Goal: Task Accomplishment & Management: Manage account settings

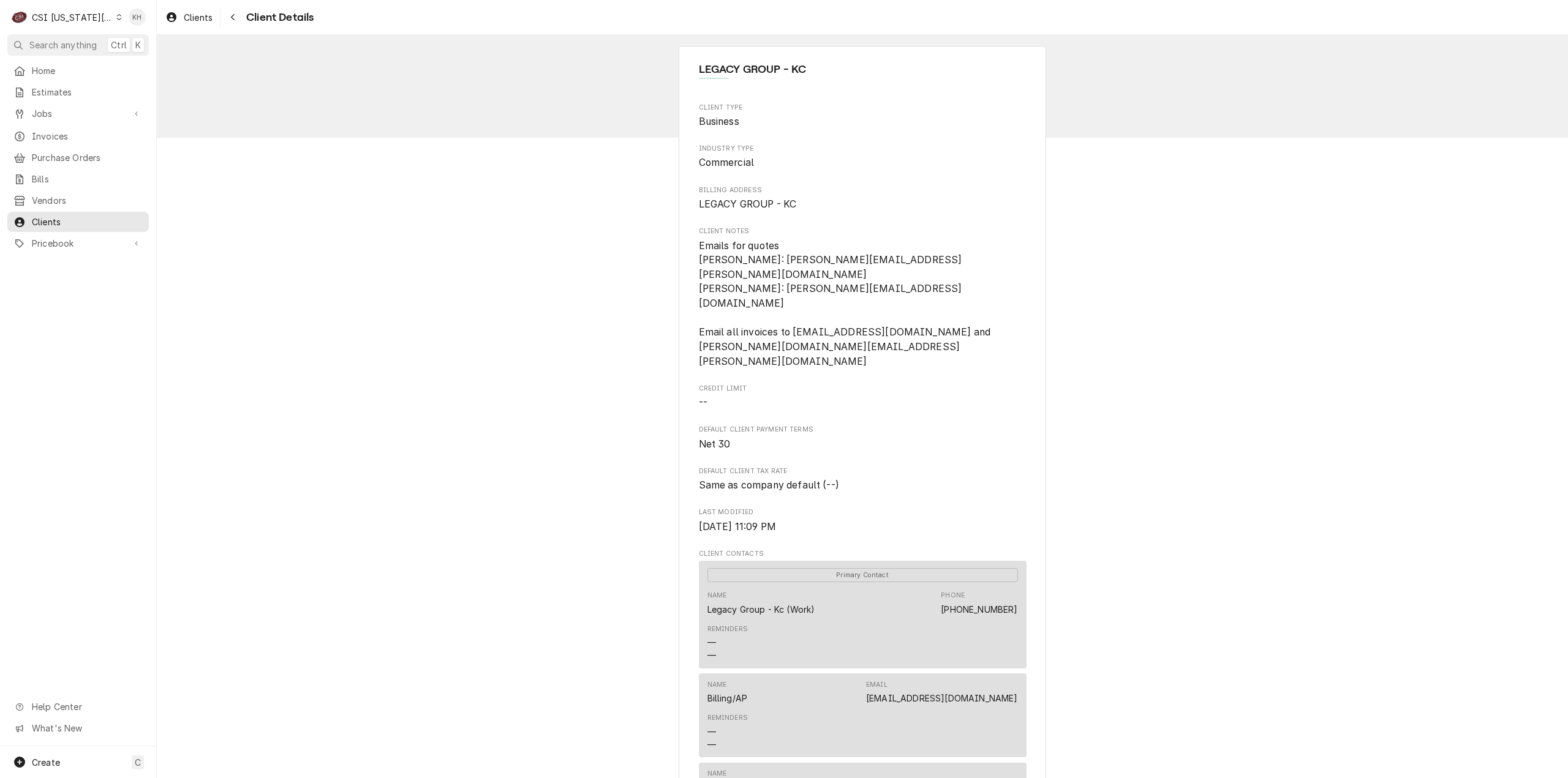
scroll to position [858, 0]
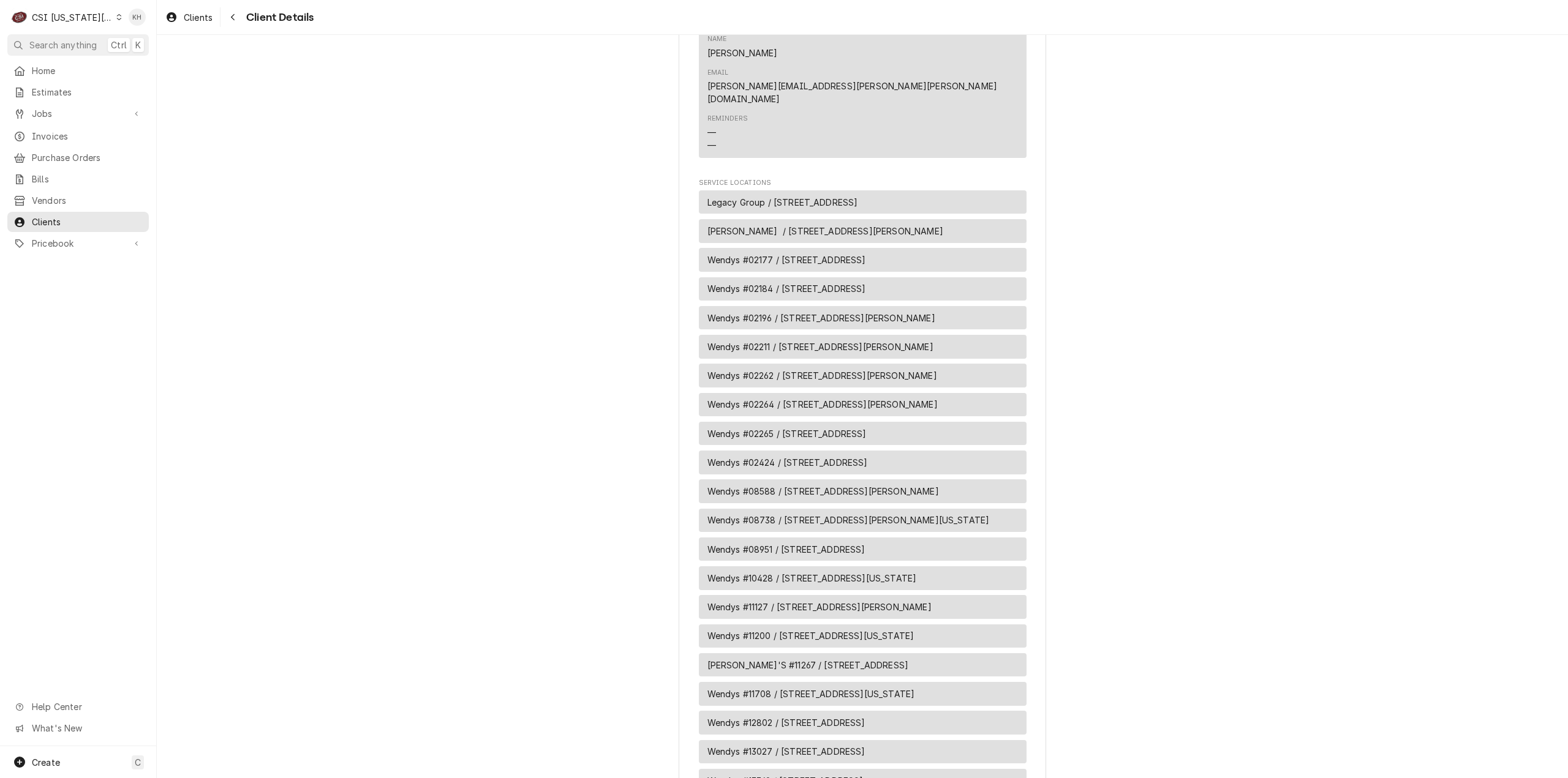
click at [1281, 420] on div "LEGACY GROUP - KC Client Type Business Industry Type Commercial Billing Address…" at bounding box center [862, 635] width 1411 height 2917
click at [54, 41] on span "Search anything" at bounding box center [62, 45] width 67 height 13
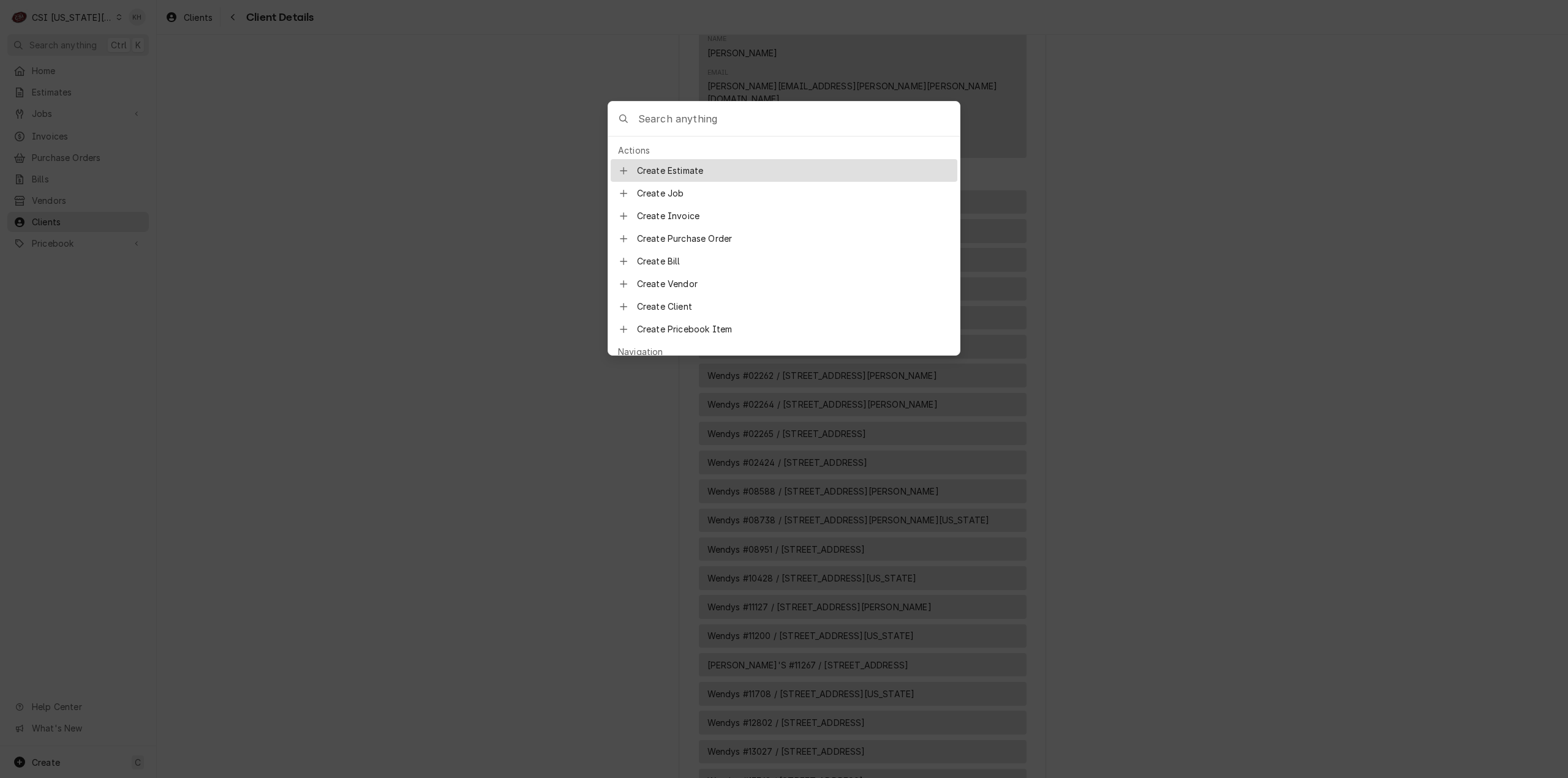
click at [728, 122] on input "Global Command Menu" at bounding box center [799, 119] width 322 height 34
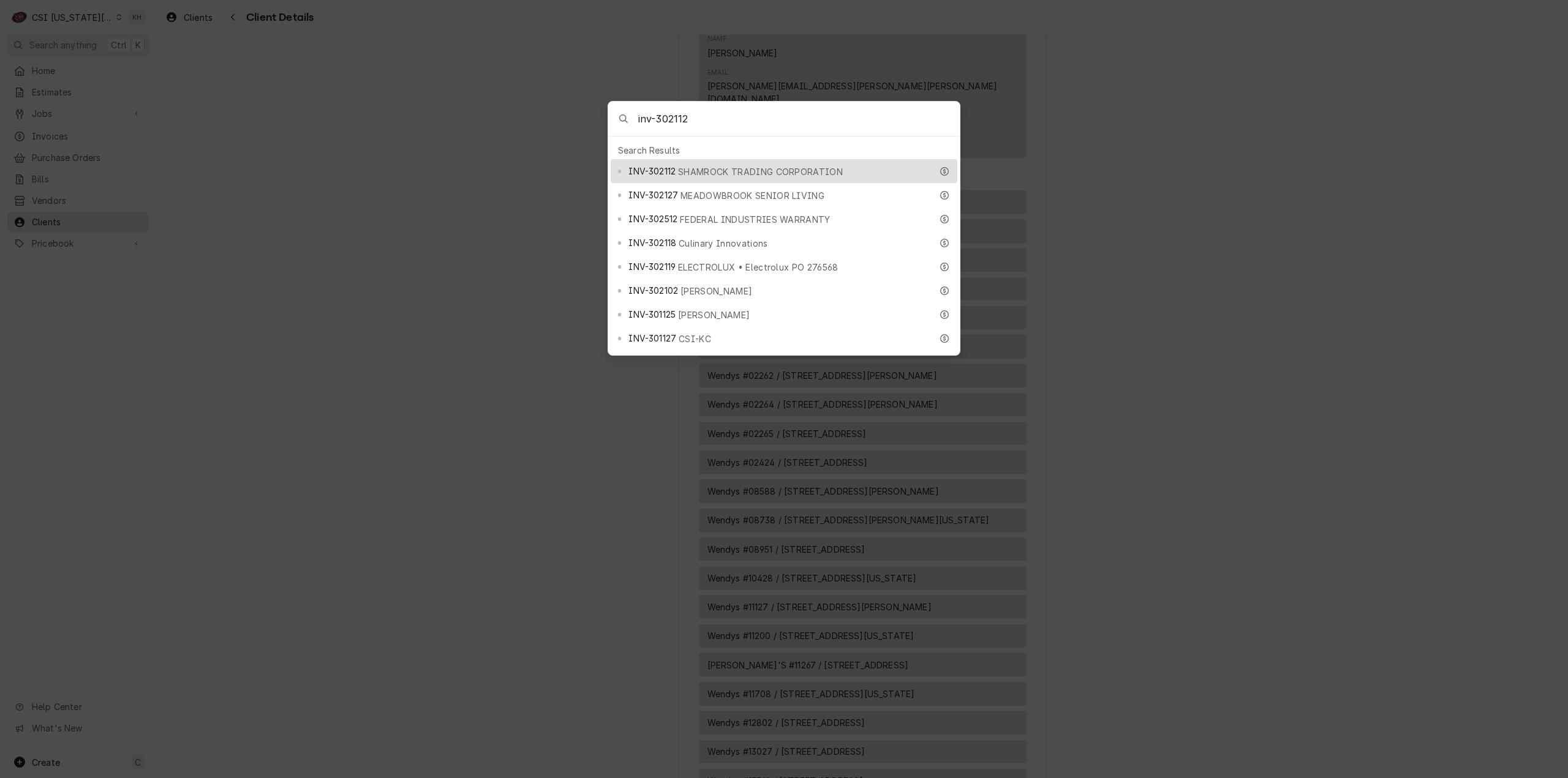
type input "inv-302112"
click at [670, 165] on span "INV-302112" at bounding box center [651, 171] width 47 height 13
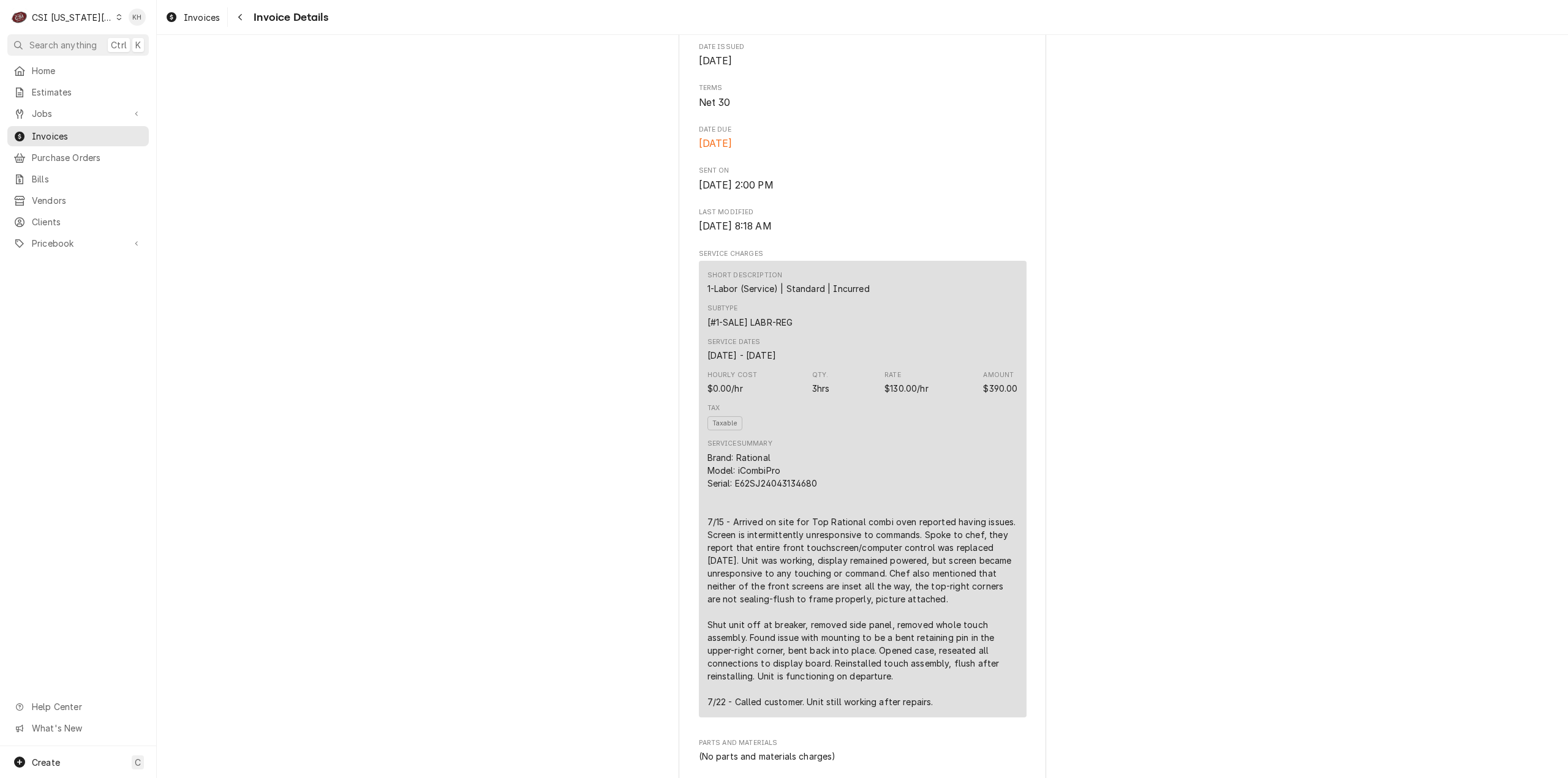
scroll to position [551, 0]
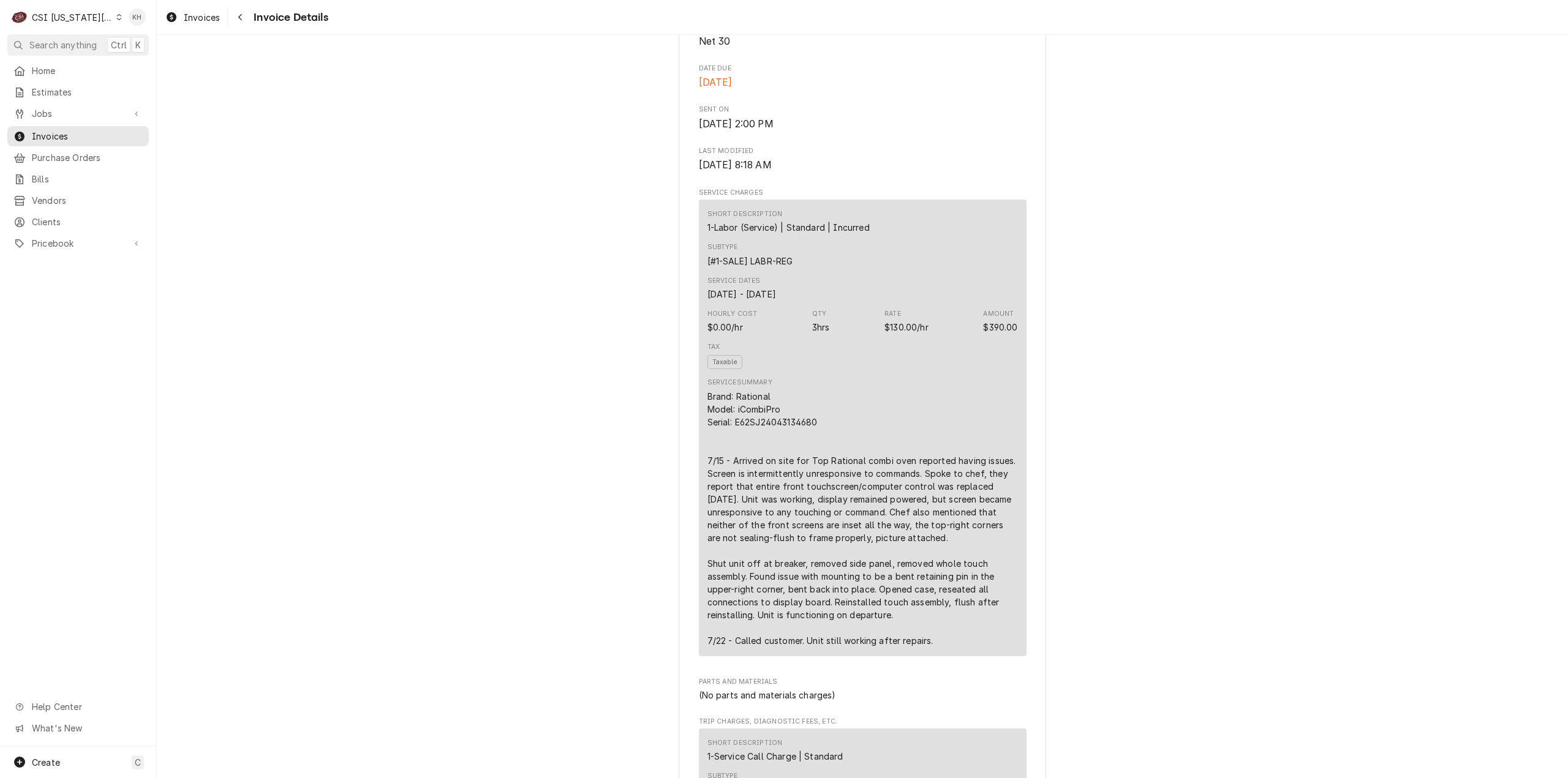
click at [936, 647] on div "Brand: Rational Model: iCombiPro Serial: E62SJ24043134680 7/15 - Arrived on sit…" at bounding box center [862, 518] width 311 height 257
drag, startPoint x: 931, startPoint y: 682, endPoint x: 670, endPoint y: 438, distance: 357.5
click at [670, 438] on div "Overdue Sender CSI Kansas City. CSI Commercial Services Inc1021 NE Jib Ct Unit …" at bounding box center [862, 766] width 1411 height 2564
copy div "Brand: Rational Model: iCombiPro Serial: E62SJ24043134680 7/15 - Arrived on sit…"
click at [1145, 452] on div "Overdue Sender CSI Kansas City. CSI Commercial Services Inc1021 NE Jib Ct Unit …" at bounding box center [862, 766] width 1411 height 2564
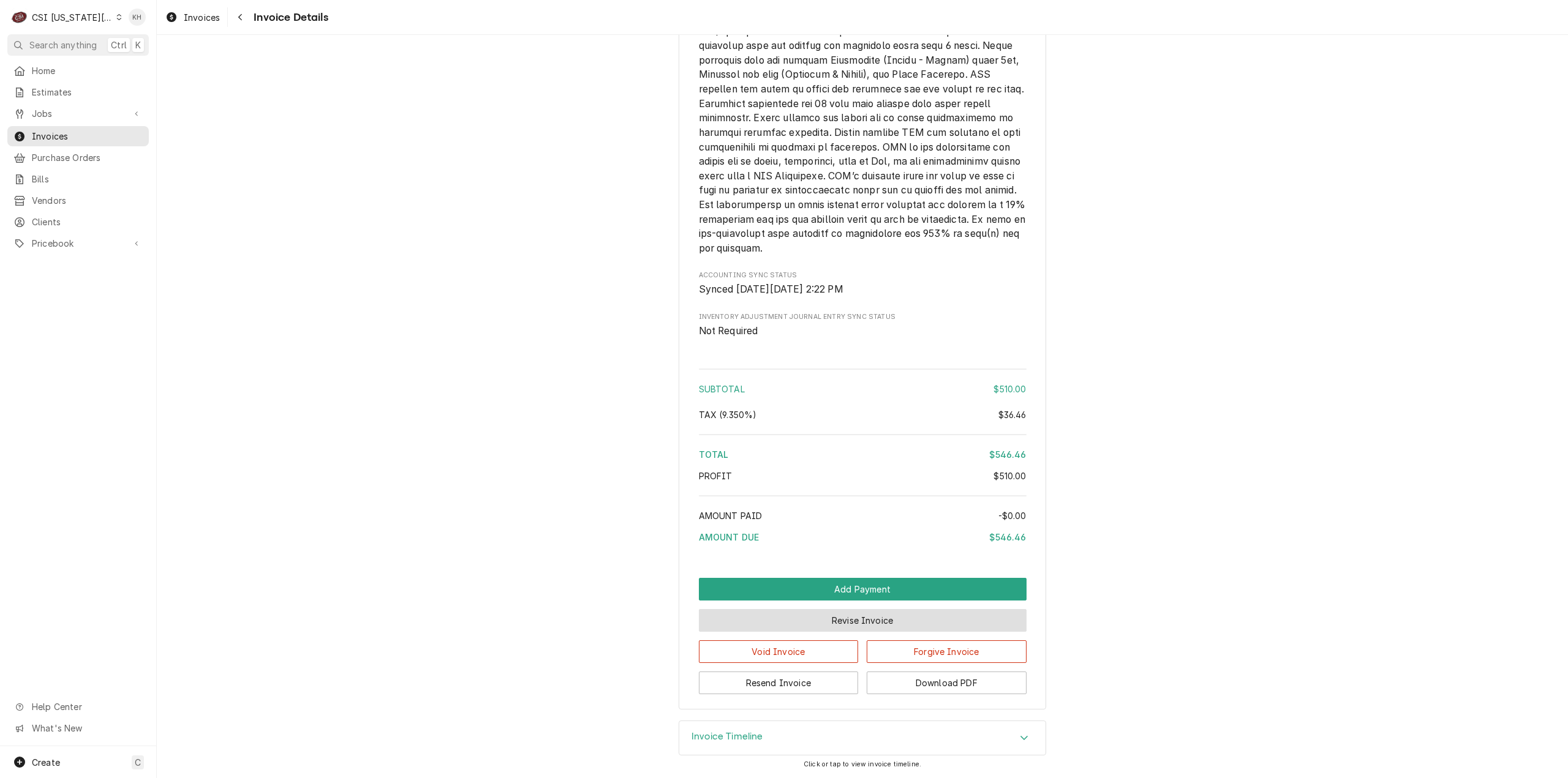
scroll to position [1917, 0]
click at [761, 739] on div "Invoice Timeline" at bounding box center [862, 739] width 366 height 34
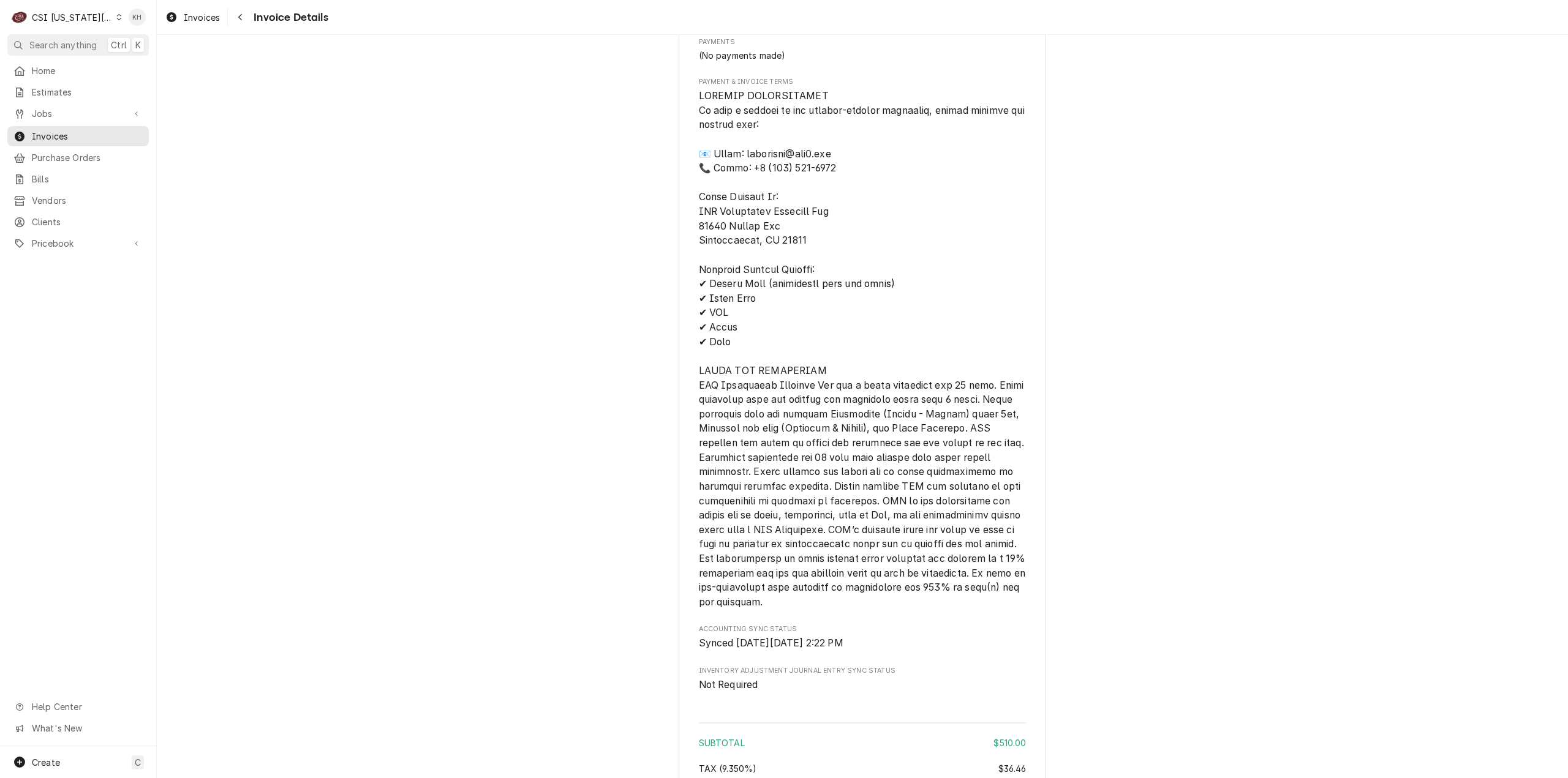
scroll to position [2014, 0]
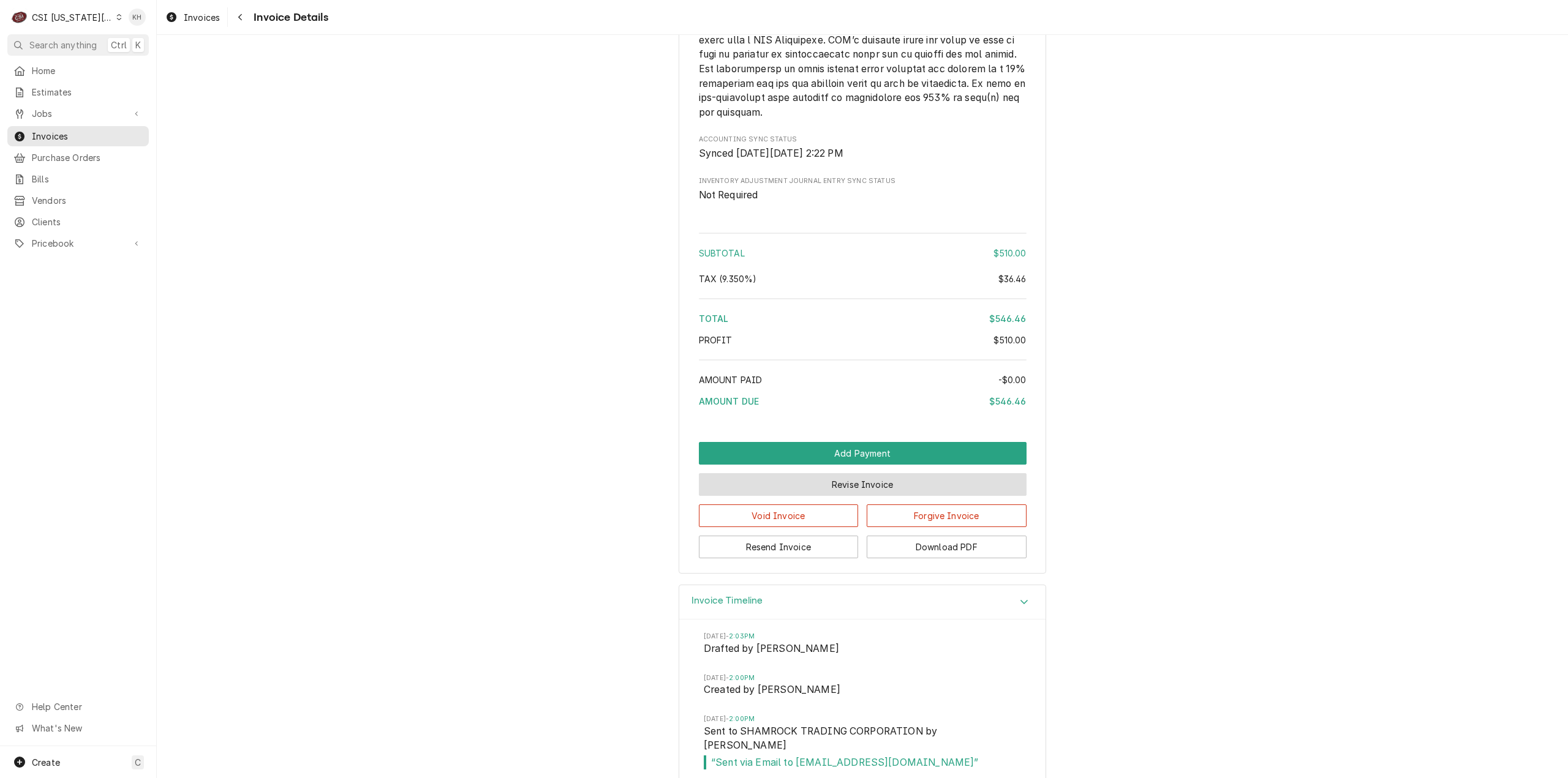
click at [918, 496] on button "Revise Invoice" at bounding box center [863, 484] width 328 height 23
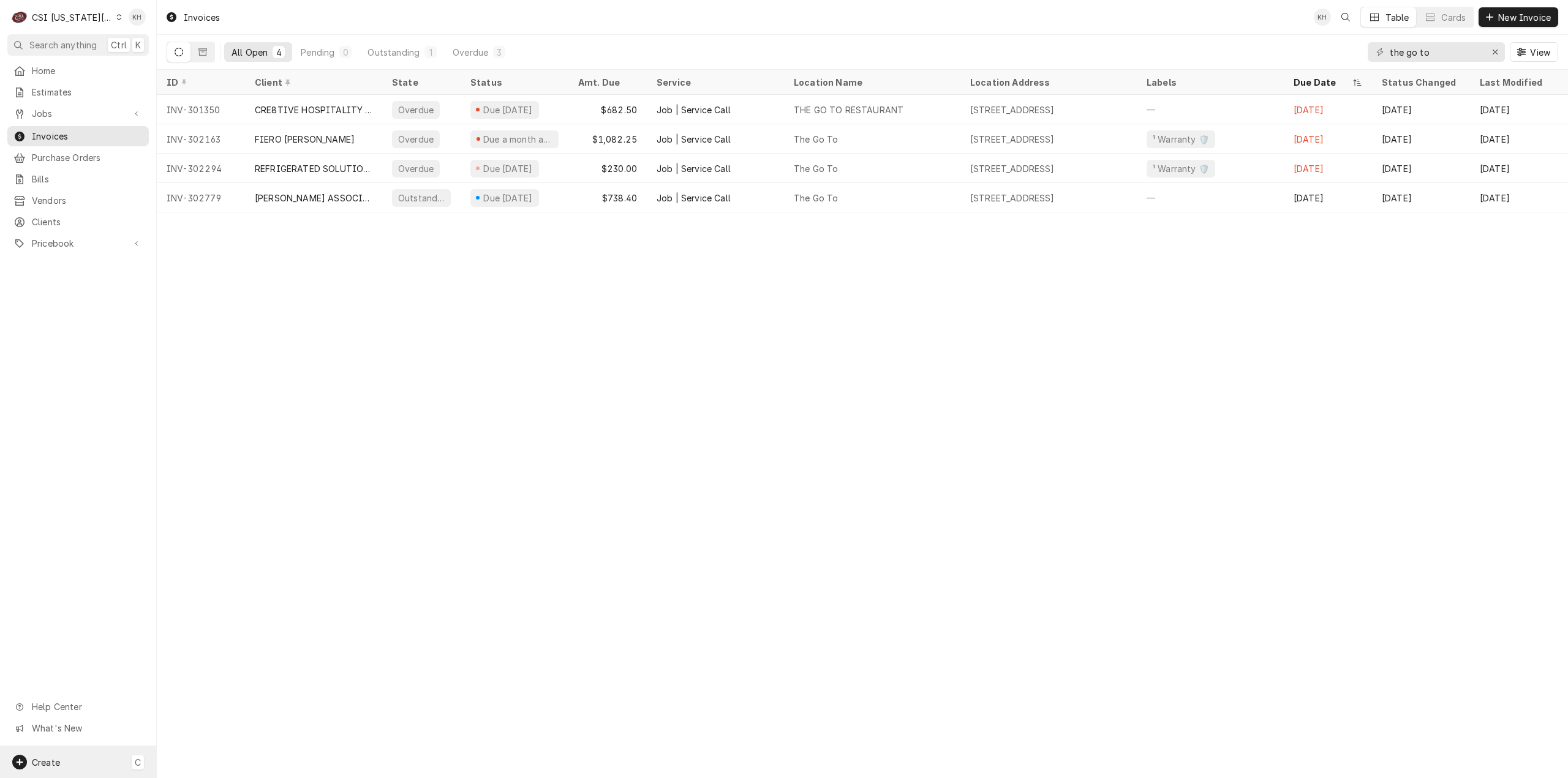
click at [71, 765] on div "Create C" at bounding box center [78, 763] width 156 height 32
click at [197, 654] on div "Invoice" at bounding box center [229, 657] width 82 height 13
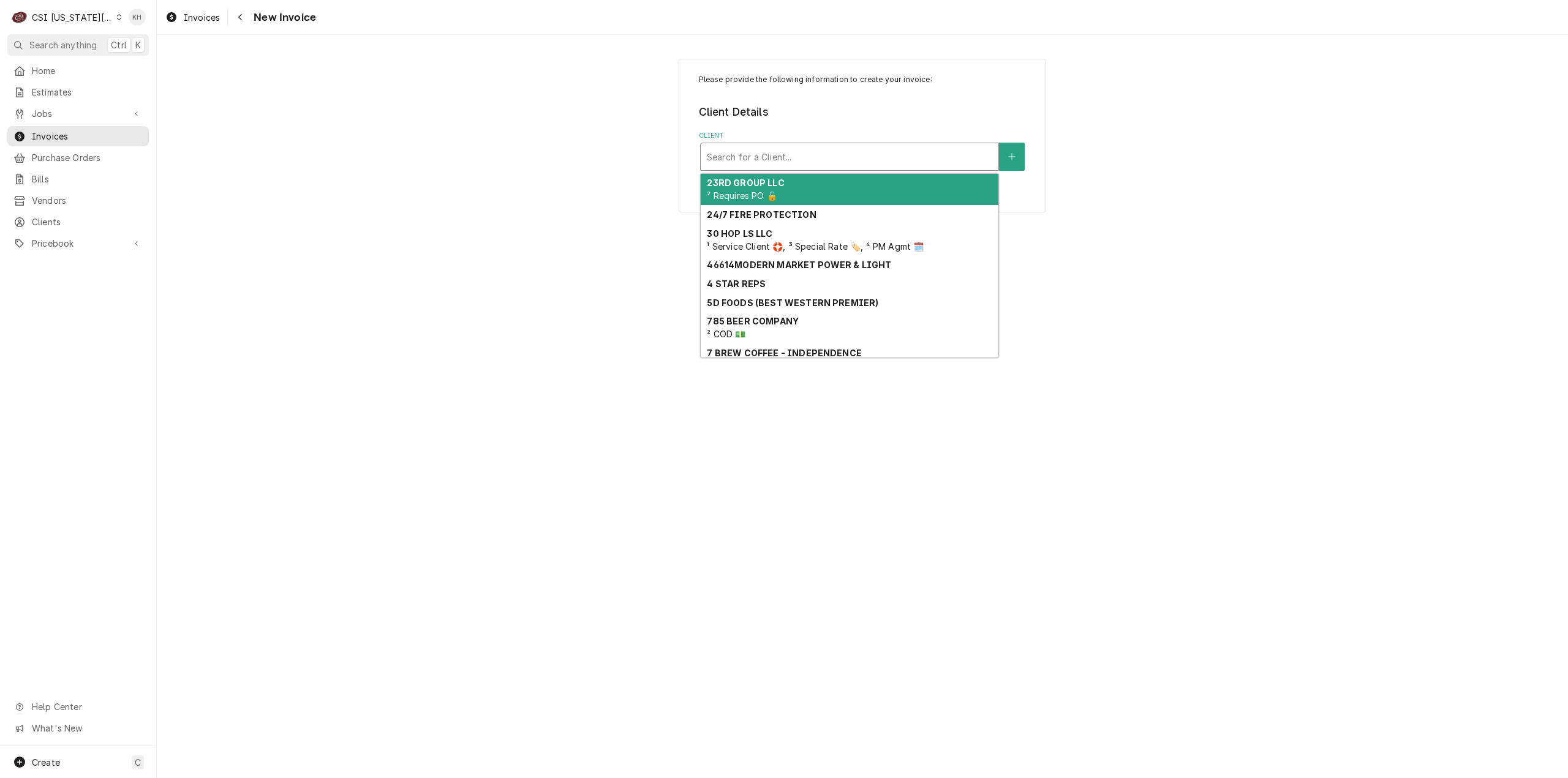
click at [826, 148] on div "Client" at bounding box center [849, 157] width 285 height 22
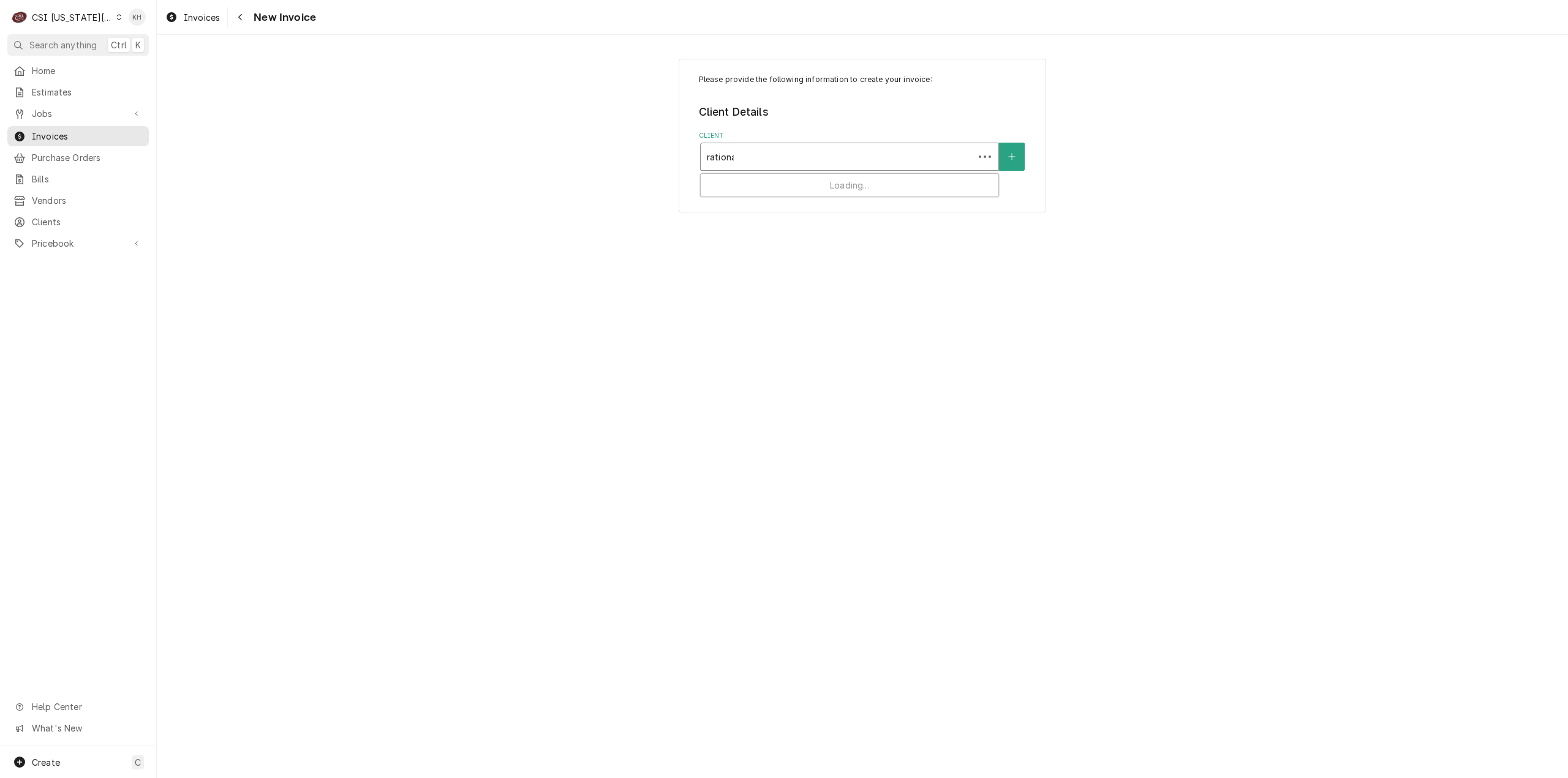
type input "rational"
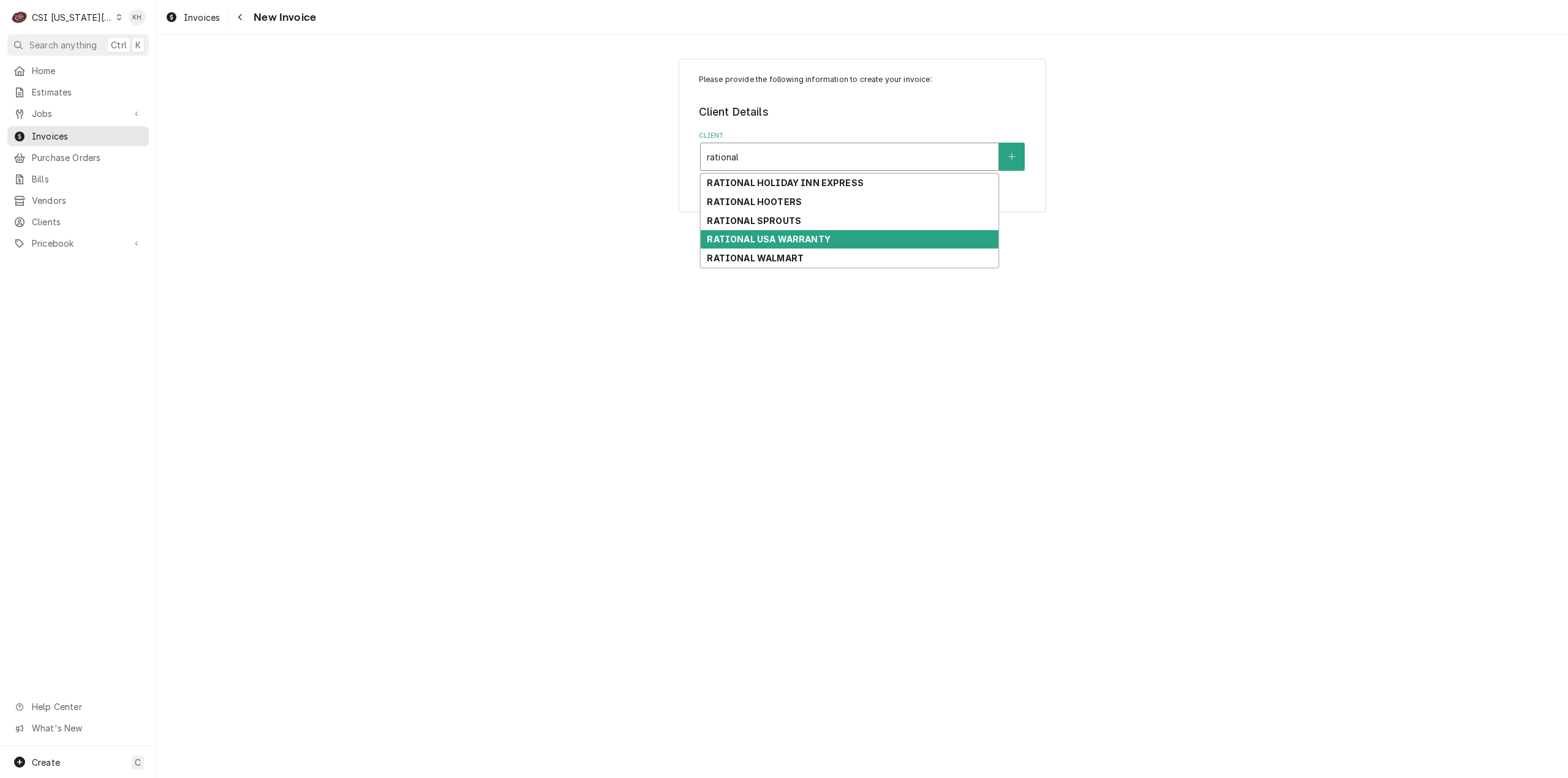
click at [820, 239] on strong "RATIONAL USA WARRANTY" at bounding box center [768, 239] width 123 height 10
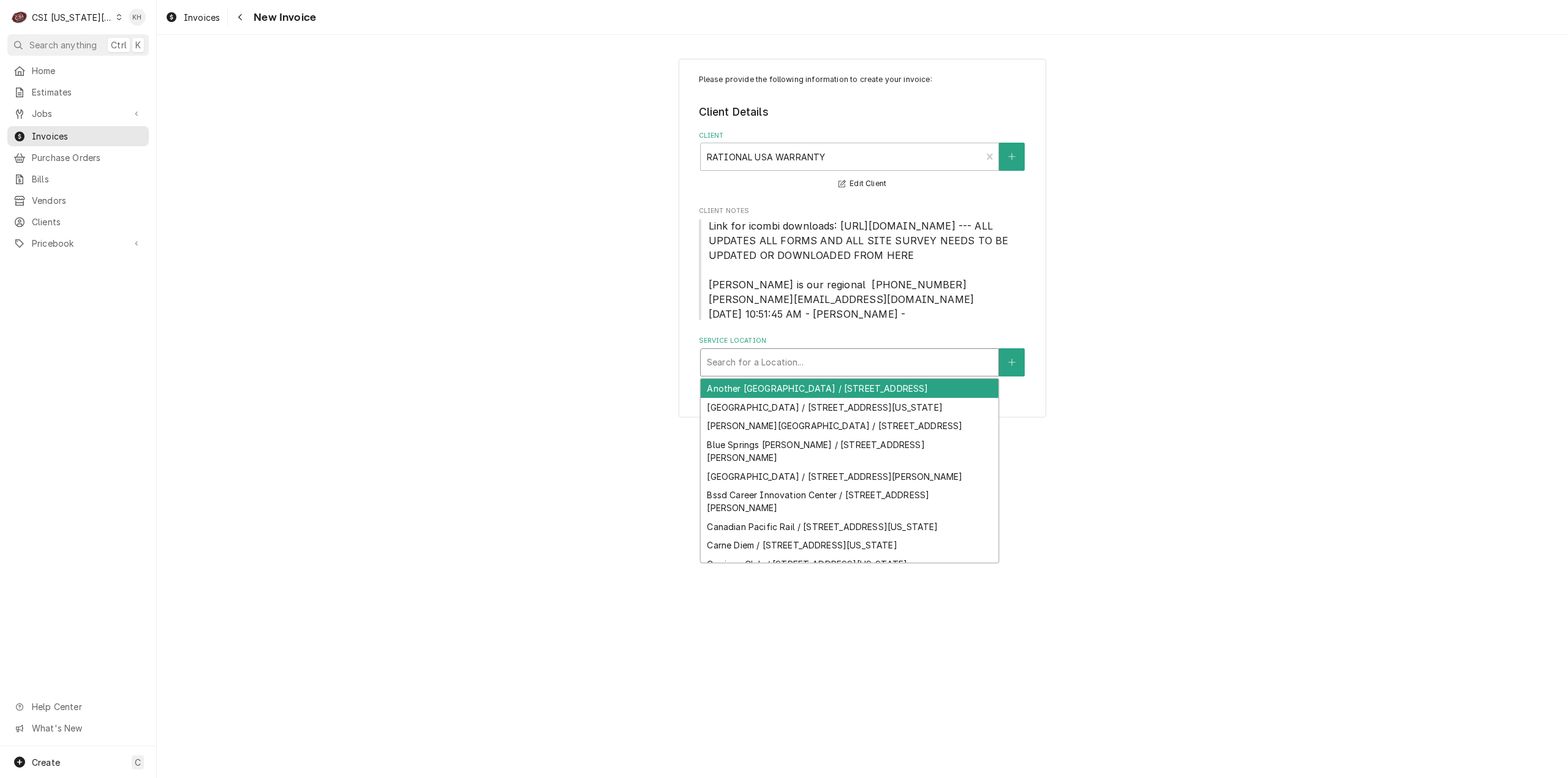
click at [880, 374] on div "Service Location" at bounding box center [849, 363] width 285 height 22
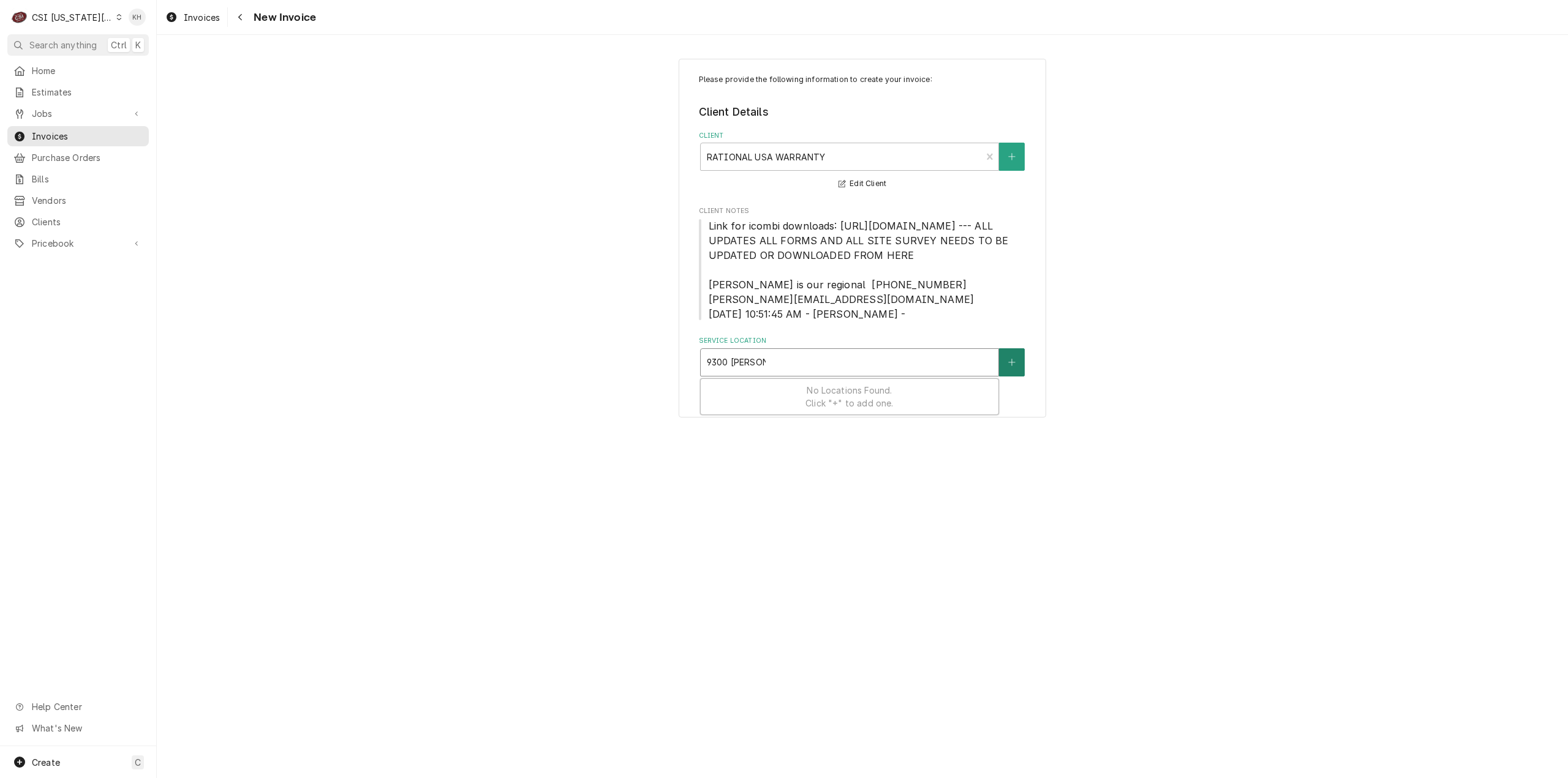
type input "9300 metcalf"
click at [1000, 377] on button "Service Location" at bounding box center [1012, 363] width 26 height 28
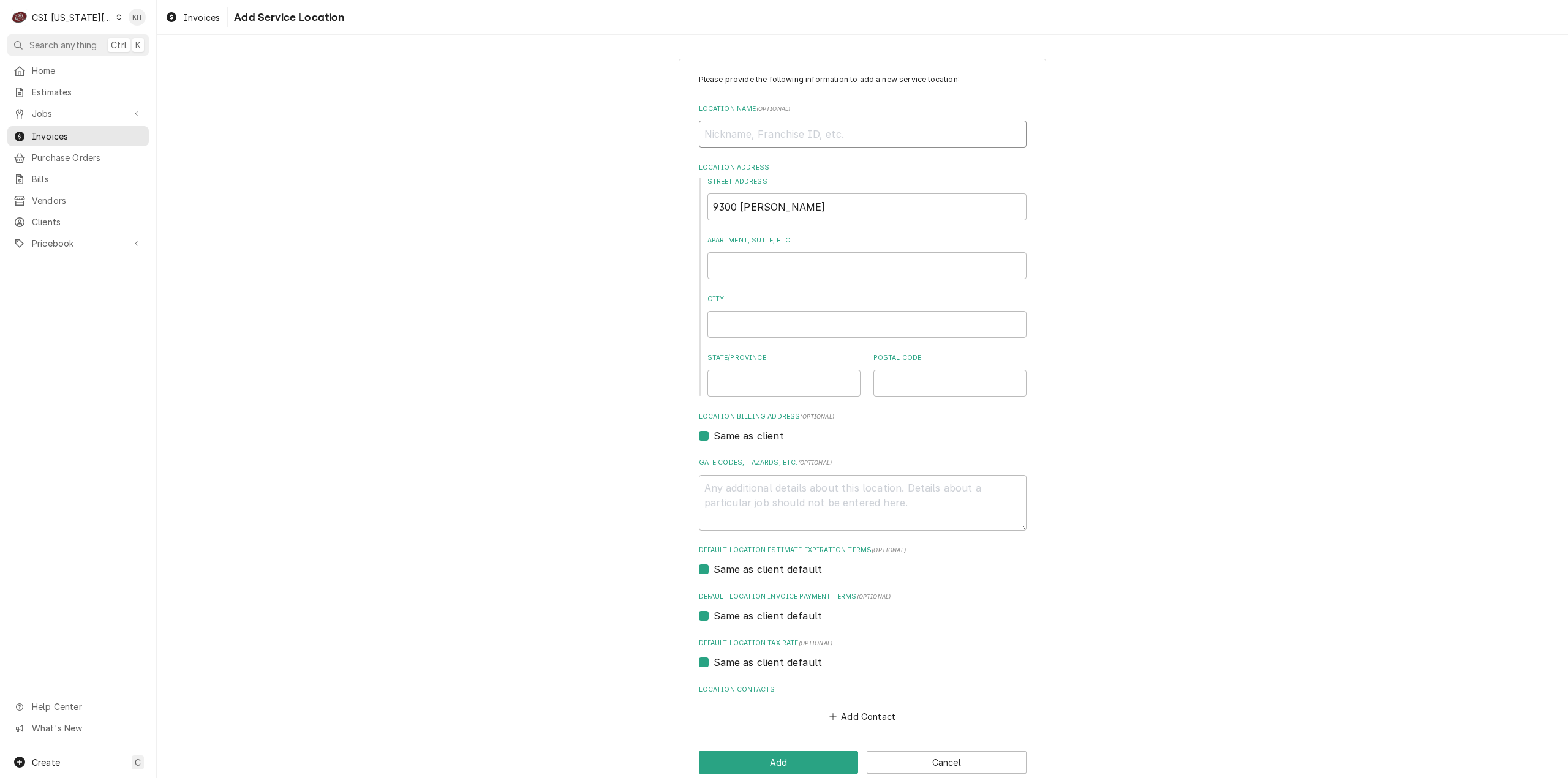
click at [801, 125] on input "Location Name ( optional )" at bounding box center [863, 134] width 328 height 27
type textarea "x"
type input "S"
type textarea "x"
type input "Sh"
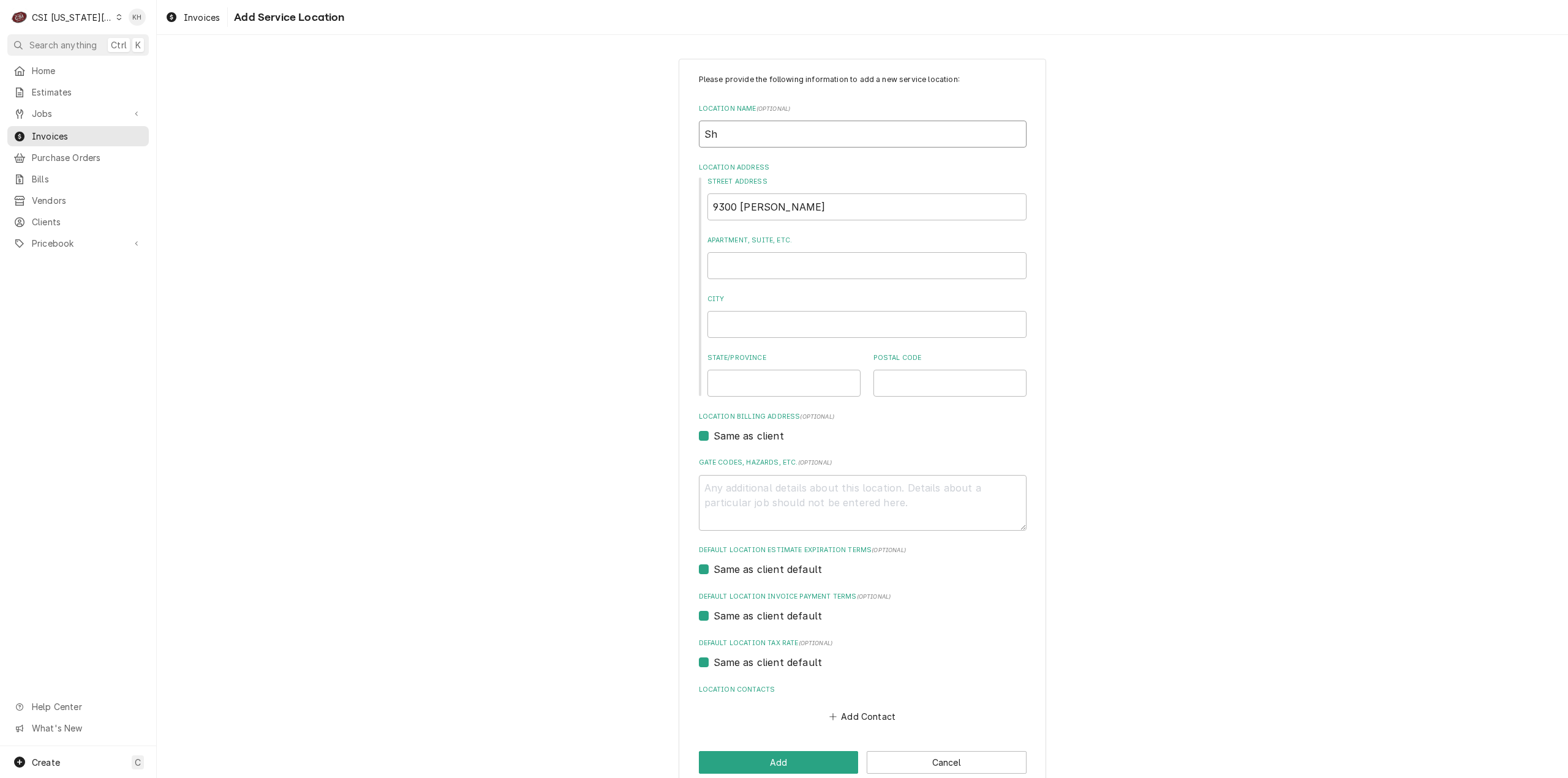
type textarea "x"
type input "Sha"
type textarea "x"
type input "Sham"
type textarea "x"
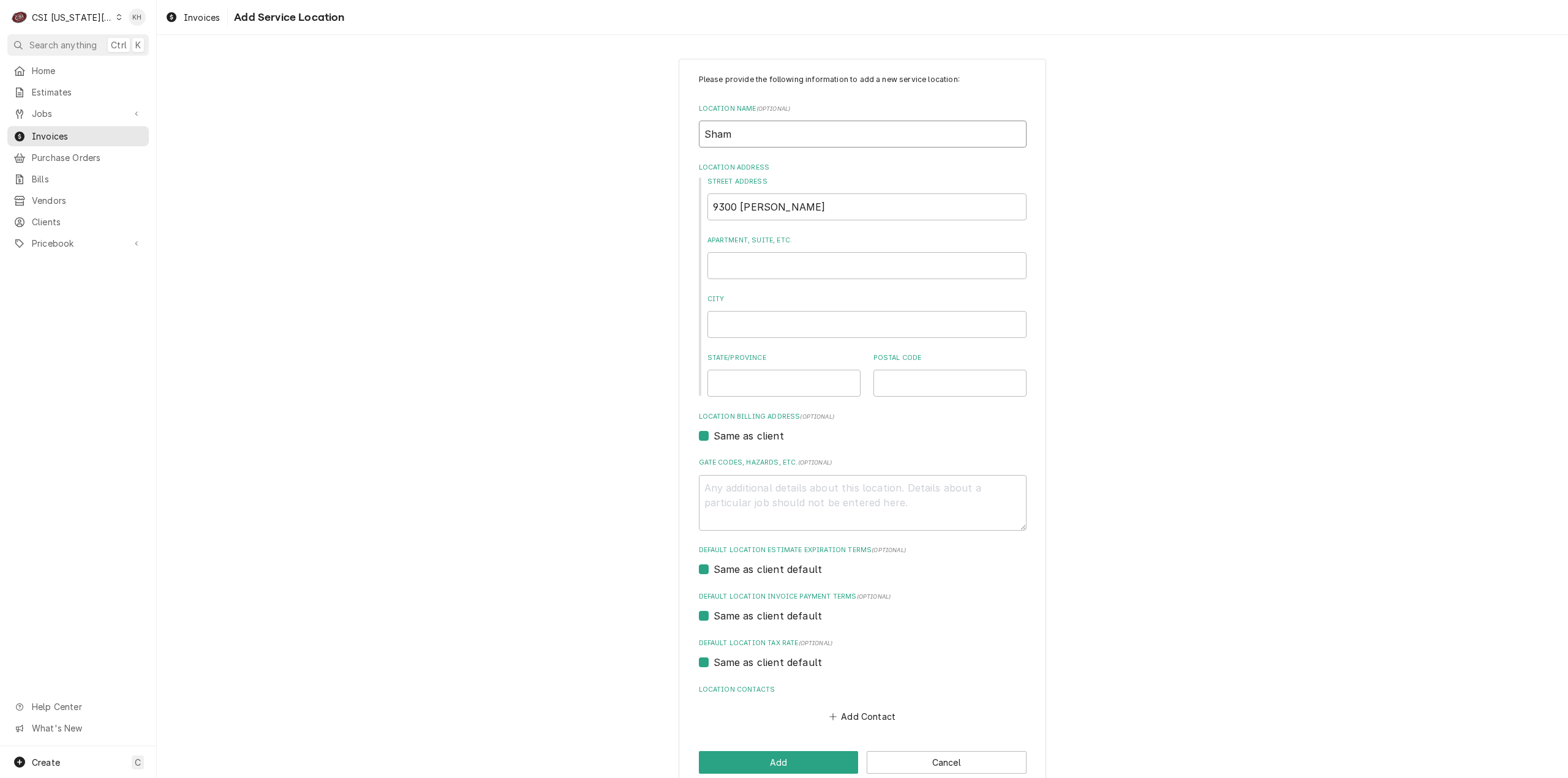
type input "Shamr"
type textarea "x"
type input "Shamro"
type textarea "x"
type input "Shamroc"
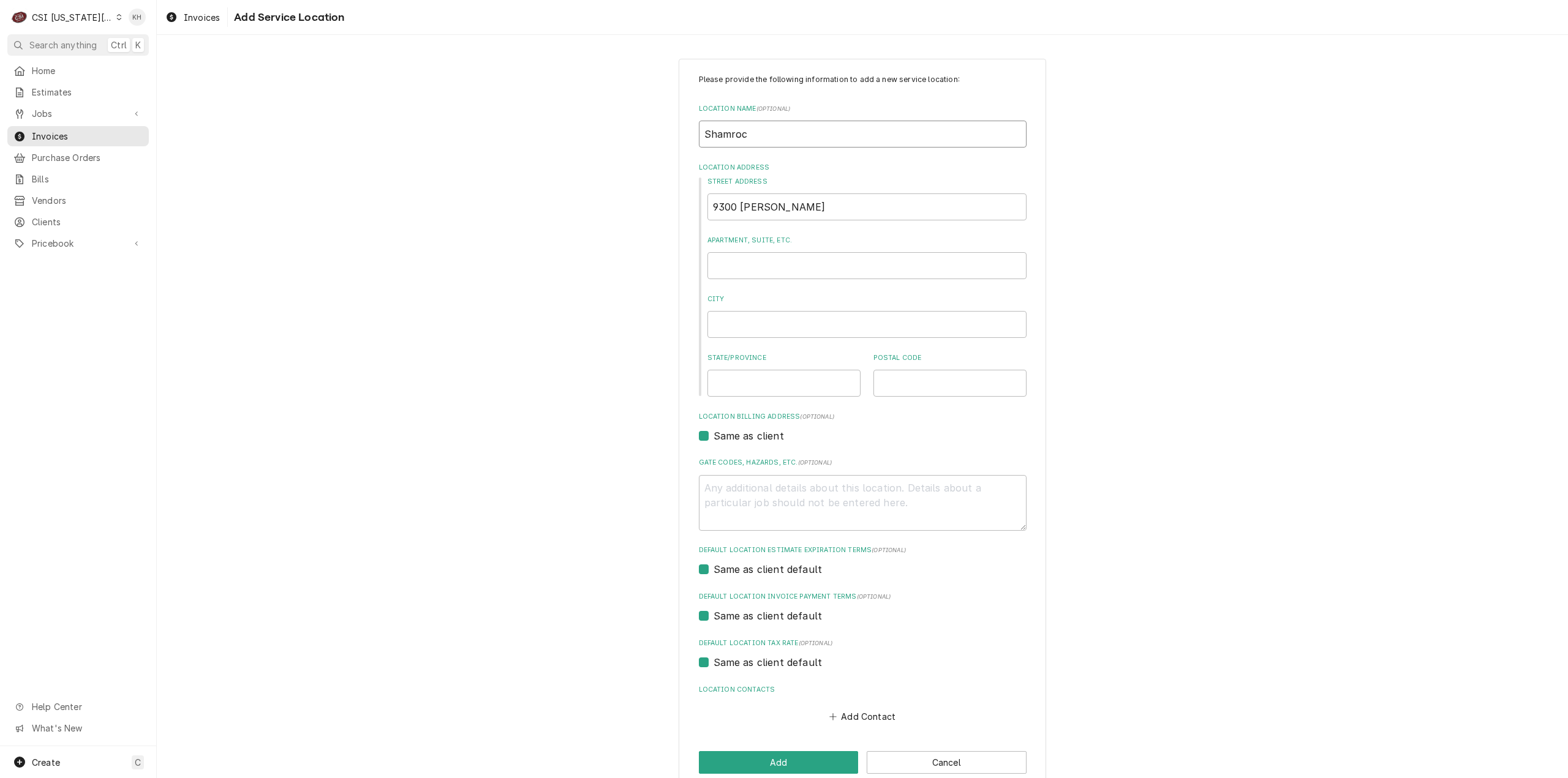
type textarea "x"
type input "Shamrock"
type textarea "x"
type input "Shamrock"
type textarea "x"
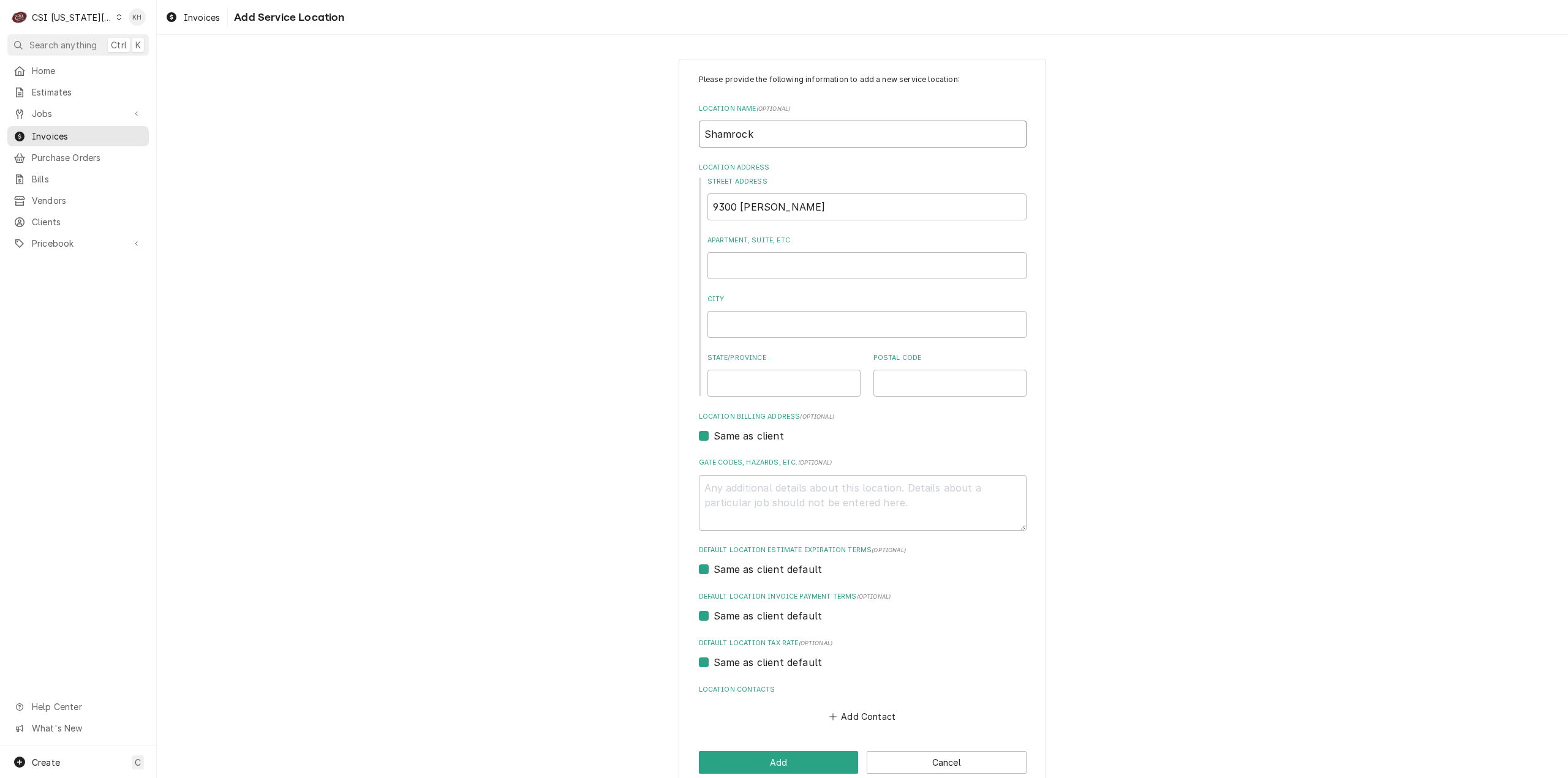
type input "Shamrock C"
type textarea "x"
type input "Shamrock Ca"
type textarea "x"
type input "Shamrock Caf"
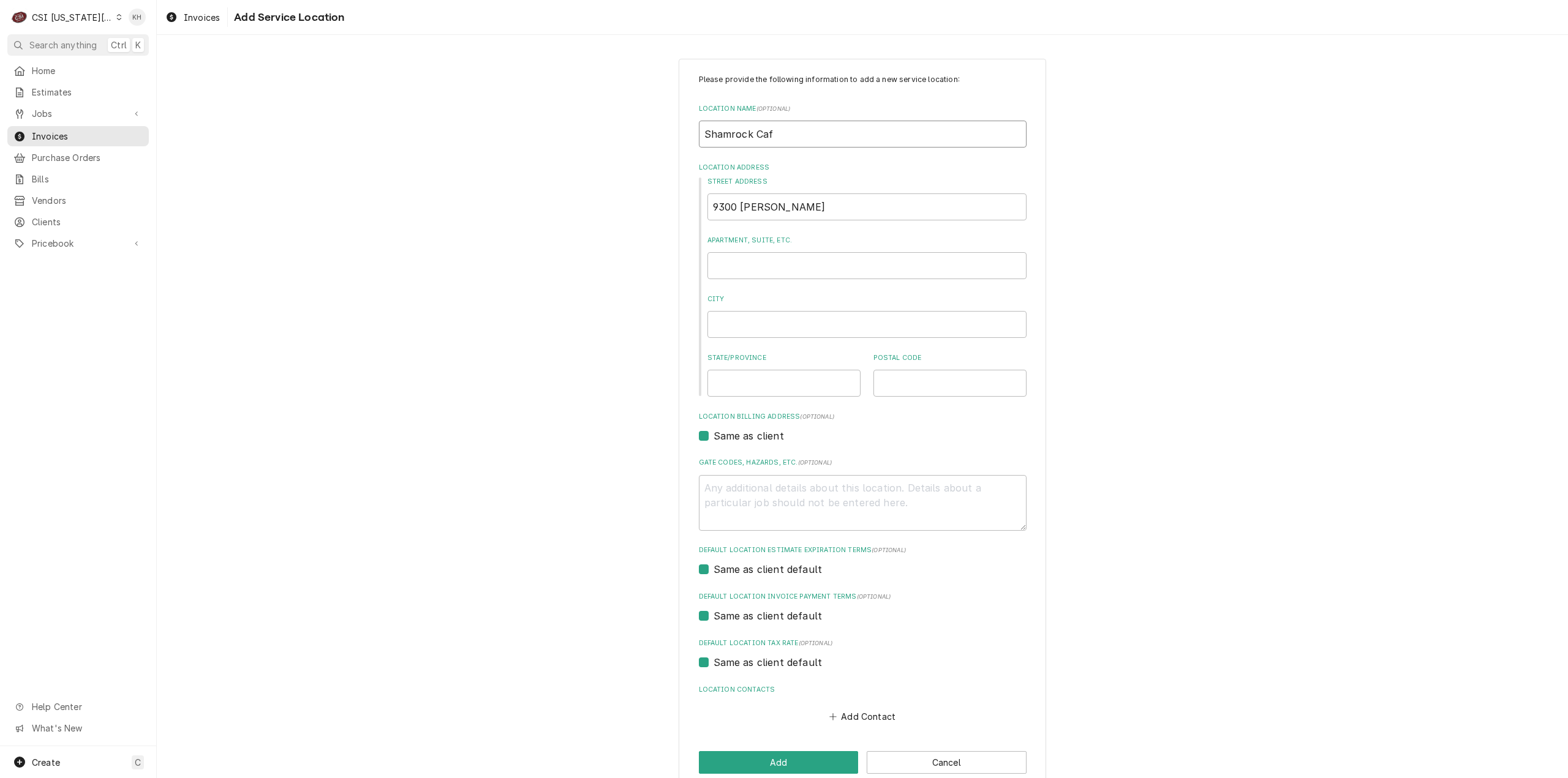
type textarea "x"
type input "Shamrock Cafe"
drag, startPoint x: 824, startPoint y: 203, endPoint x: 824, endPoint y: 217, distance: 14.1
click at [824, 206] on input "9300 metcalf" at bounding box center [866, 207] width 319 height 27
click at [788, 213] on input "9300 metcalf" at bounding box center [866, 207] width 319 height 27
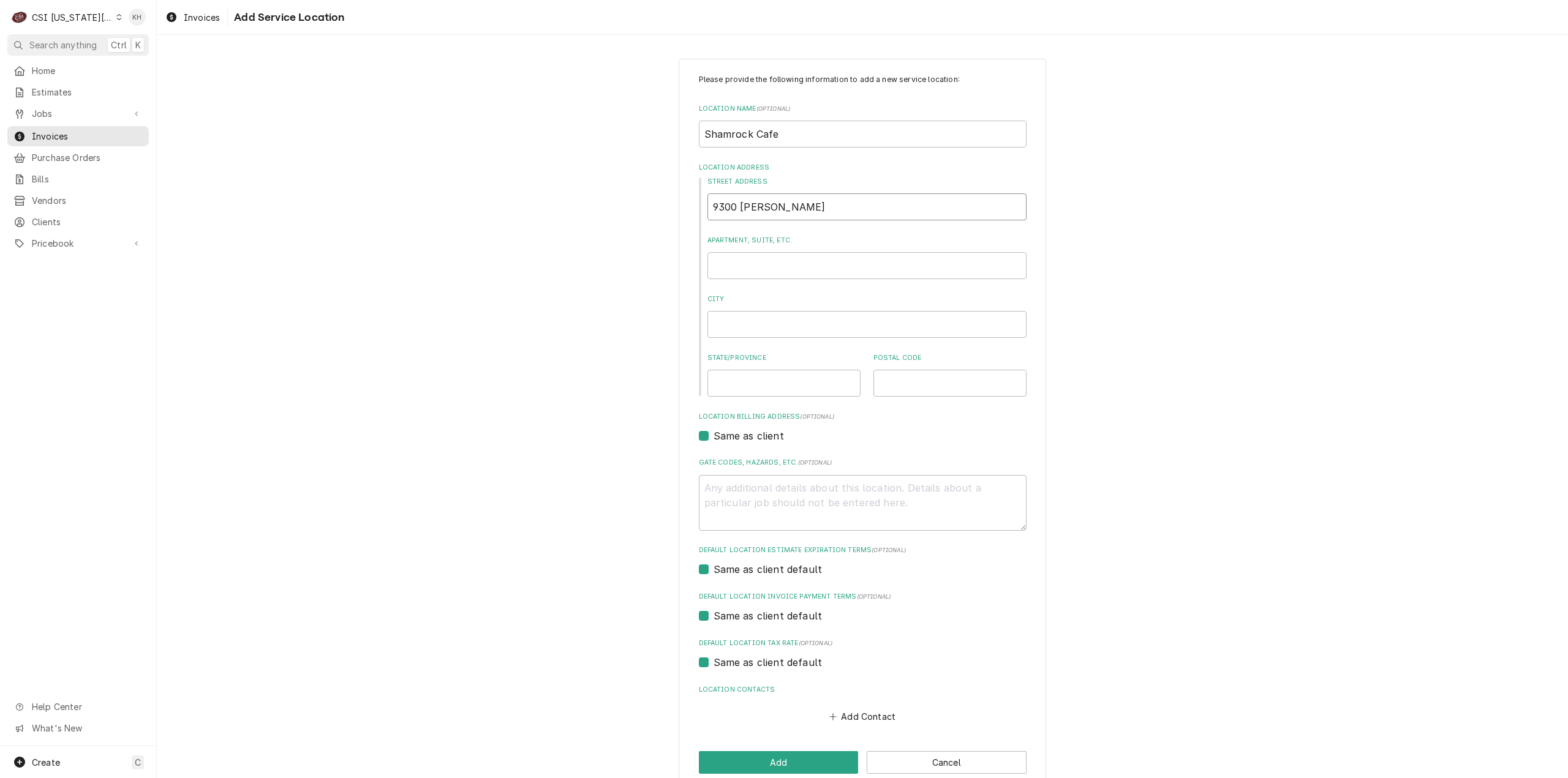
type textarea "x"
type input "9300 metcalf"
type textarea "x"
type input "9300 metcalf A"
type textarea "x"
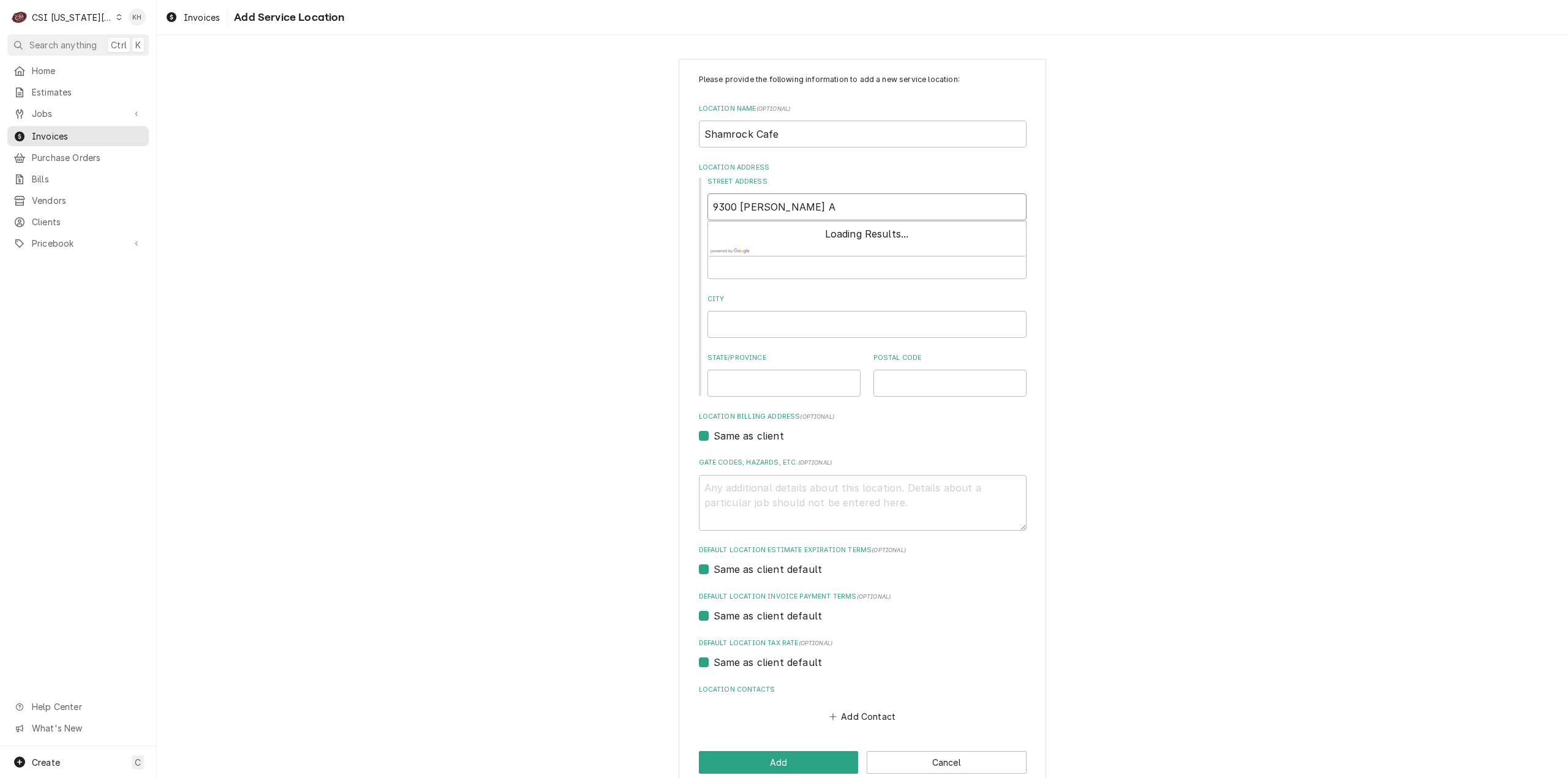
type input "9300 metcalf Av"
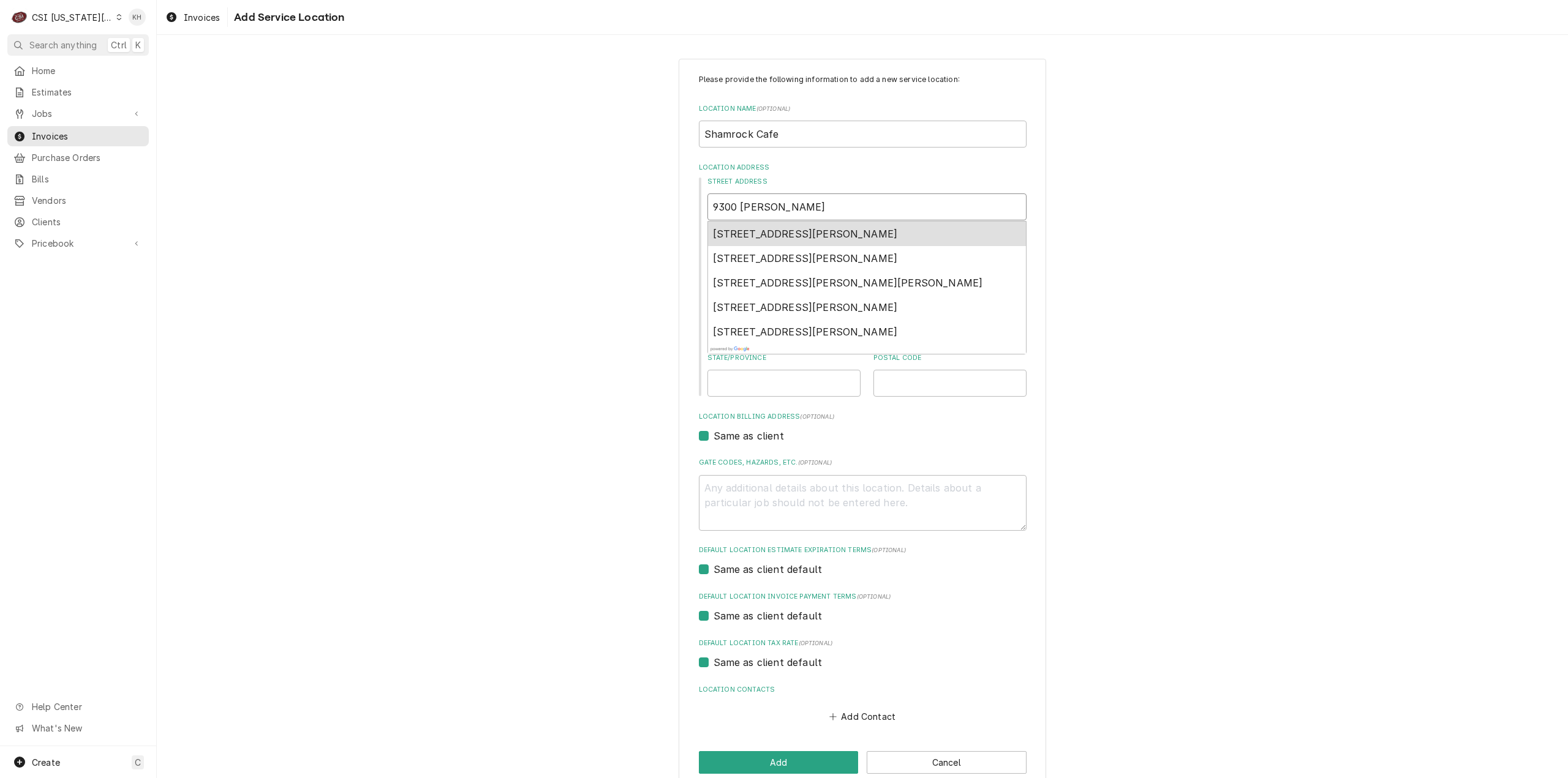
click at [800, 236] on span "9300 Metcalf Avenue, Overland Park, KS, USA" at bounding box center [805, 234] width 185 height 12
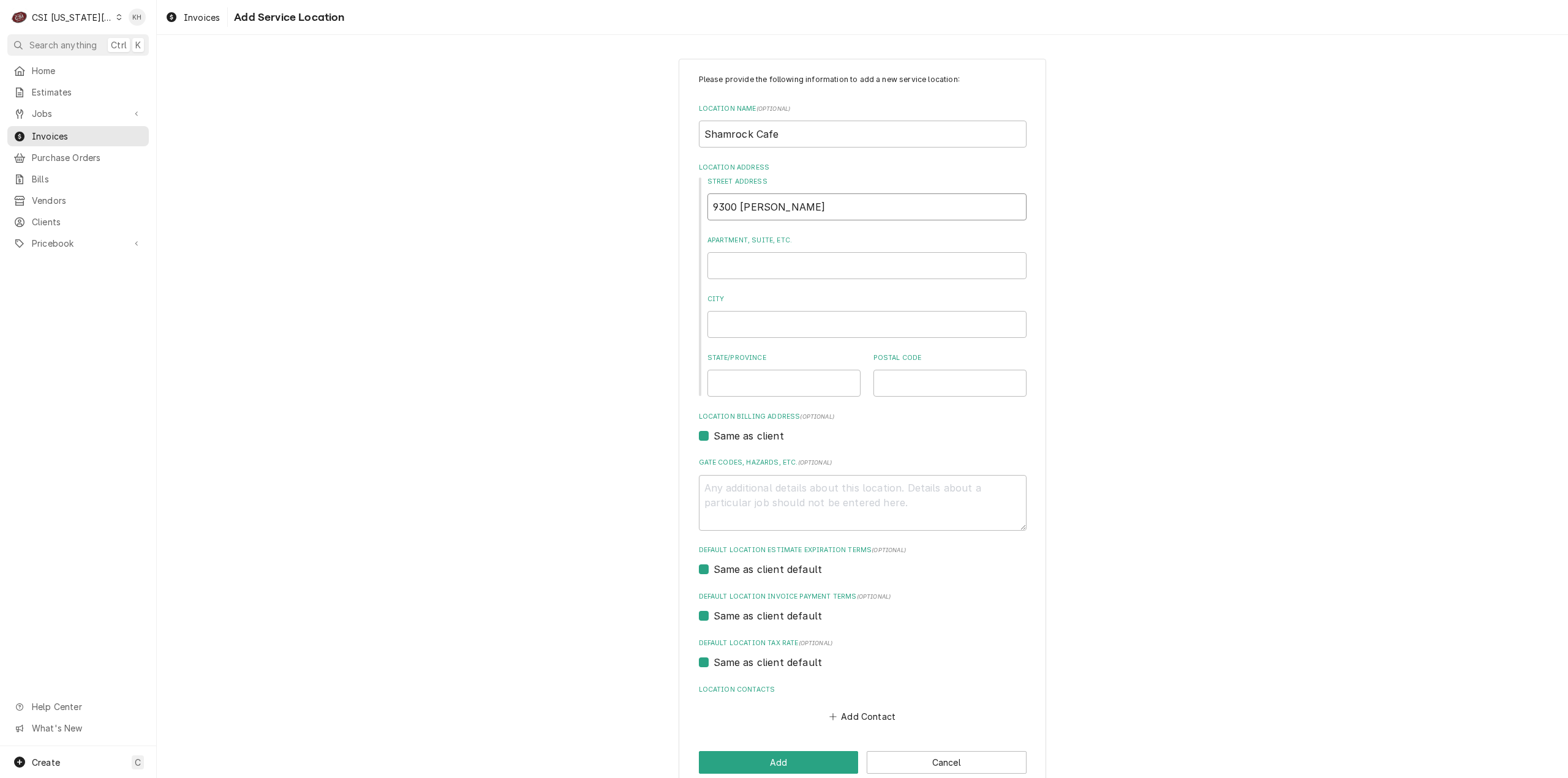
type textarea "x"
type input "9300 Metcalf Ave"
click at [772, 760] on button "Add" at bounding box center [779, 763] width 160 height 23
type textarea "x"
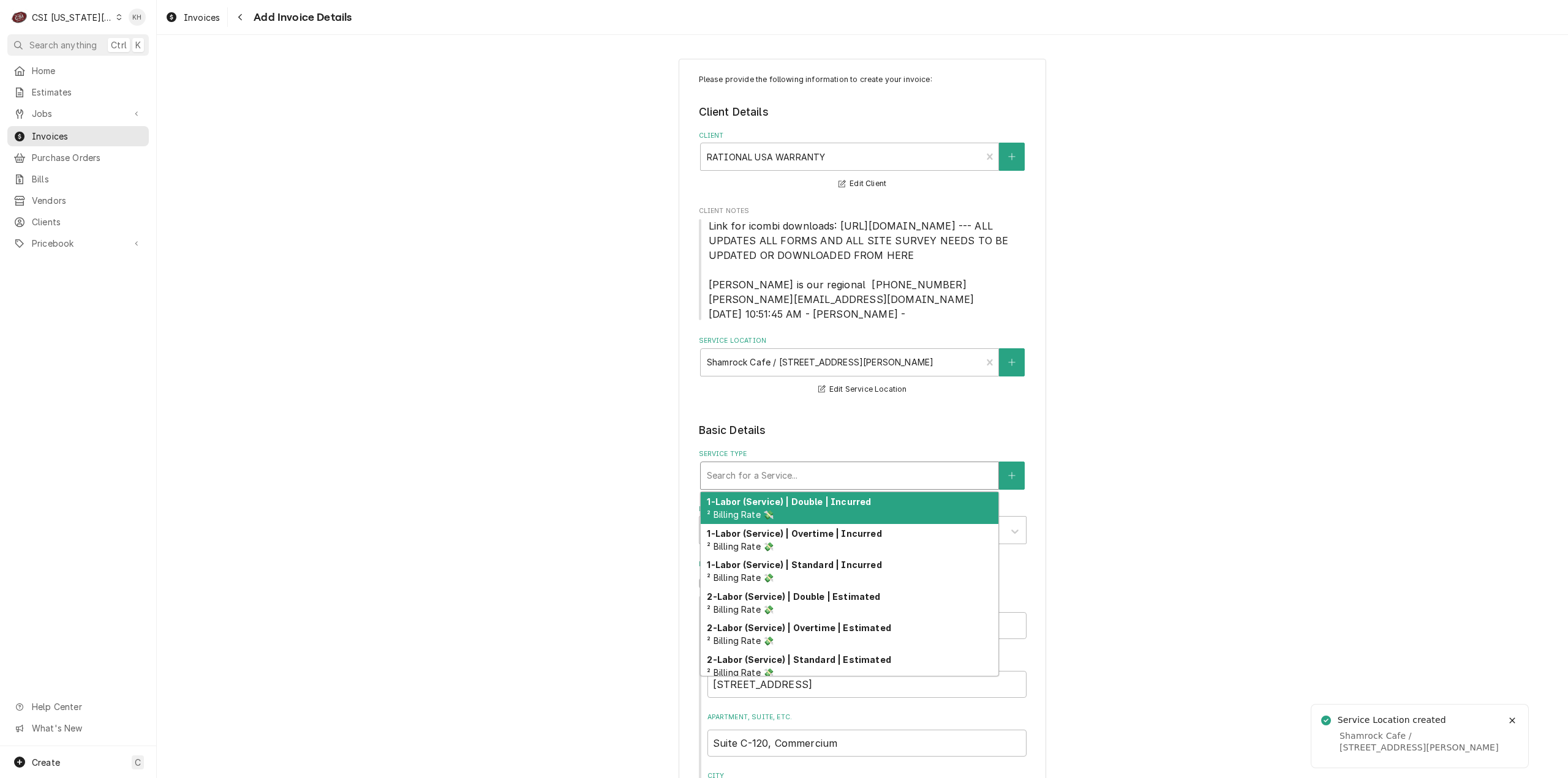
click at [827, 487] on div "Service Type" at bounding box center [849, 476] width 285 height 22
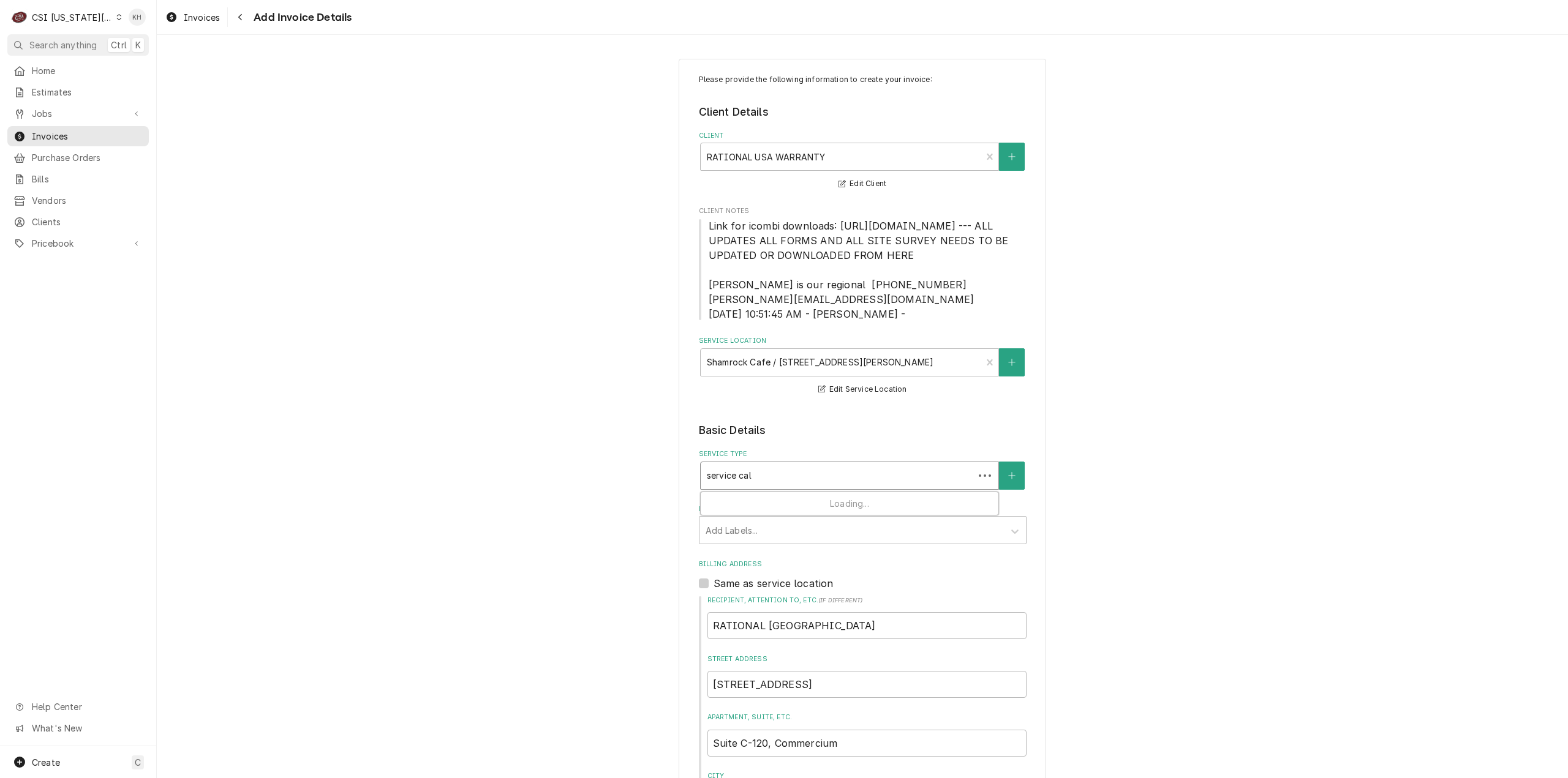
type input "service call"
click at [810, 519] on div "Job | Service Call ¹ Service Type 🛠️" at bounding box center [850, 508] width 298 height 32
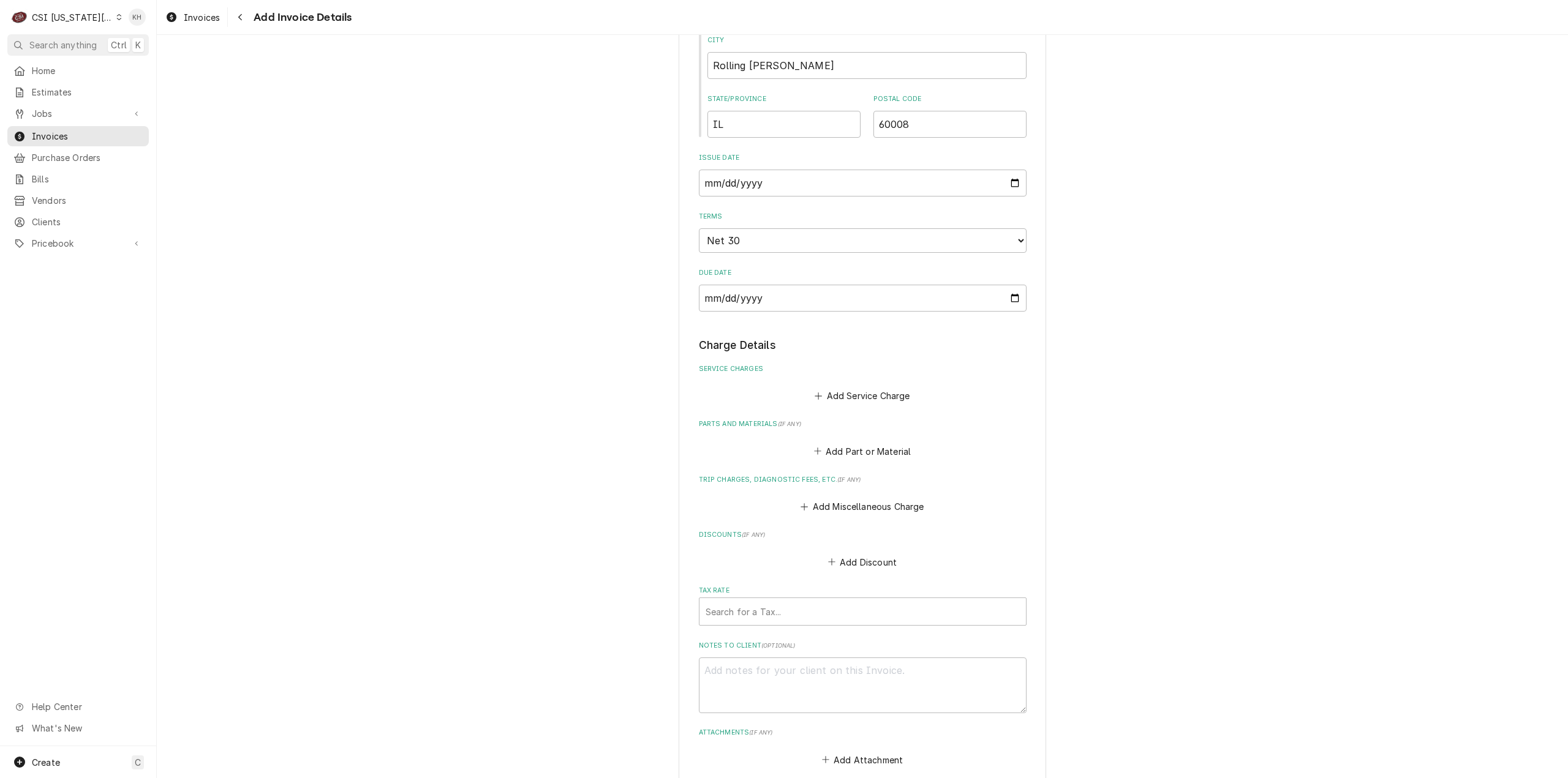
scroll to position [858, 0]
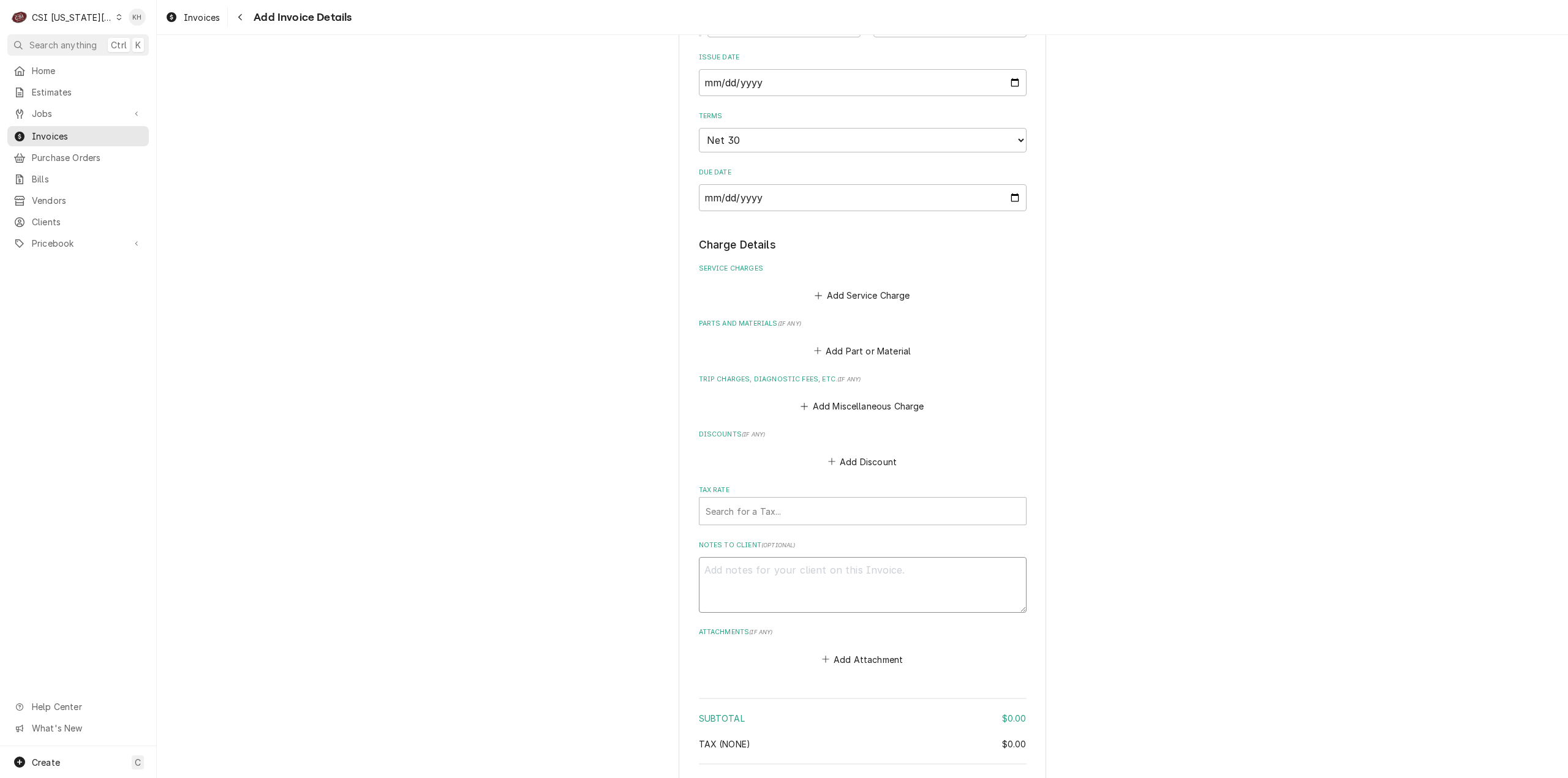
click at [809, 611] on textarea "Notes to Client ( optional )" at bounding box center [863, 585] width 328 height 56
type textarea "x"
type textarea "F"
type textarea "x"
type textarea "Fr"
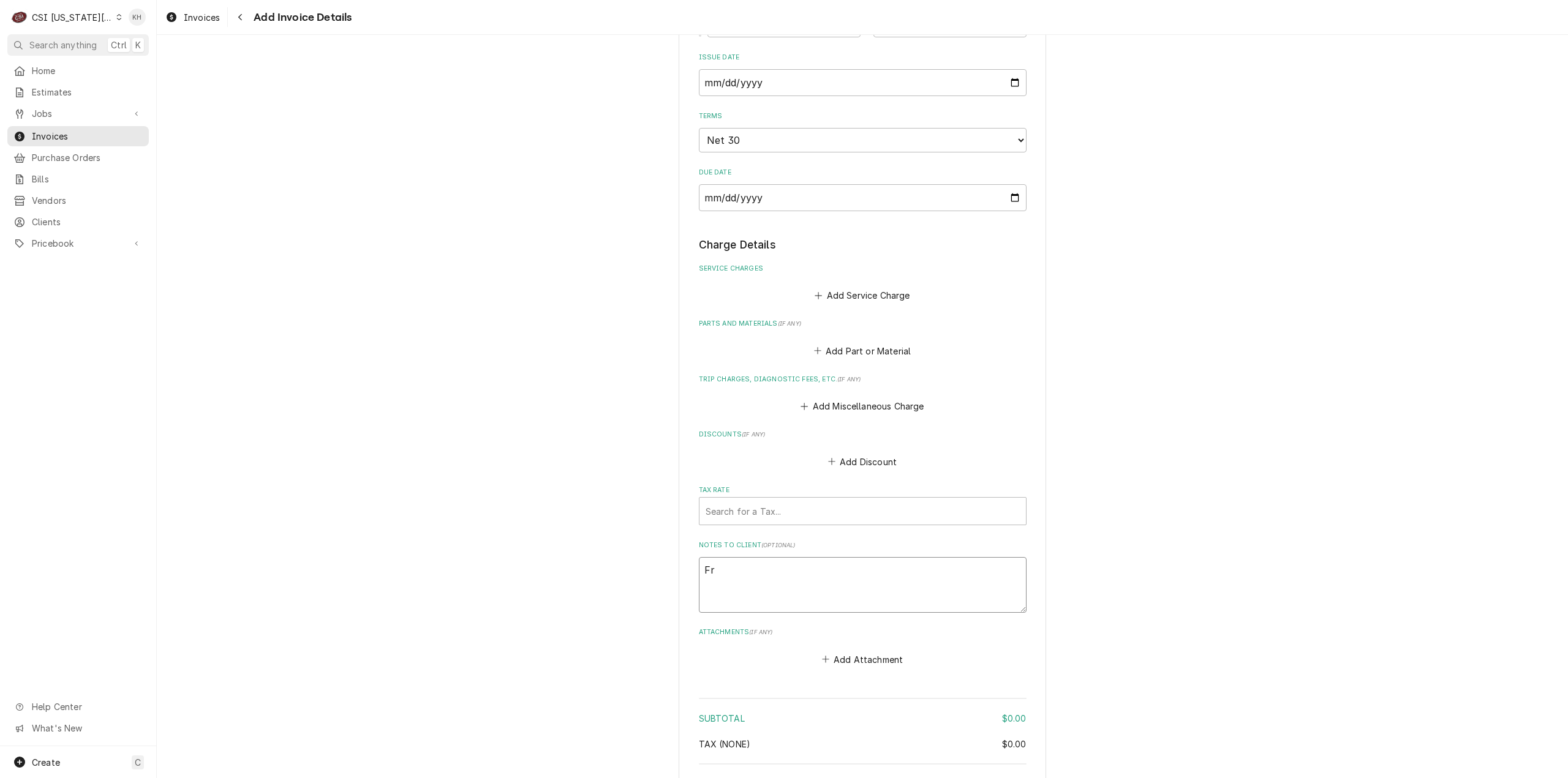
type textarea "x"
type textarea "Fro"
type textarea "x"
type textarea "From"
type textarea "x"
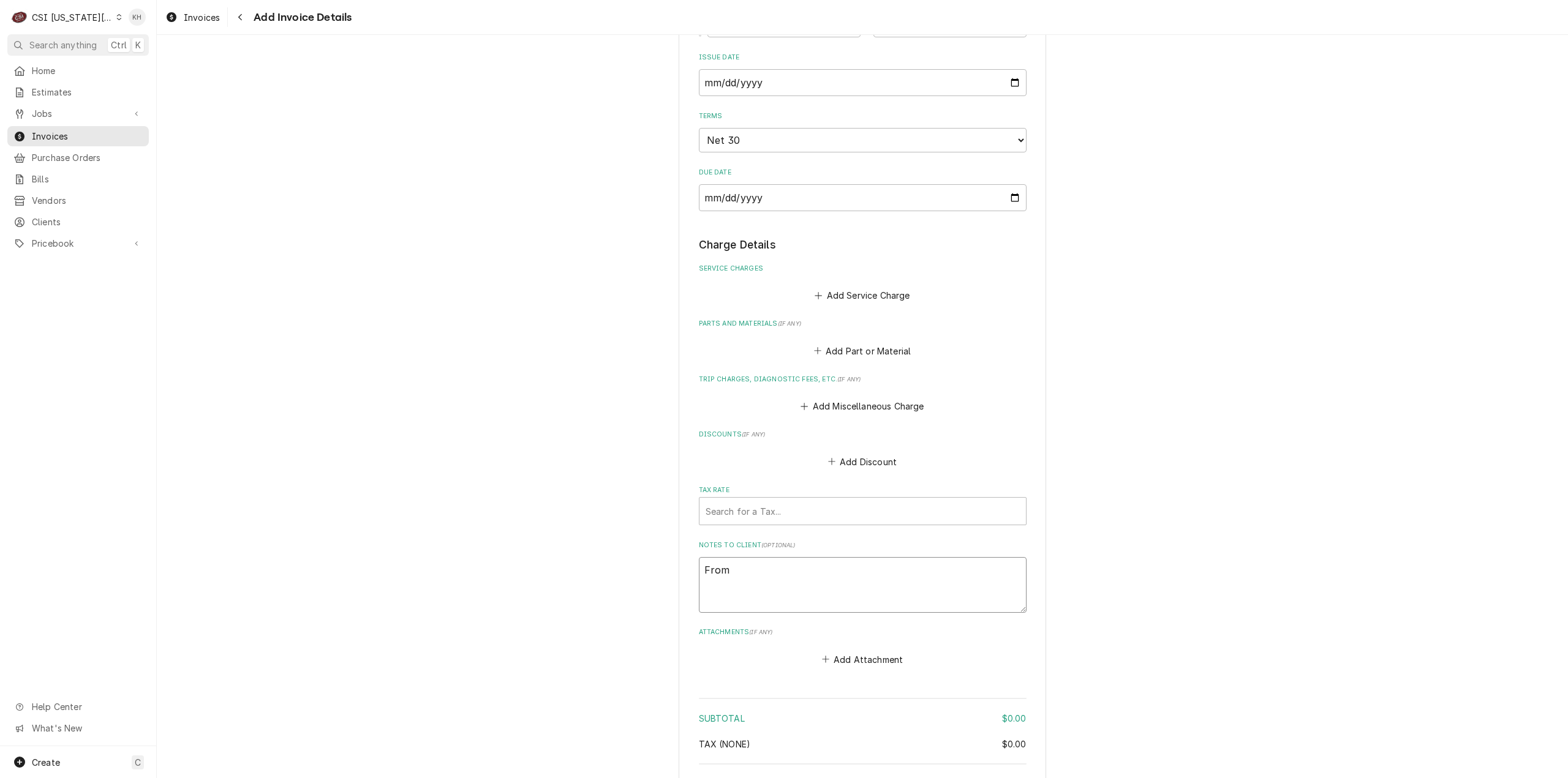
type textarea "From"
type textarea "x"
type textarea "From J"
type textarea "x"
type textarea "From JO"
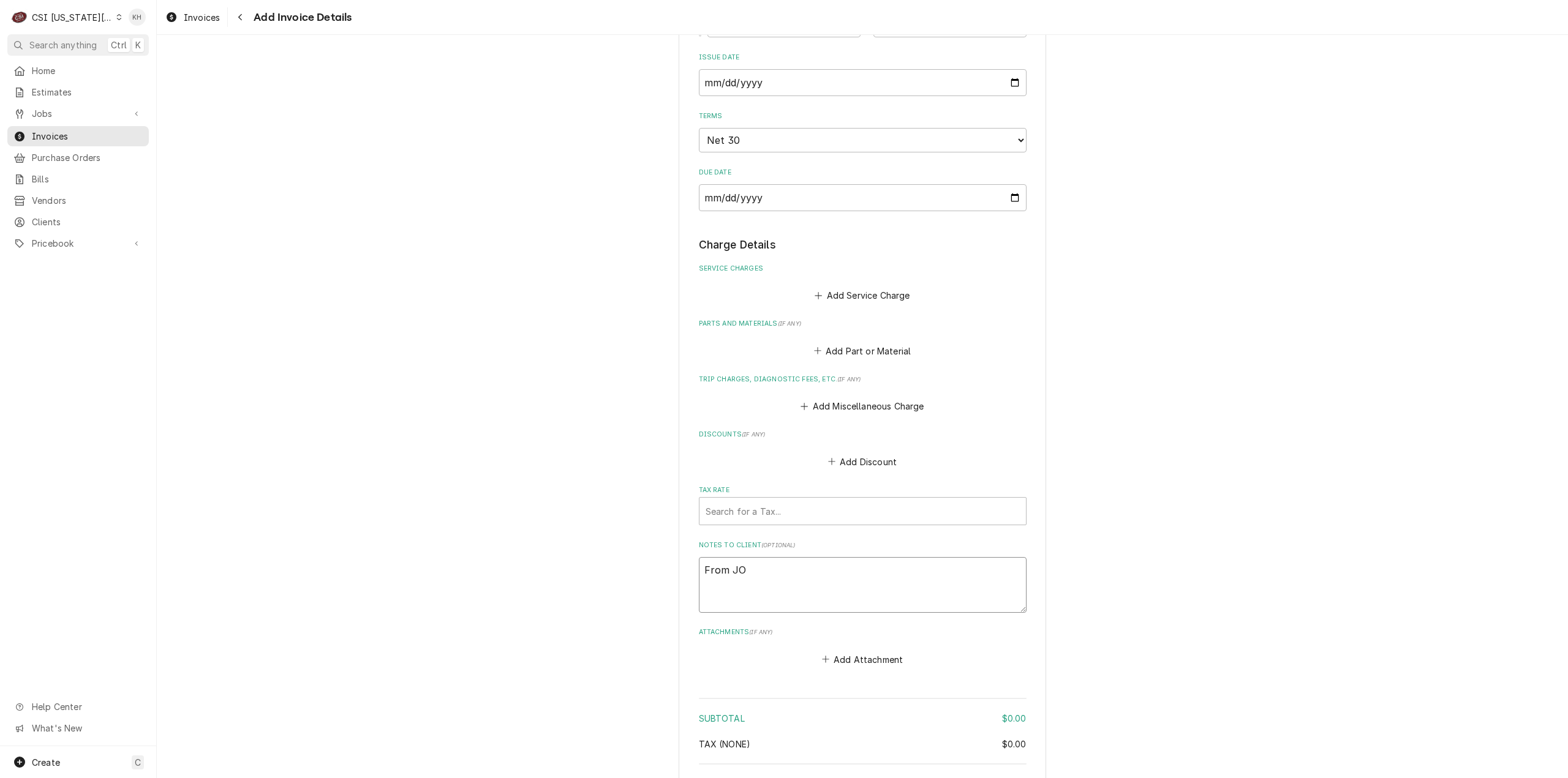
type textarea "x"
type textarea "From JOB"
type textarea "x"
type textarea "From JOB-"
type textarea "x"
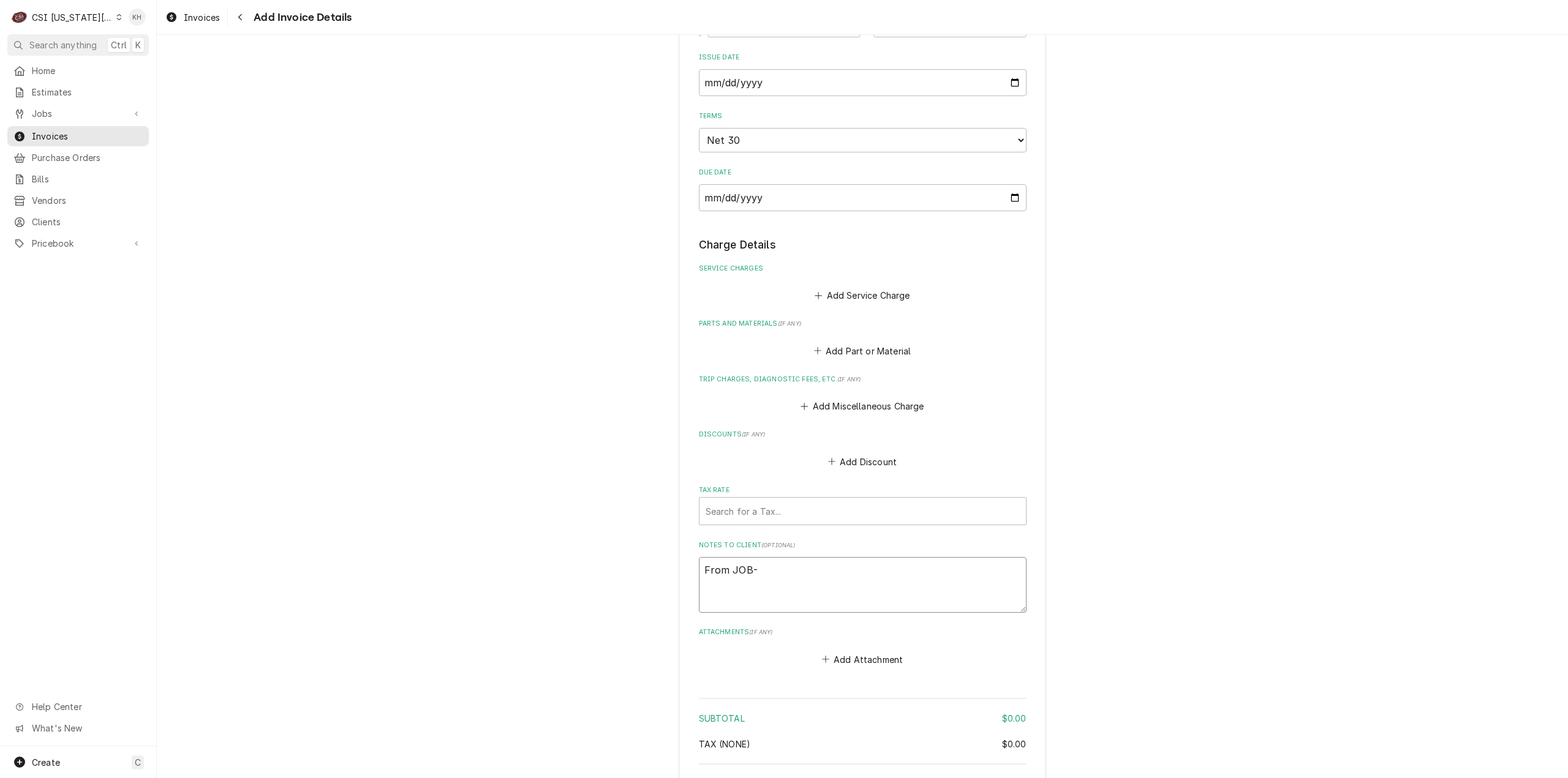
type textarea "From JOB-3"
type textarea "x"
type textarea "From JOB-31"
type textarea "x"
type textarea "From JOB-312"
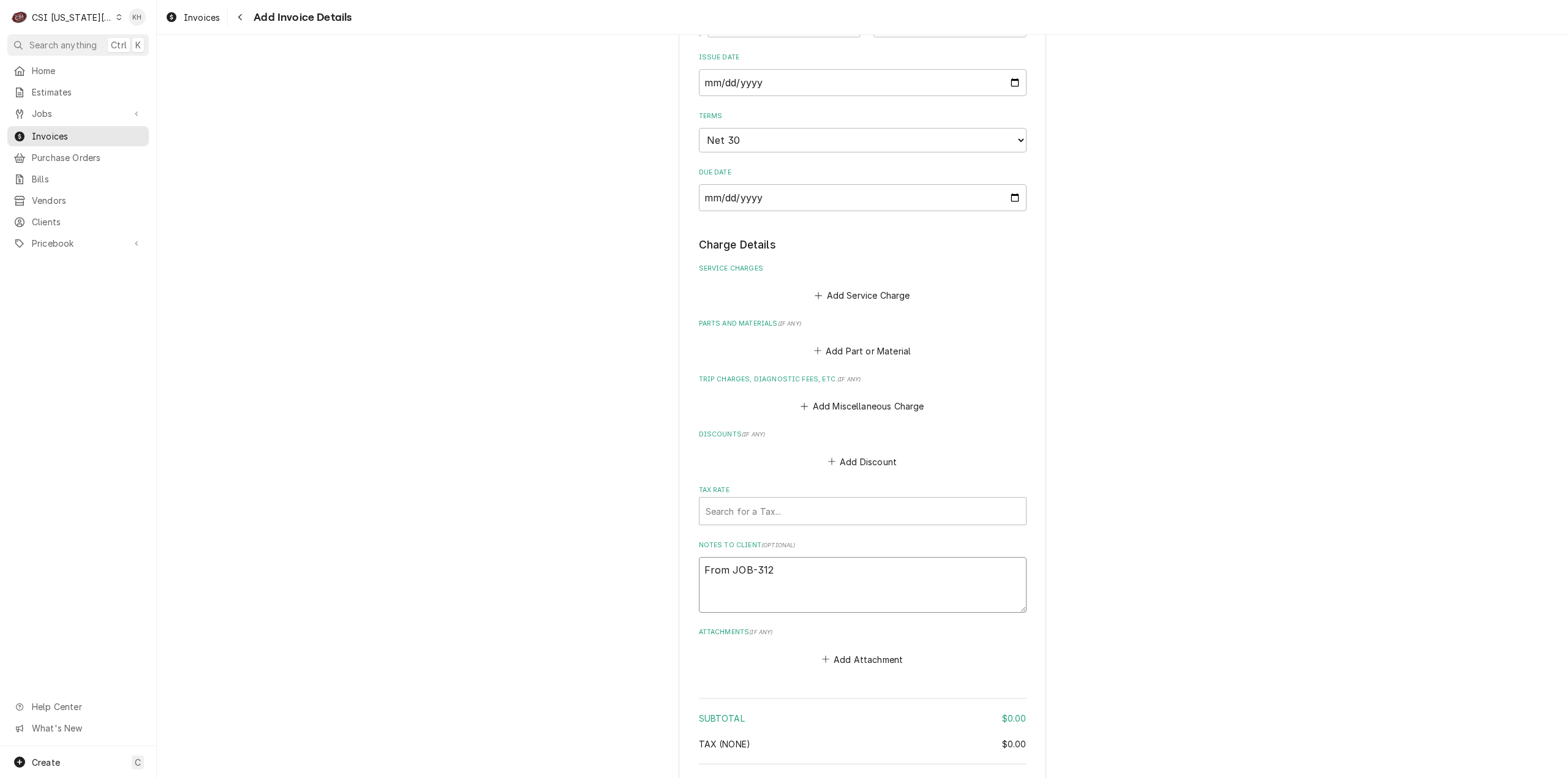
type textarea "x"
type textarea "From JOB-3126"
type textarea "x"
type textarea "From JOB-31262"
click at [828, 522] on div "Tax Rate" at bounding box center [863, 511] width 314 height 22
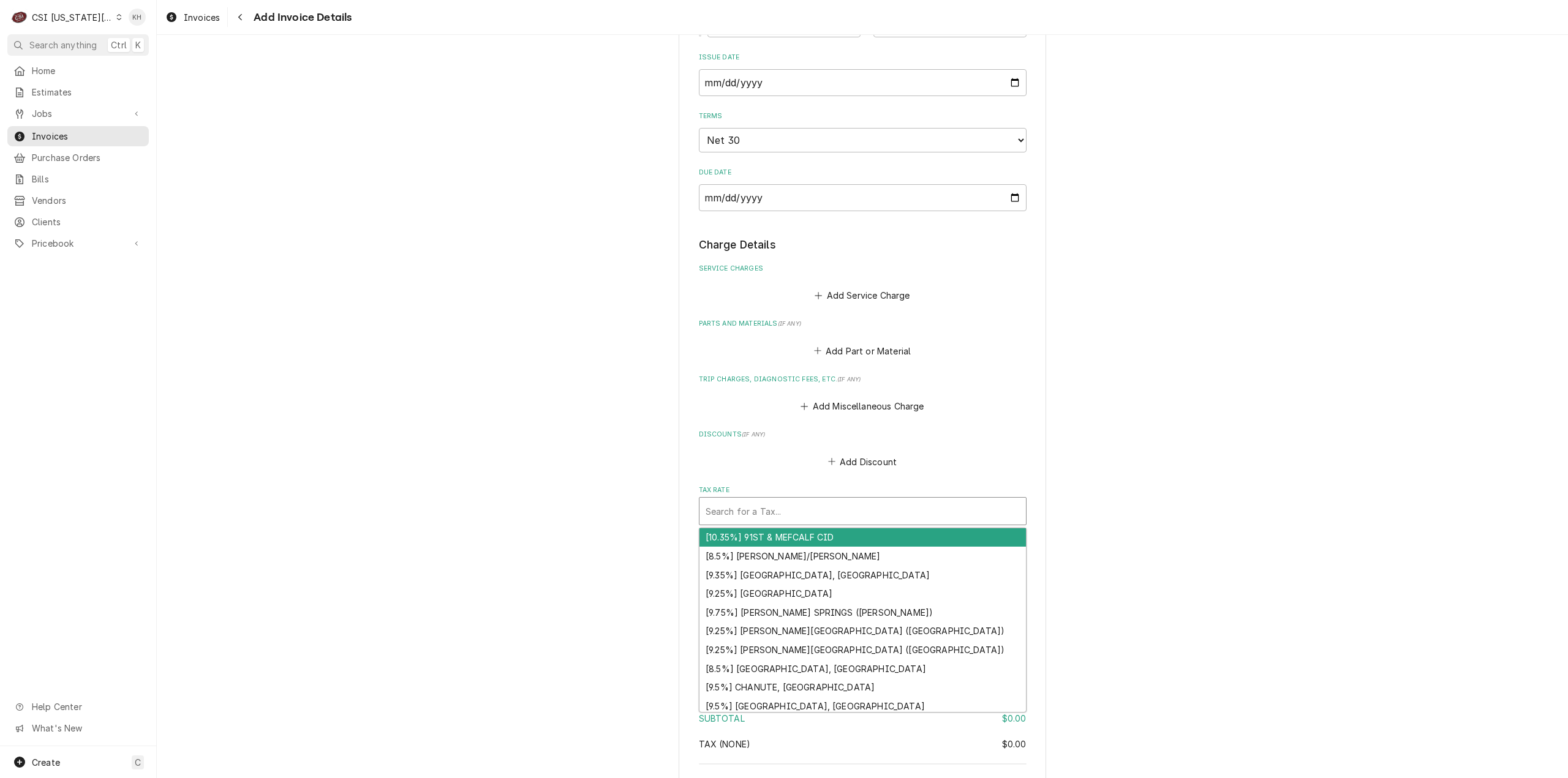
type textarea "x"
type input "e"
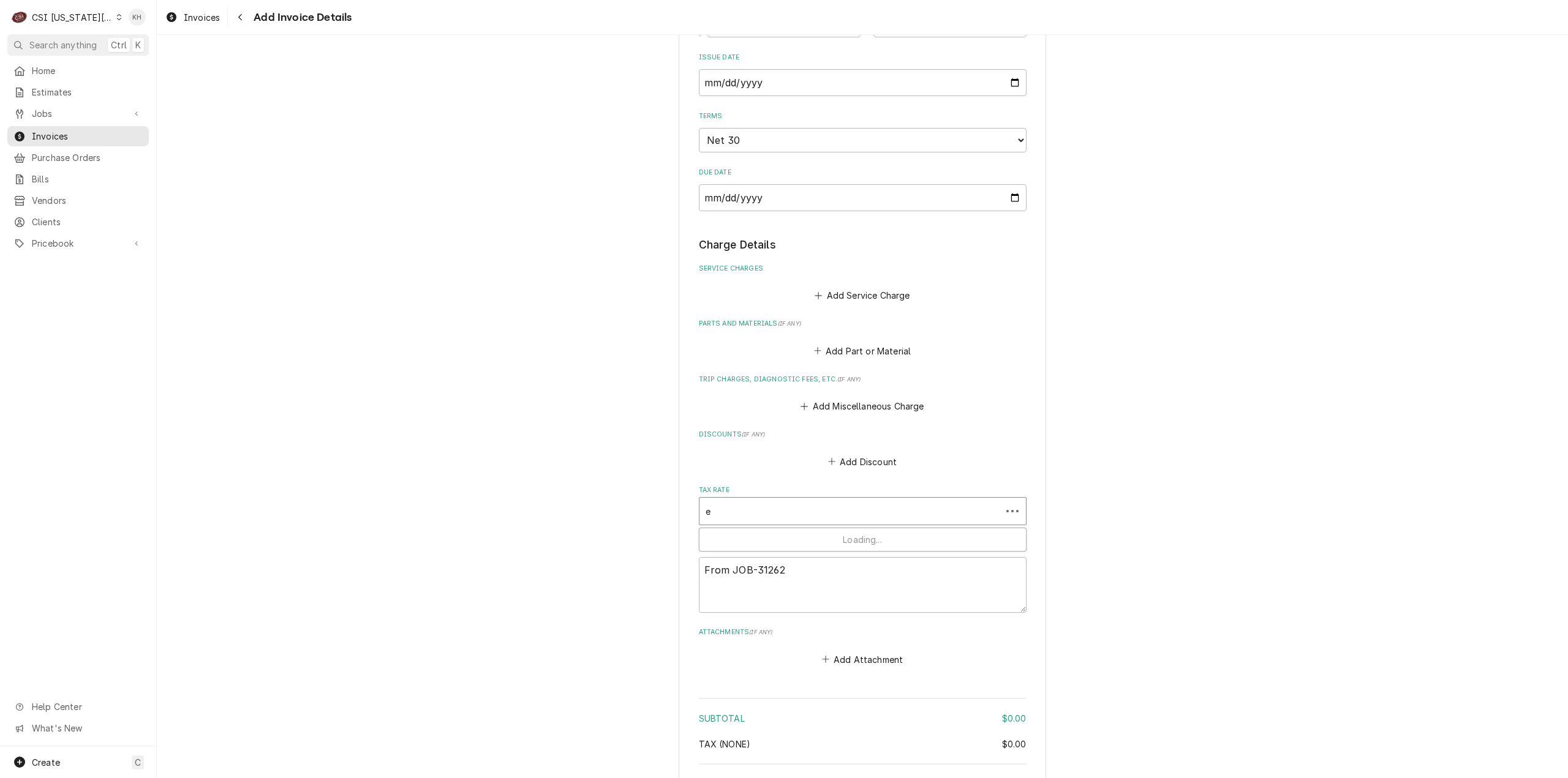
type textarea "x"
type input "ex"
type textarea "x"
type input "exe"
type textarea "x"
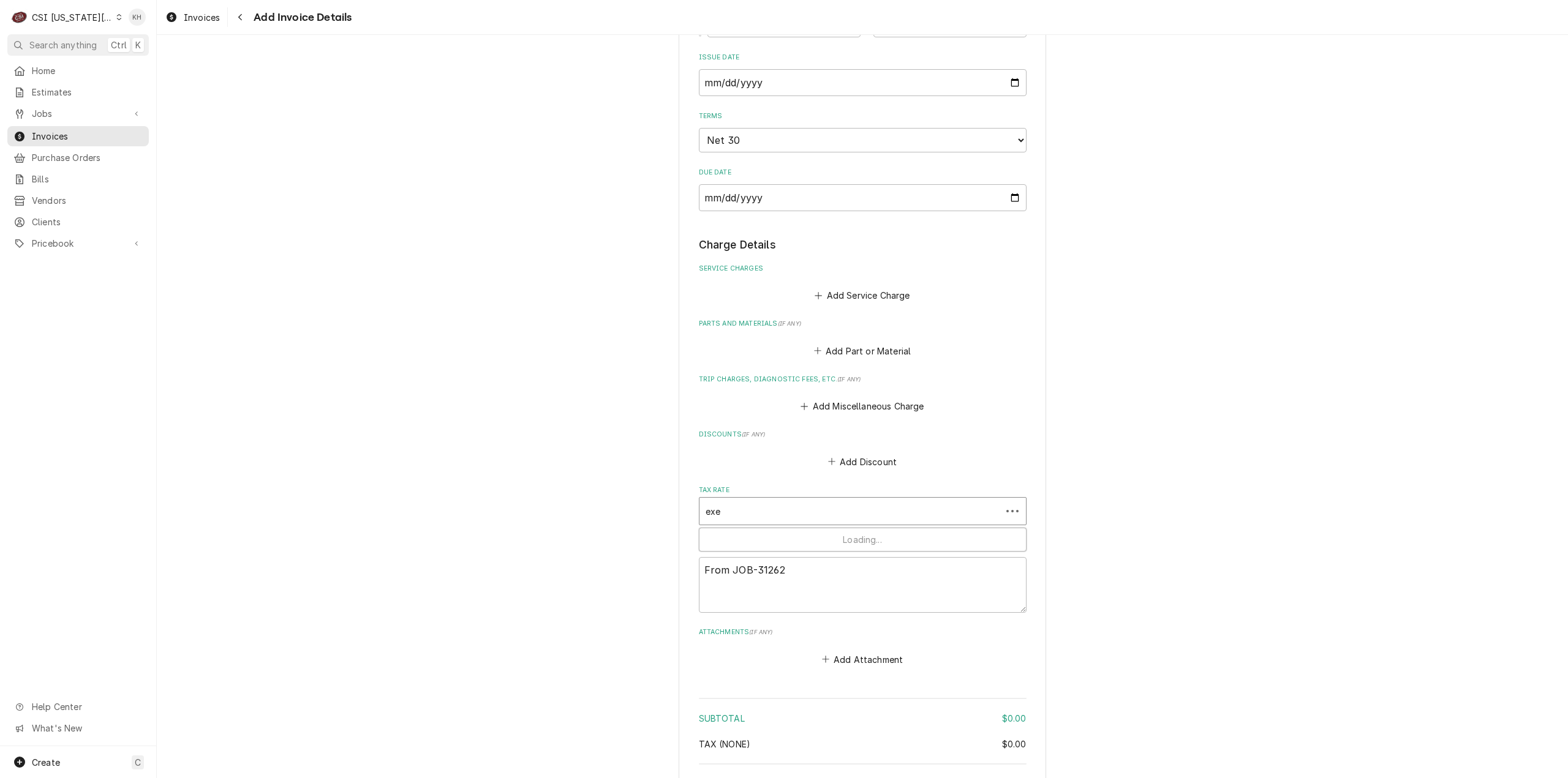
type input "exem"
type textarea "x"
type input "exemp"
click at [809, 566] on div "[0%] KANSAS EXEMPT" at bounding box center [862, 556] width 326 height 19
type textarea "x"
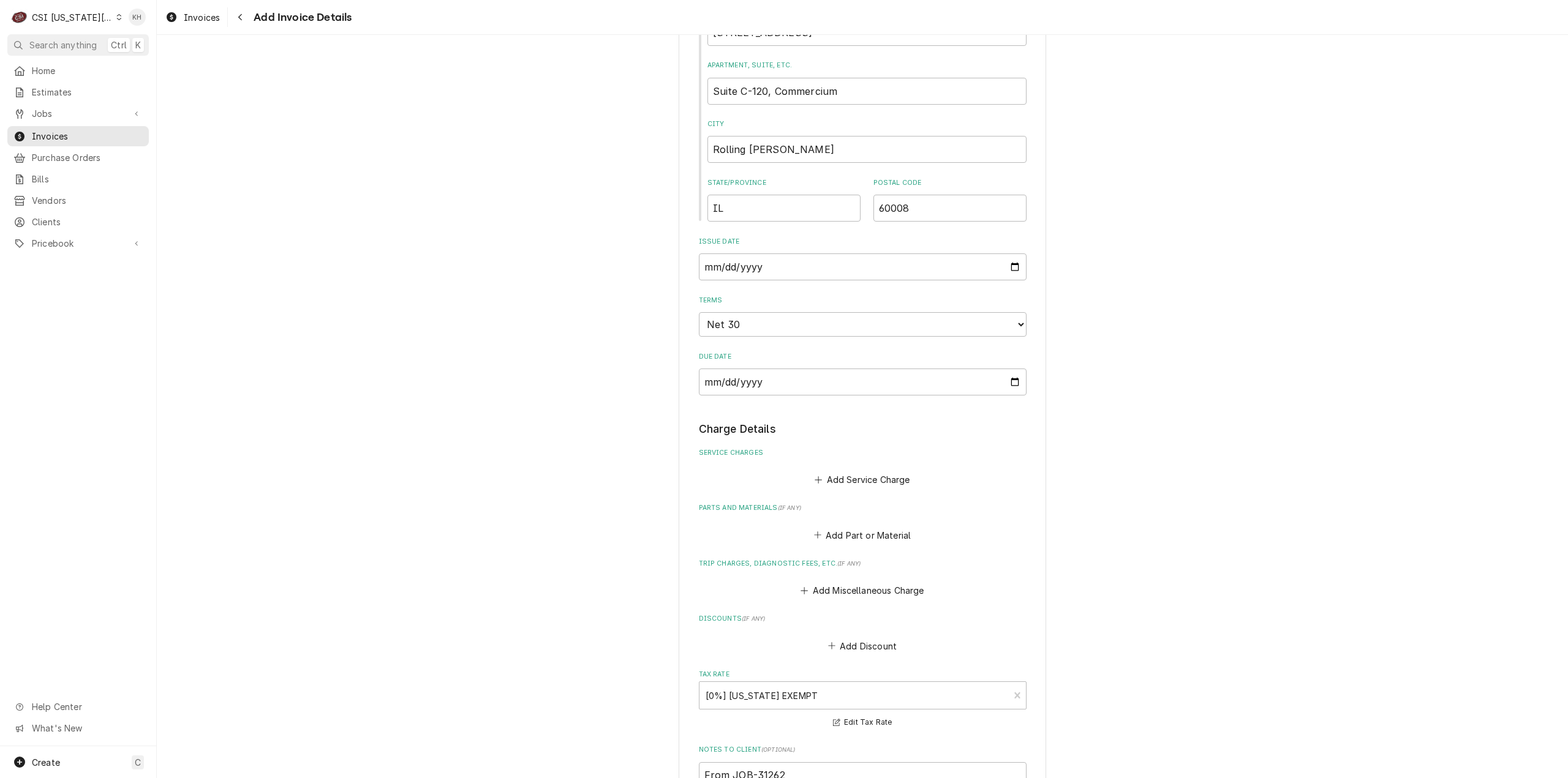
scroll to position [674, 0]
click at [849, 488] on button "Add Service Charge" at bounding box center [862, 479] width 99 height 17
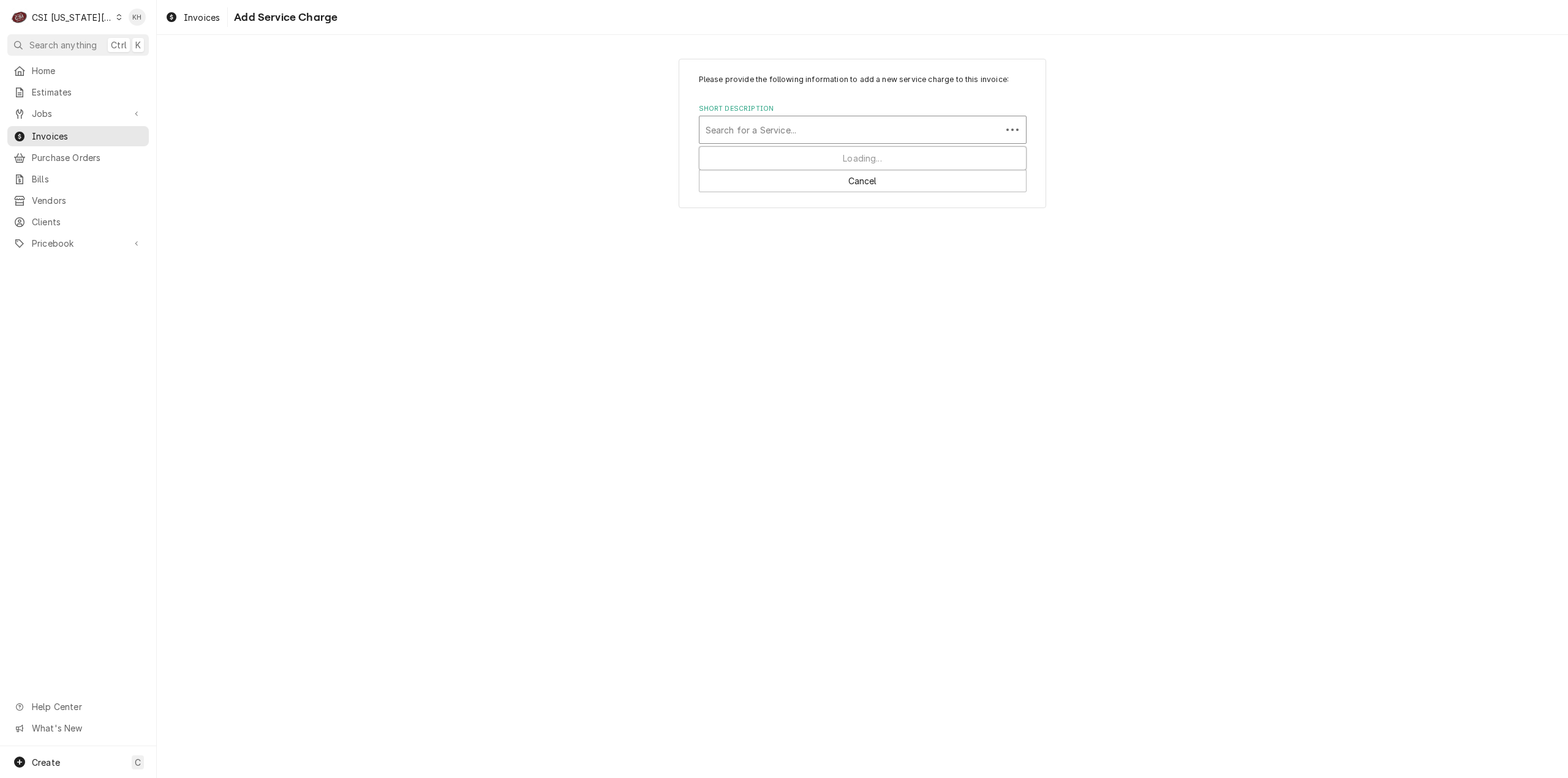
click at [774, 124] on div "Short Description" at bounding box center [851, 130] width 290 height 22
type input "labor"
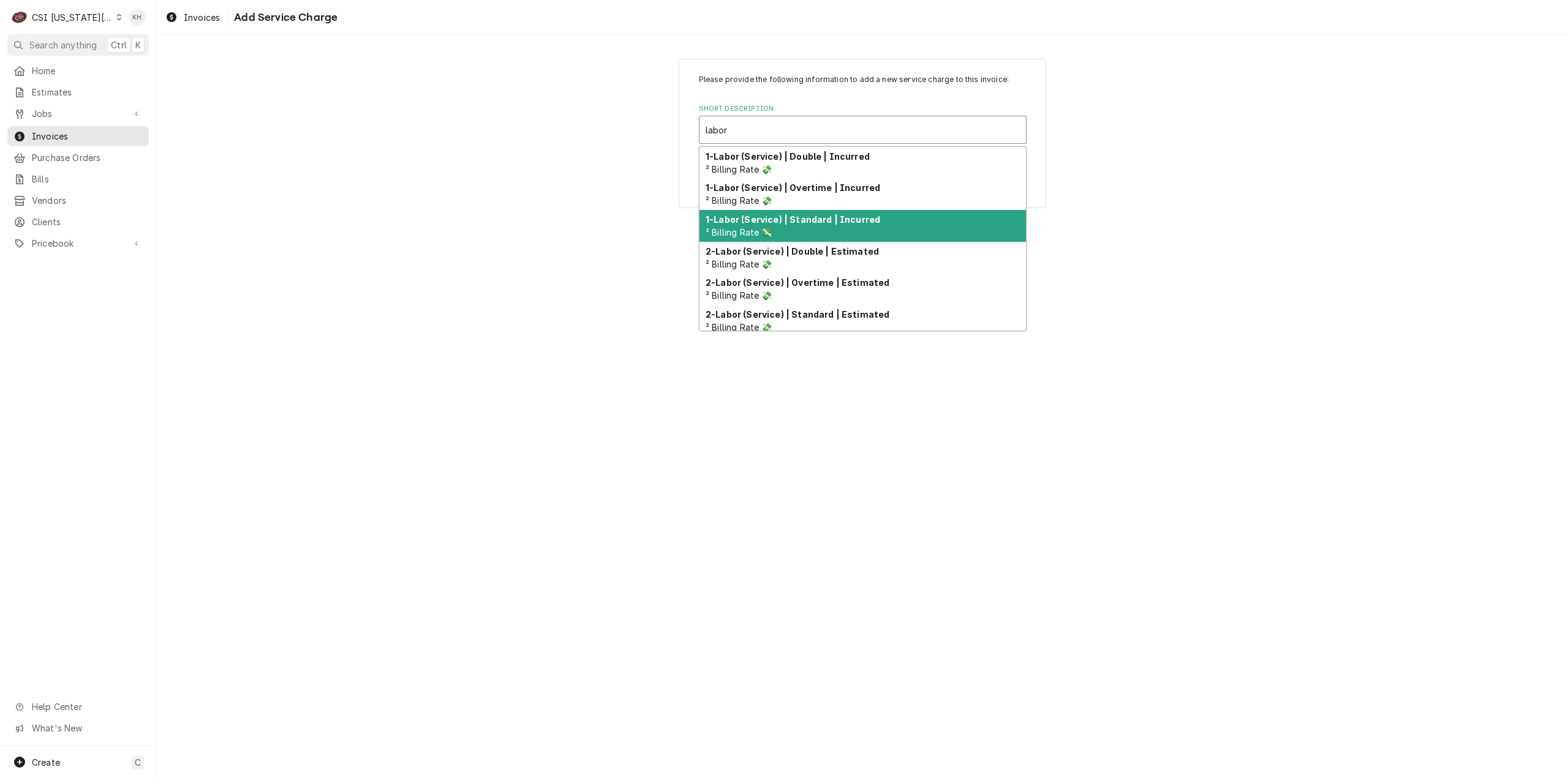
click at [827, 225] on div "1-Labor (Service) | Standard | Incurred ² Billing Rate 💸" at bounding box center [862, 226] width 326 height 32
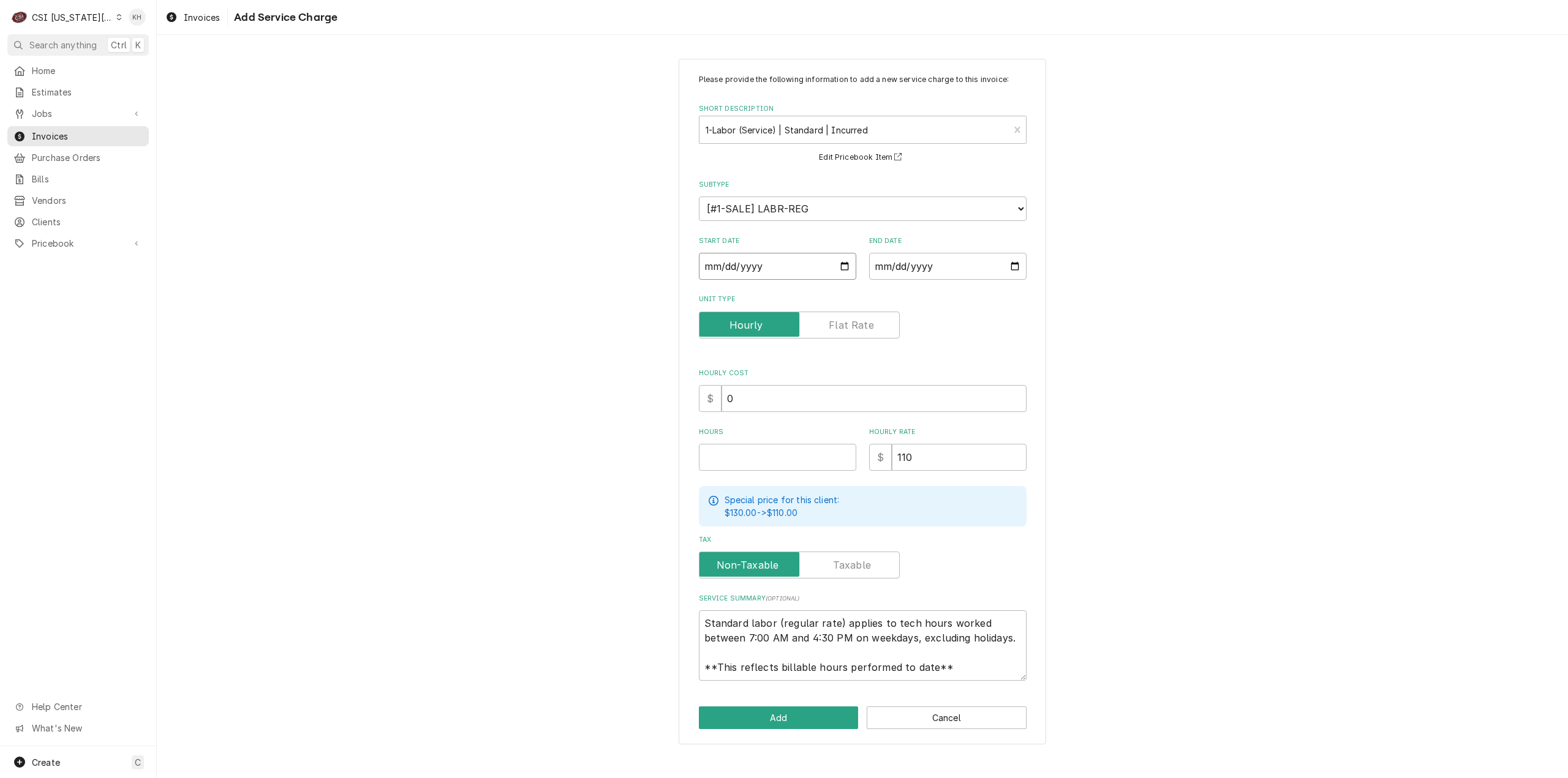
click at [843, 265] on input "Start Date" at bounding box center [777, 266] width 157 height 27
type textarea "x"
type input "2025-08-05"
type textarea "x"
type input "2025-07-15"
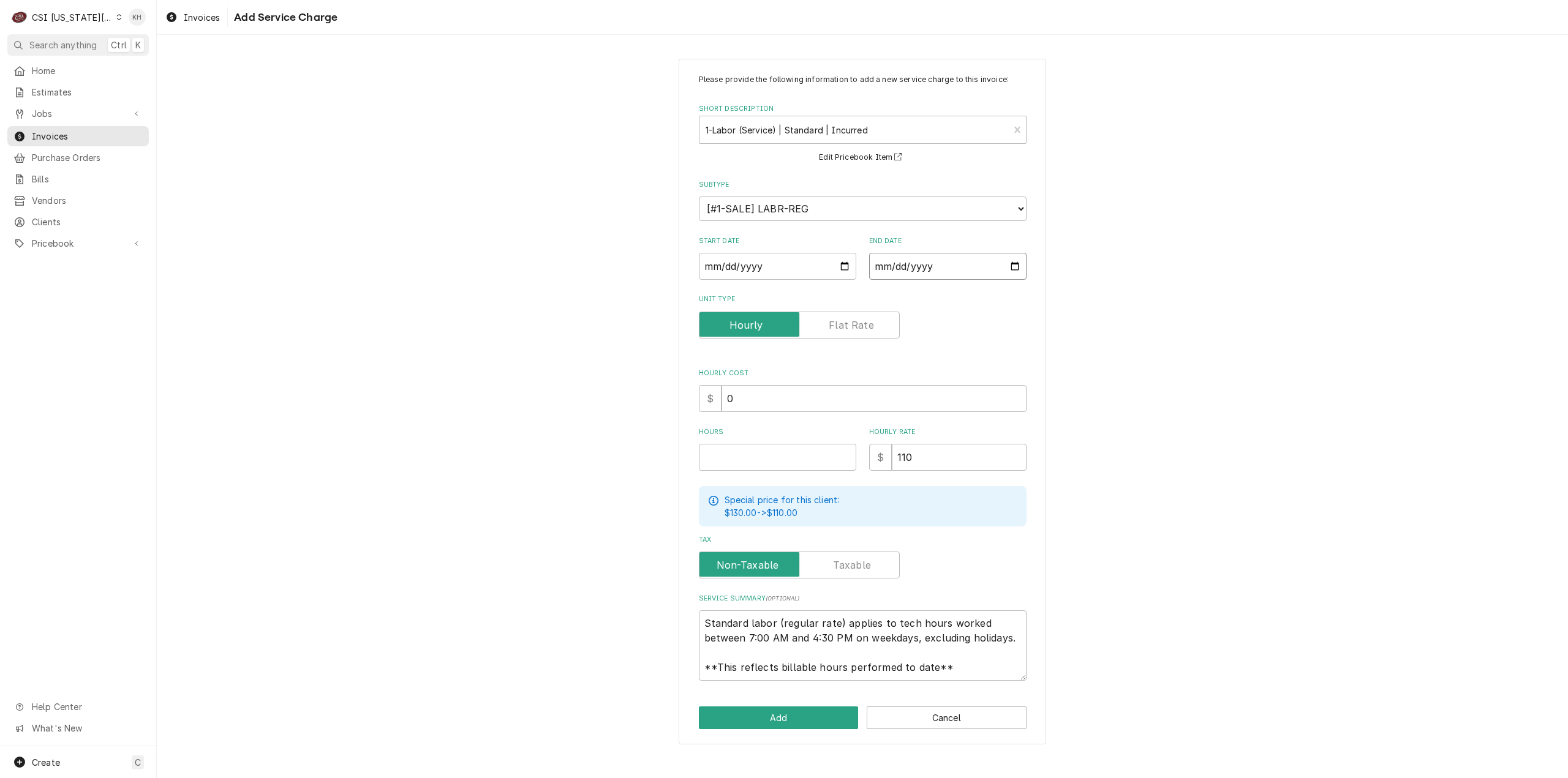
click at [1017, 270] on input "End Date" at bounding box center [947, 266] width 157 height 27
type textarea "x"
type input "2025-08-05"
type textarea "x"
type input "2025-07-22"
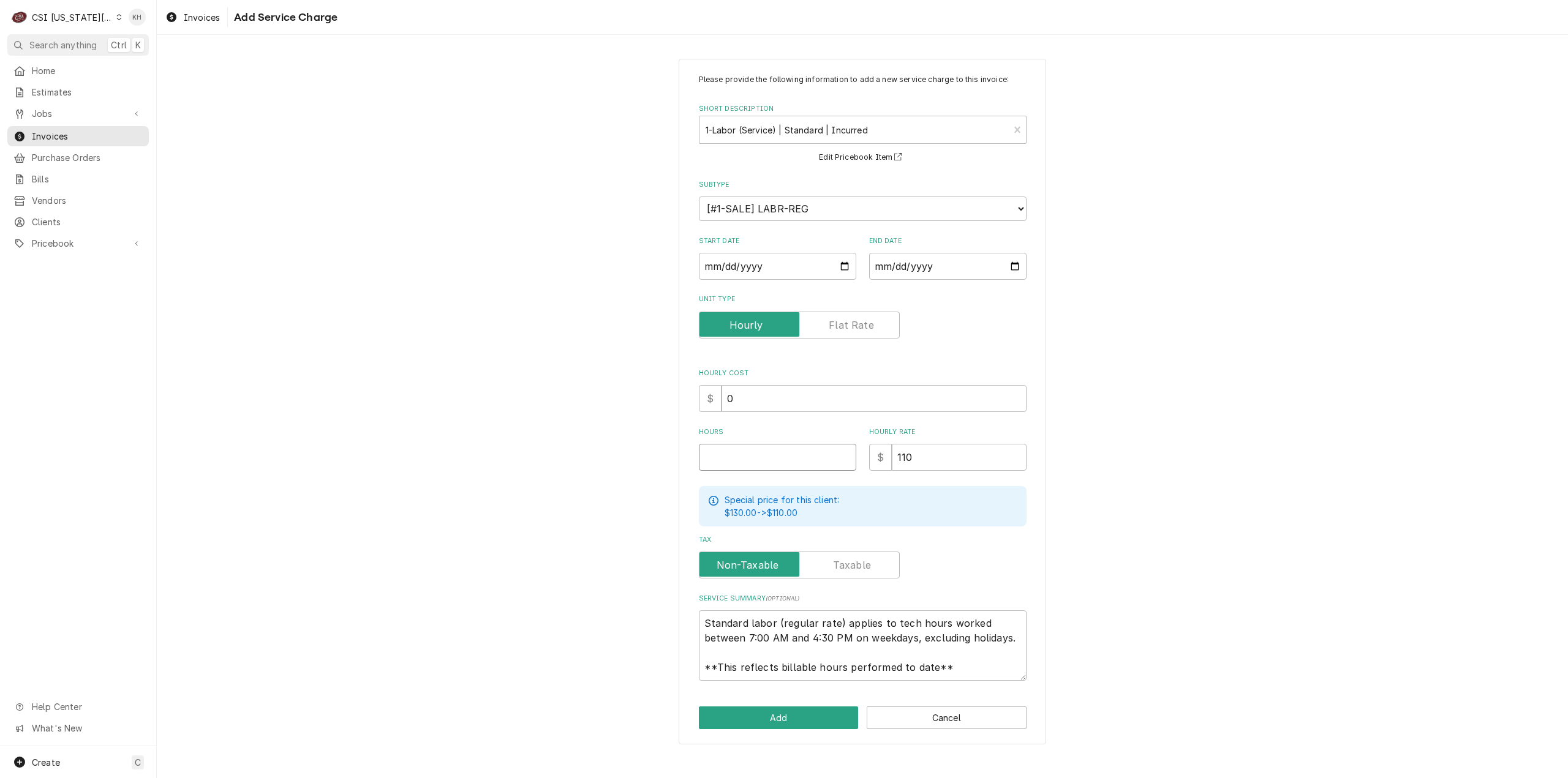
click at [751, 456] on input "Hours" at bounding box center [777, 457] width 157 height 27
type textarea "x"
type input "3"
paste textarea "Brand: Rational Model: iCombiPro Serial: E62SJ24043134680 7/15 - Arrived on sit…"
drag, startPoint x: 953, startPoint y: 673, endPoint x: 676, endPoint y: 591, distance: 288.6
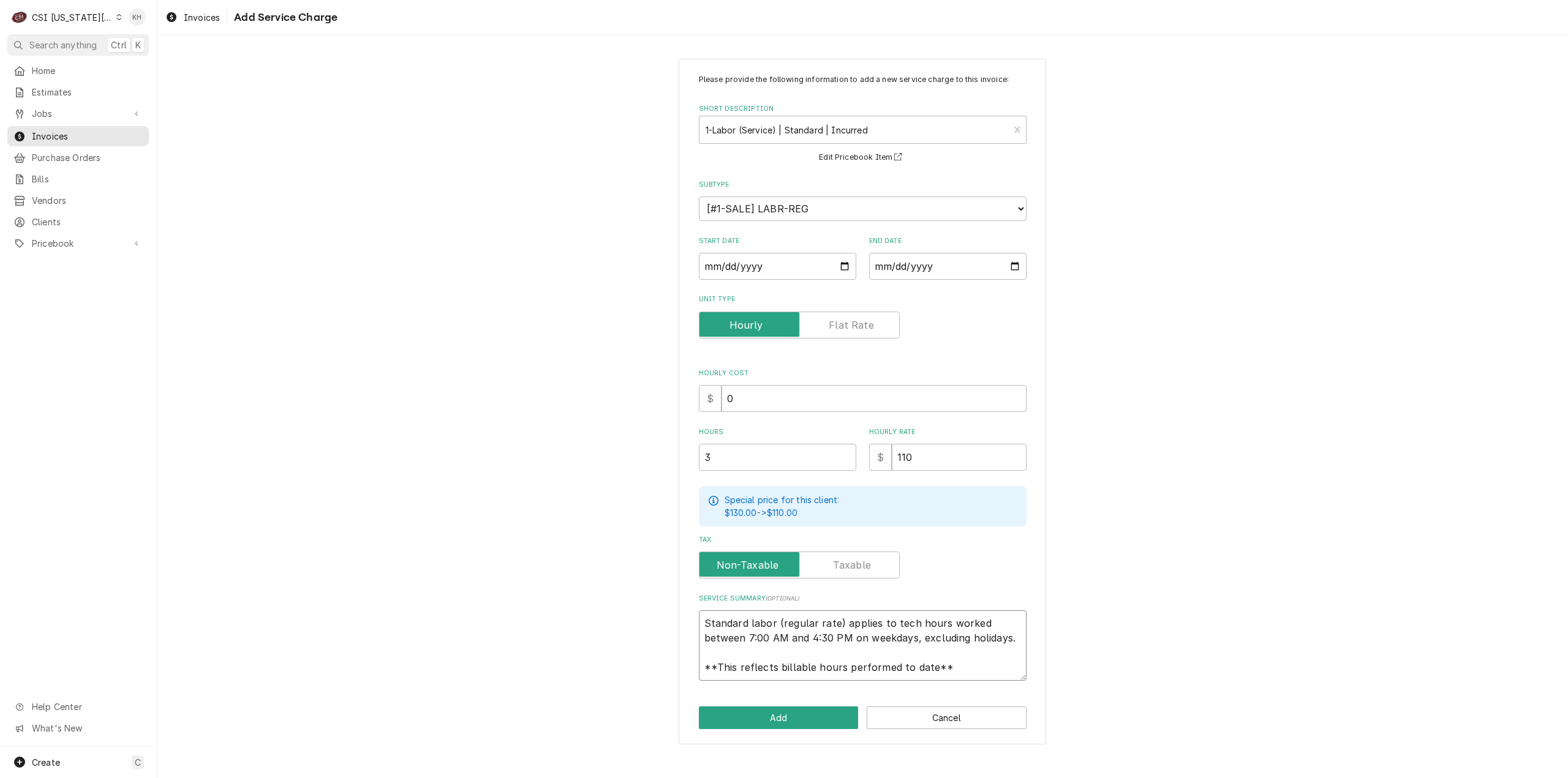
type textarea "x"
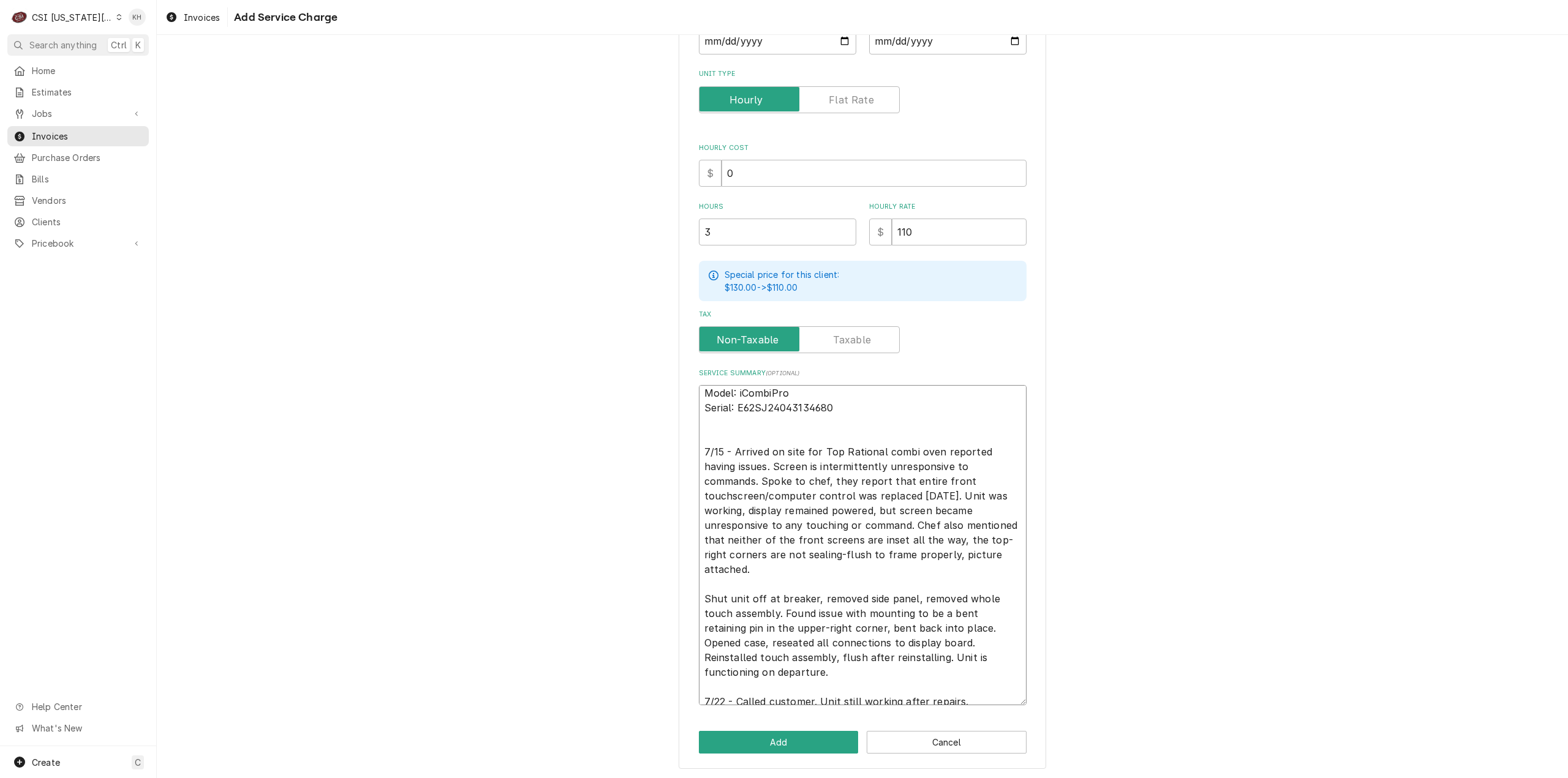
scroll to position [29, 0]
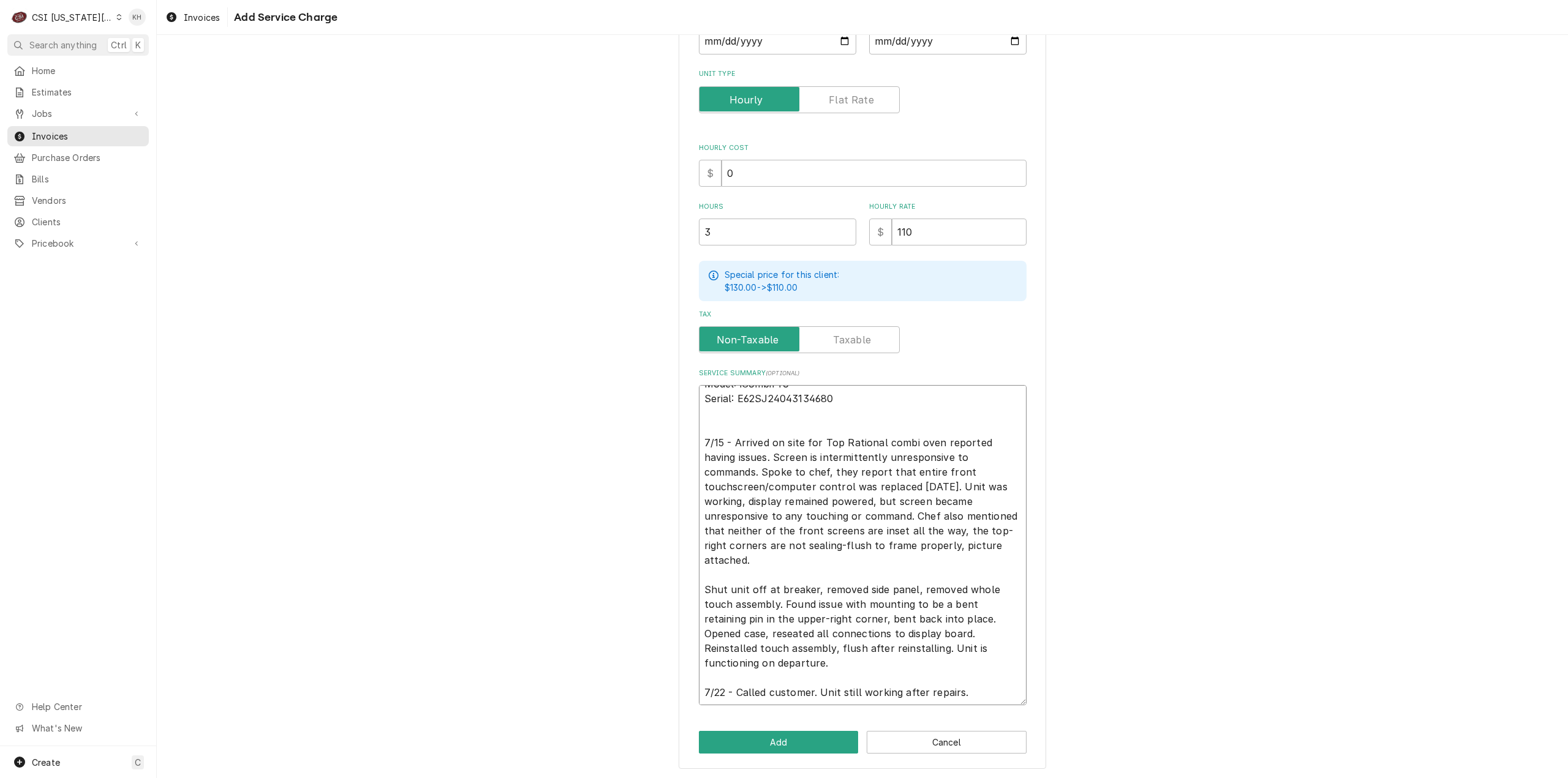
click at [734, 567] on textarea "Brand: Rational Model: iCombiPro Serial: E62SJ24043134680 7/15 - Arrived on sit…" at bounding box center [863, 545] width 328 height 320
type textarea "Brand: Rational Model: iCombiPro Serial: E62SJ24043134680 7/15 - Arrived on sit…"
click at [808, 739] on button "Add" at bounding box center [779, 742] width 160 height 23
type textarea "x"
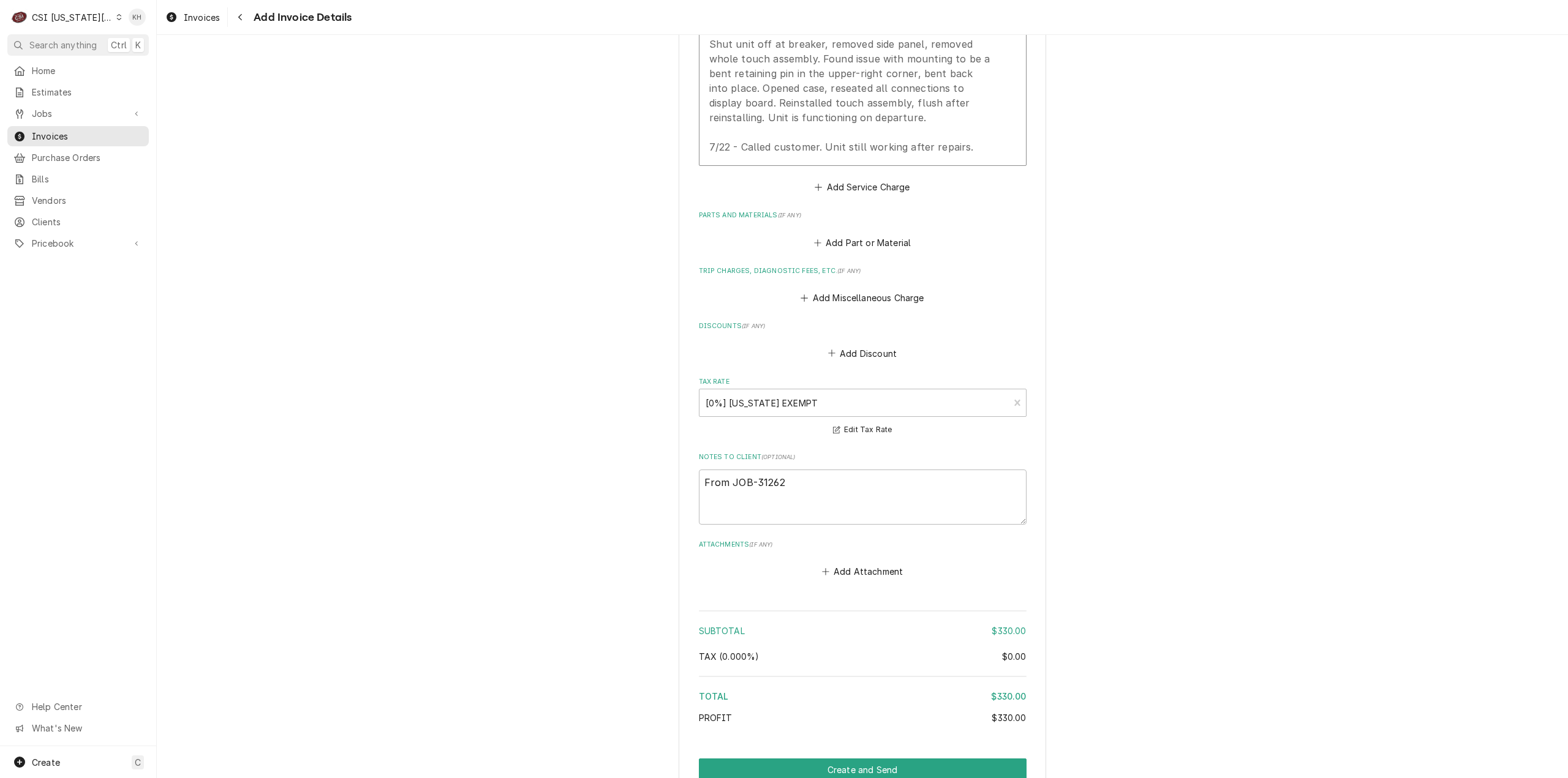
scroll to position [1615, 0]
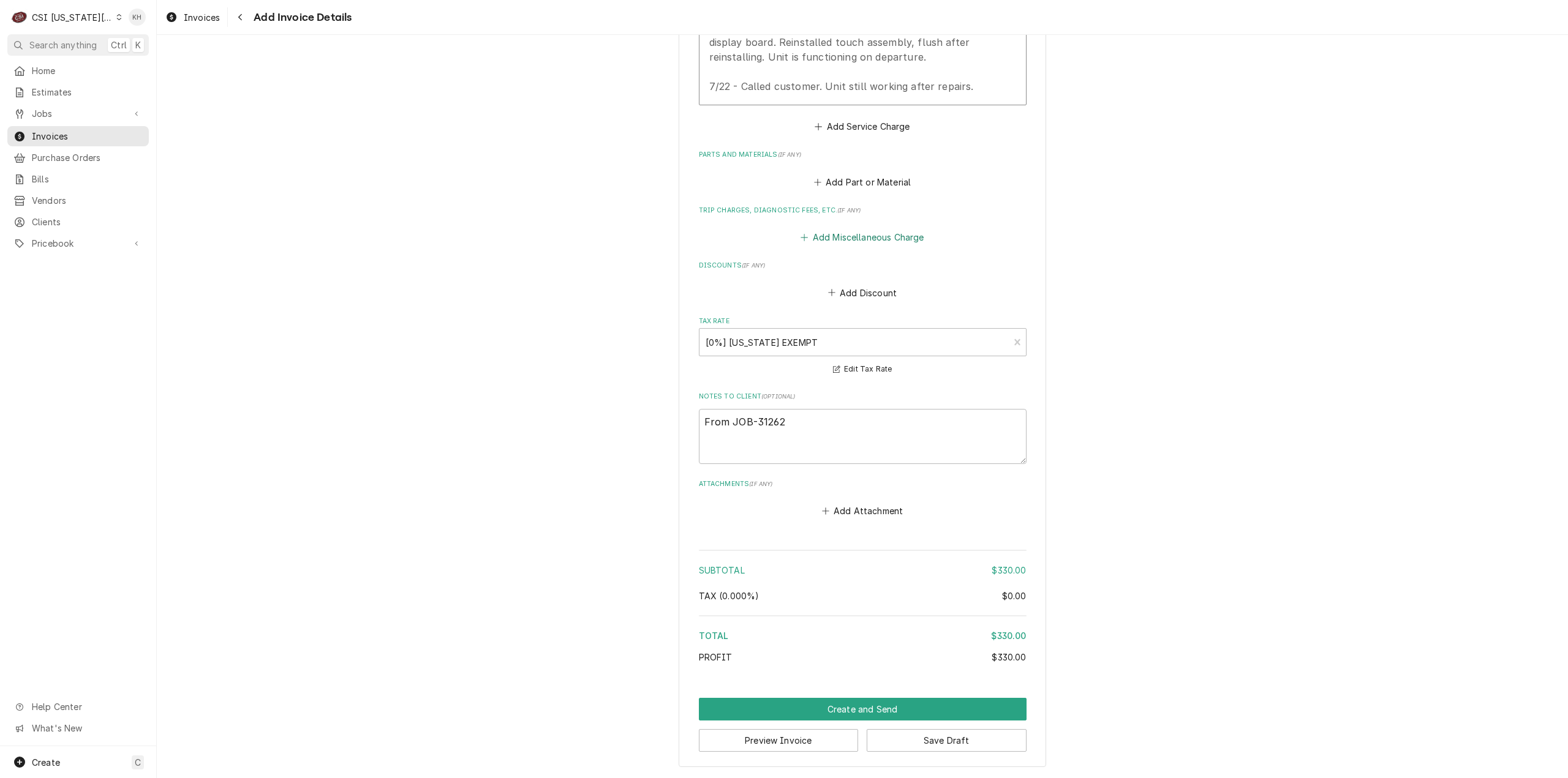
click at [865, 231] on button "Add Miscellaneous Charge" at bounding box center [862, 237] width 127 height 17
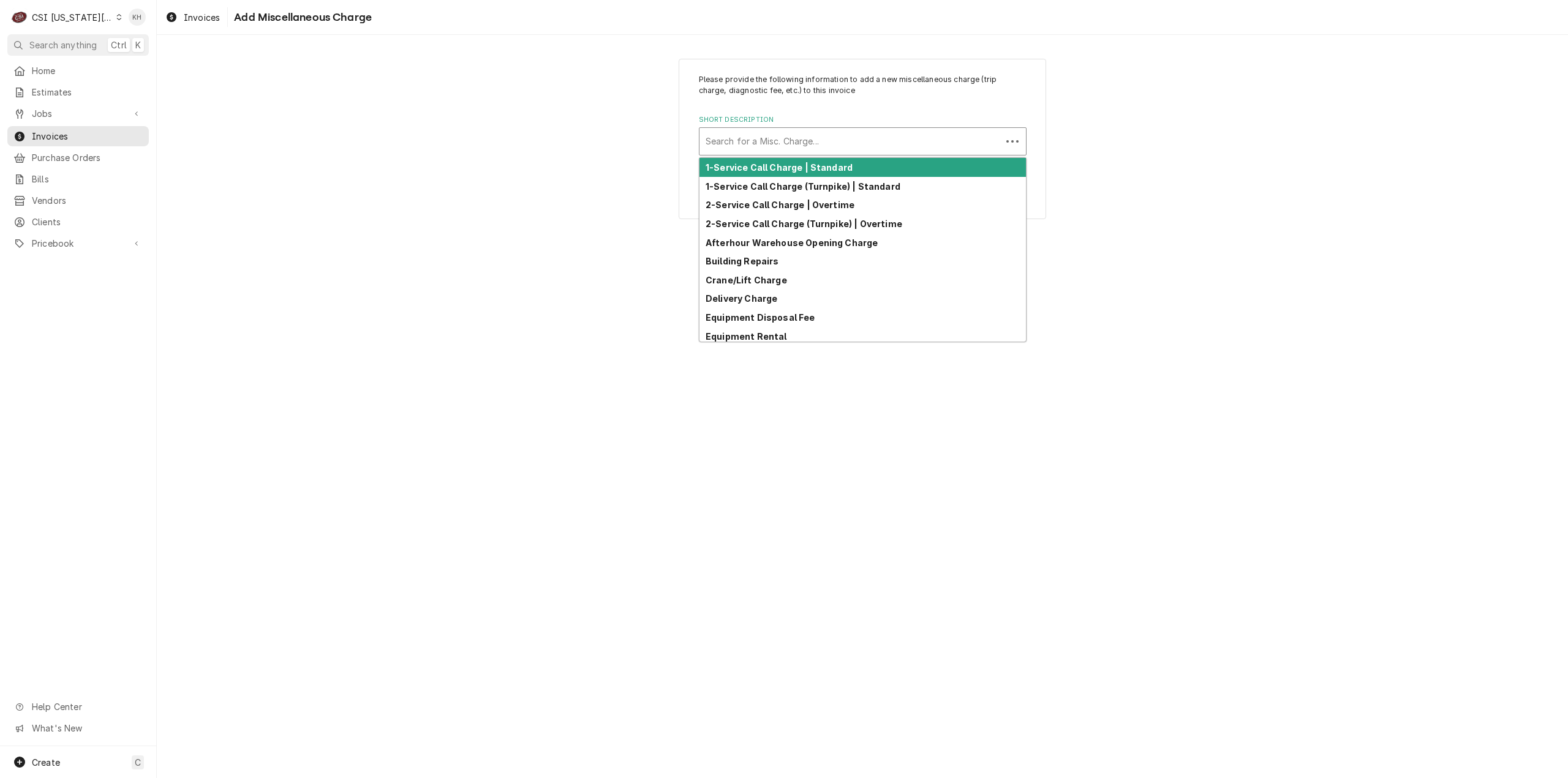
click at [850, 133] on div "Short Description" at bounding box center [851, 141] width 290 height 22
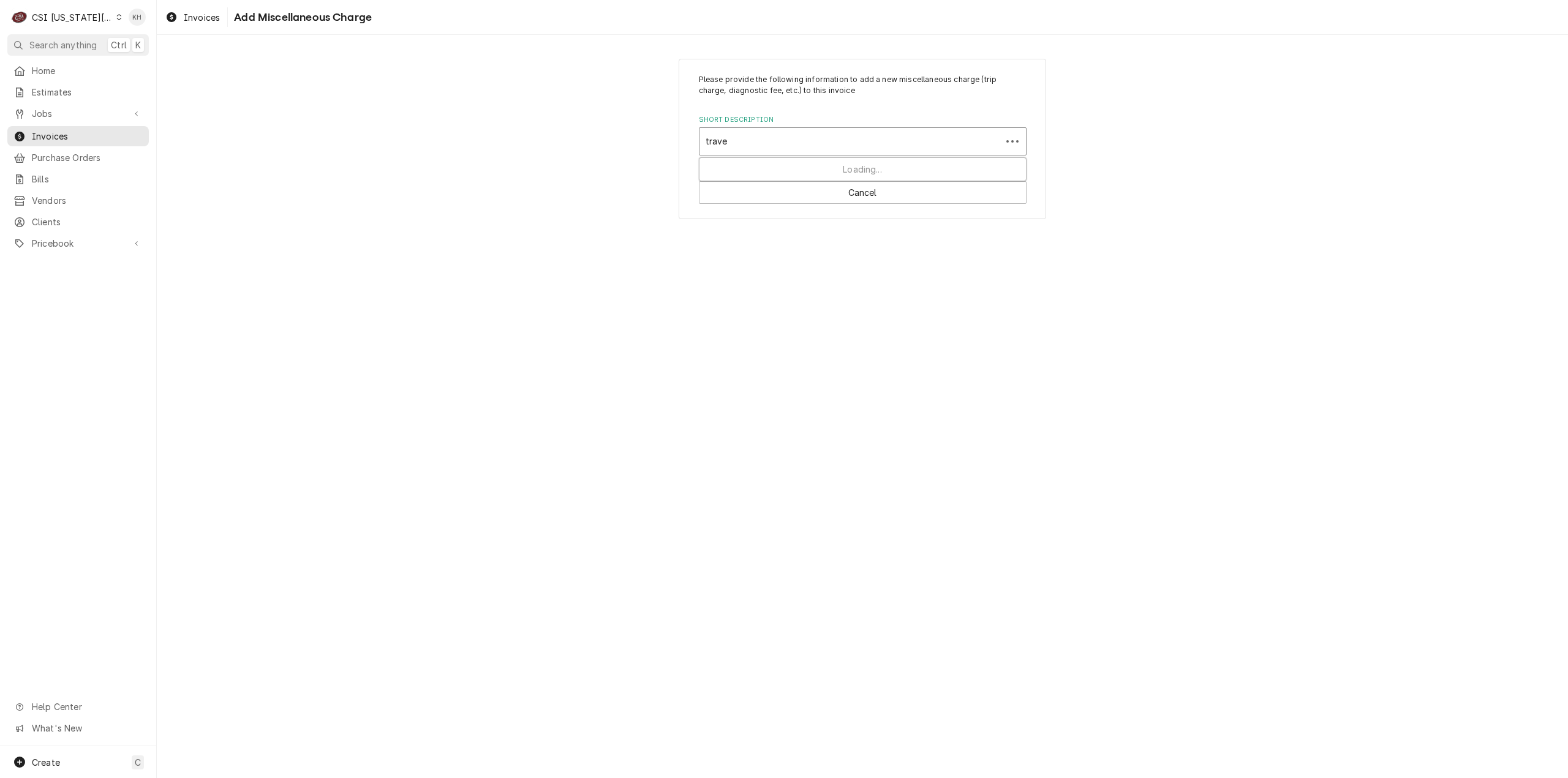
type input "travel"
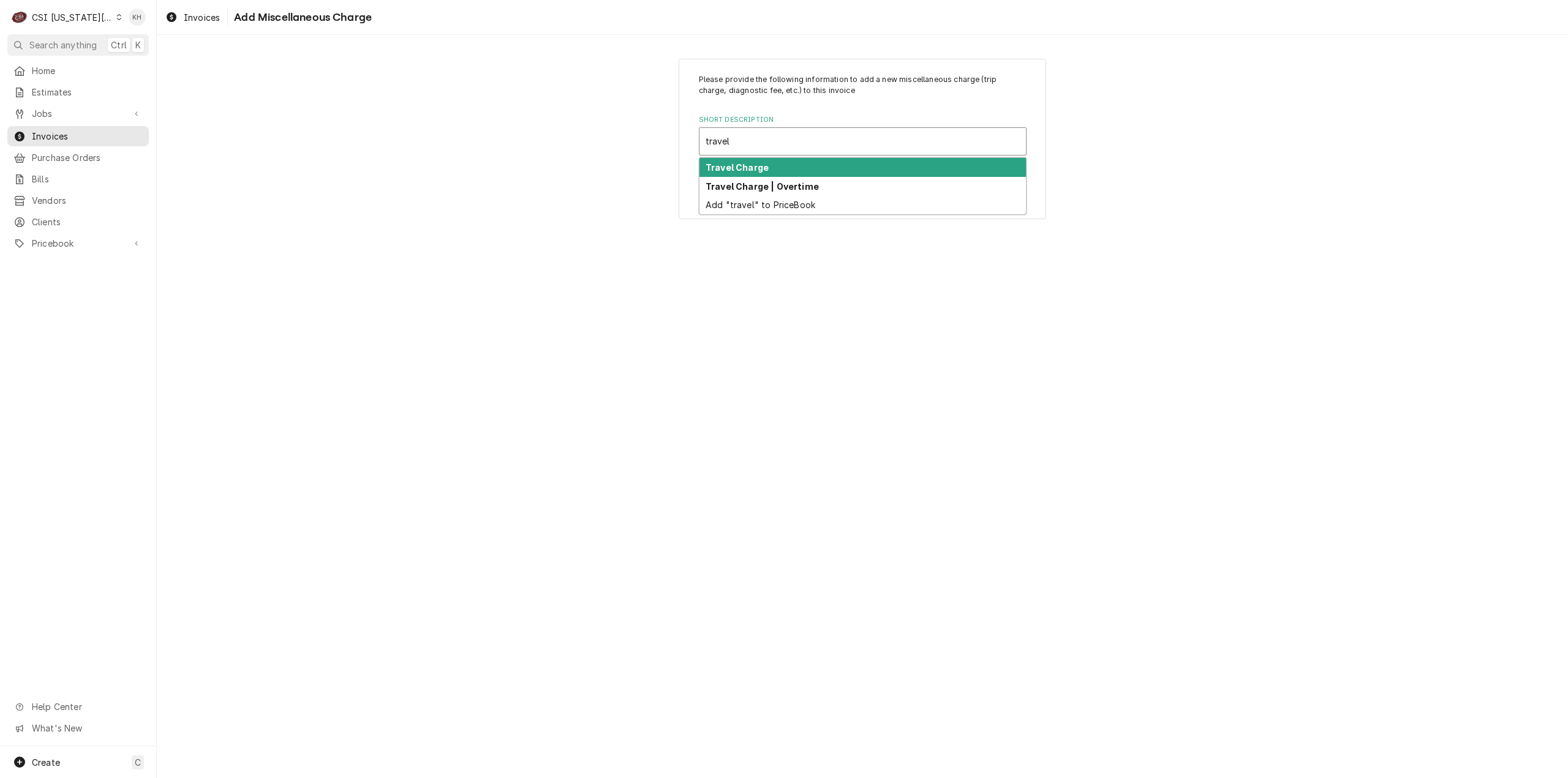
click at [816, 167] on div "Travel Charge" at bounding box center [862, 167] width 326 height 19
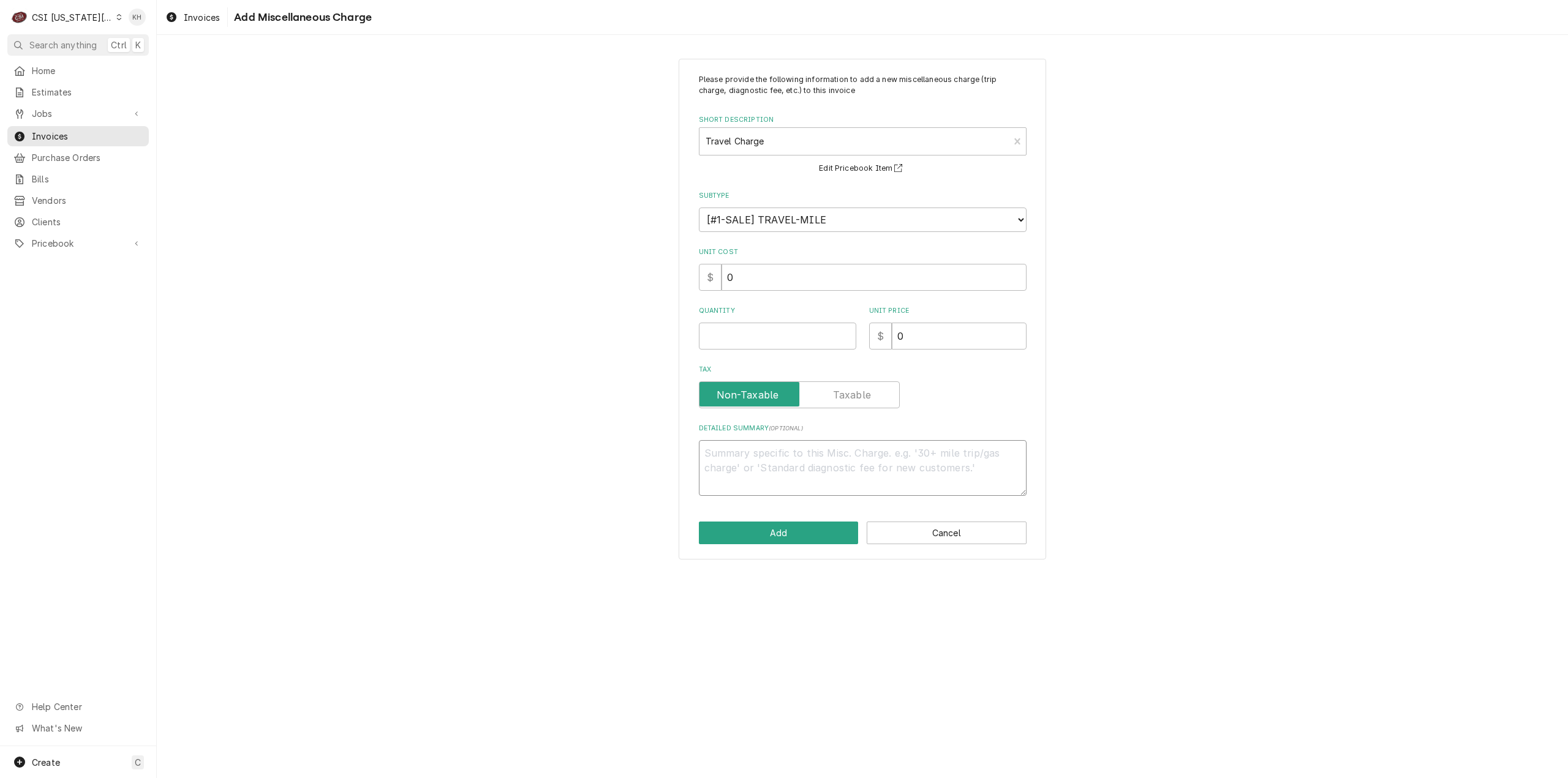
click at [819, 461] on textarea "Detailed Summary ( optional )" at bounding box center [863, 468] width 328 height 56
type textarea "x"
type textarea "T"
type textarea "x"
type textarea "Tr"
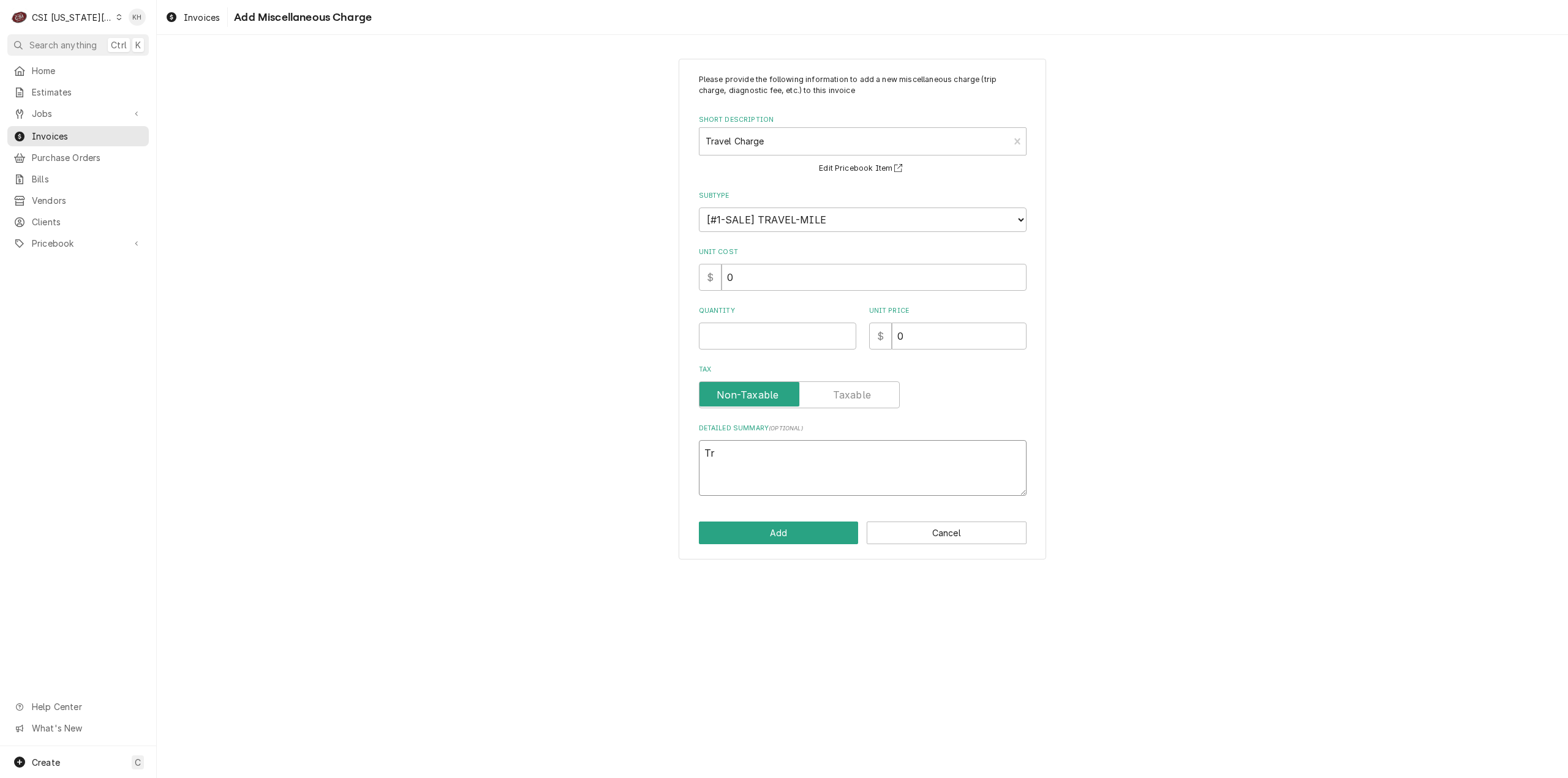
type textarea "x"
type textarea "Tra"
type textarea "x"
type textarea "Trav"
type textarea "x"
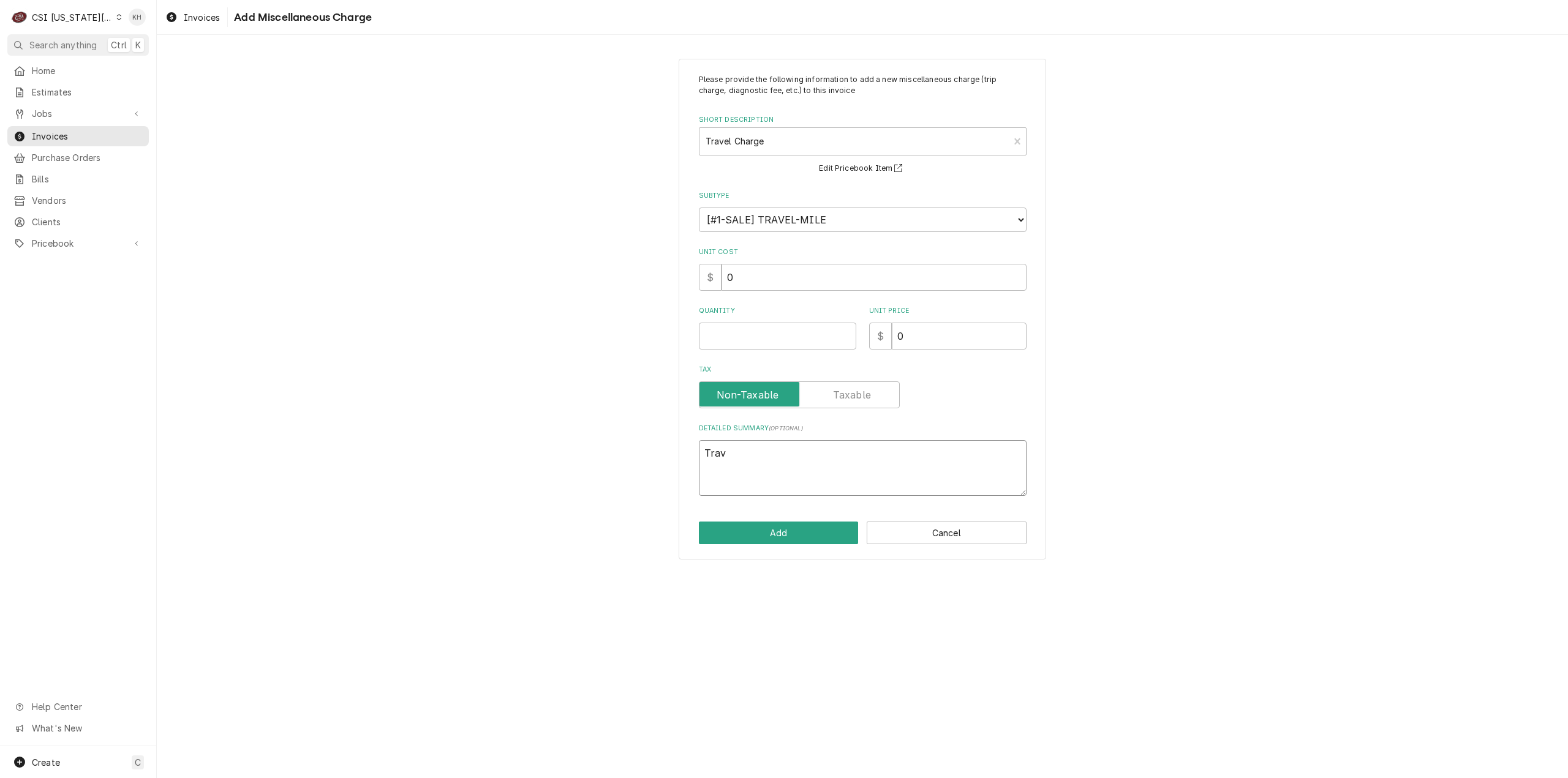
type textarea "Trave"
type textarea "x"
type textarea "Travel"
type textarea "x"
type textarea "Travel"
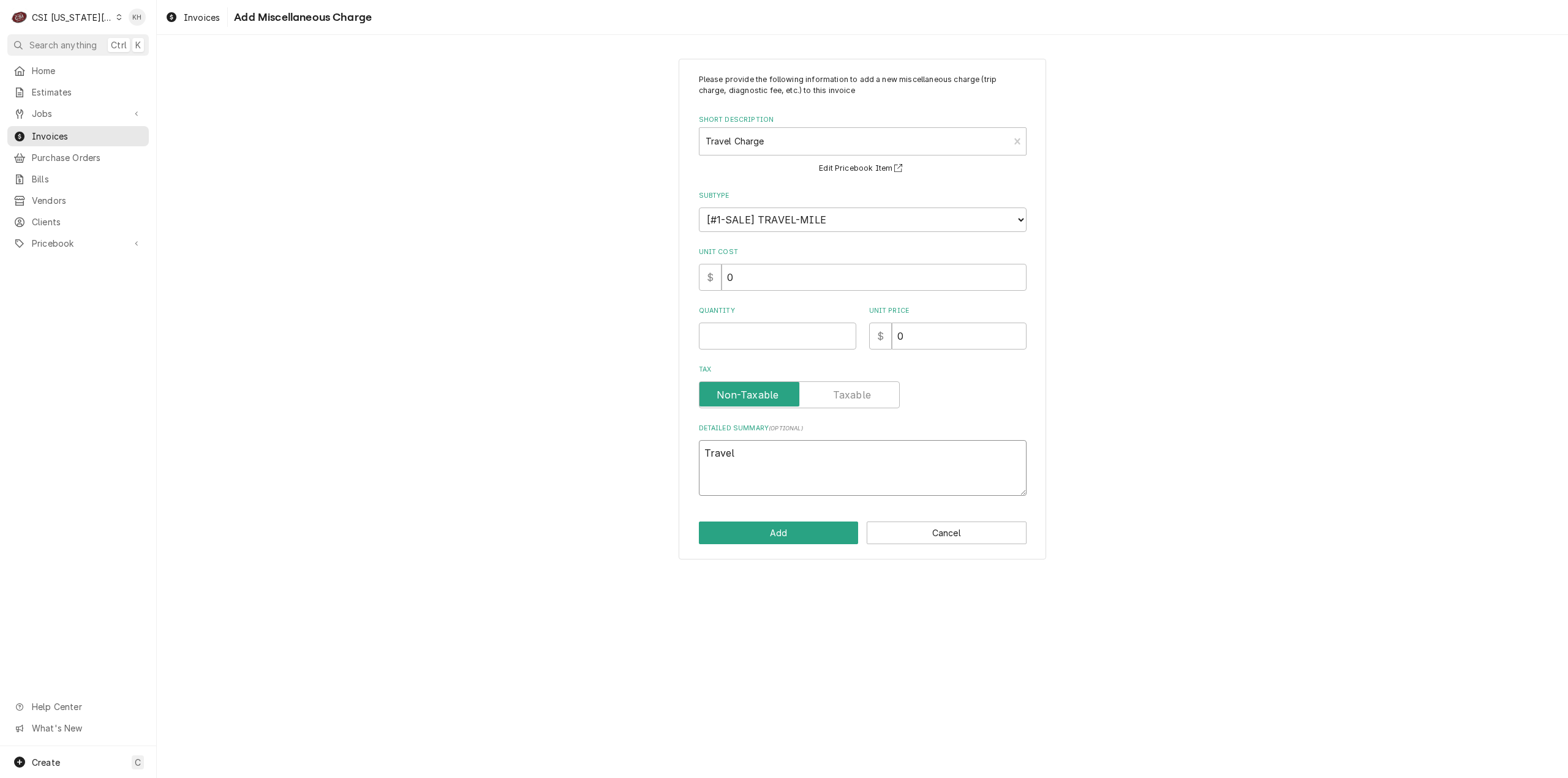
type textarea "x"
type textarea "Travel Z"
type textarea "x"
type textarea "Travel Zon"
type textarea "x"
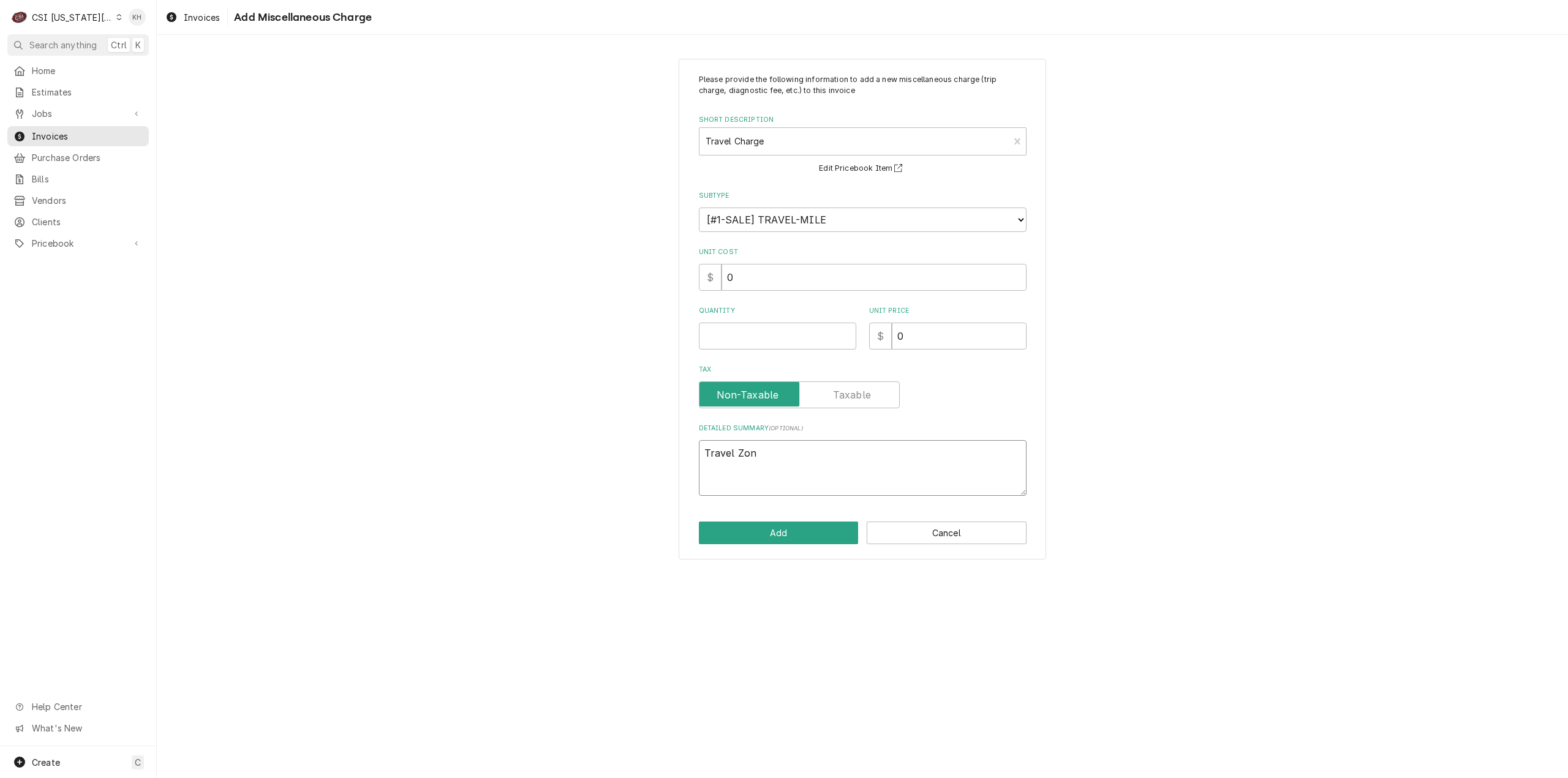
type textarea "Travel Zone"
type textarea "x"
type textarea "Travel Zone"
type textarea "x"
type textarea "Travel Zone C"
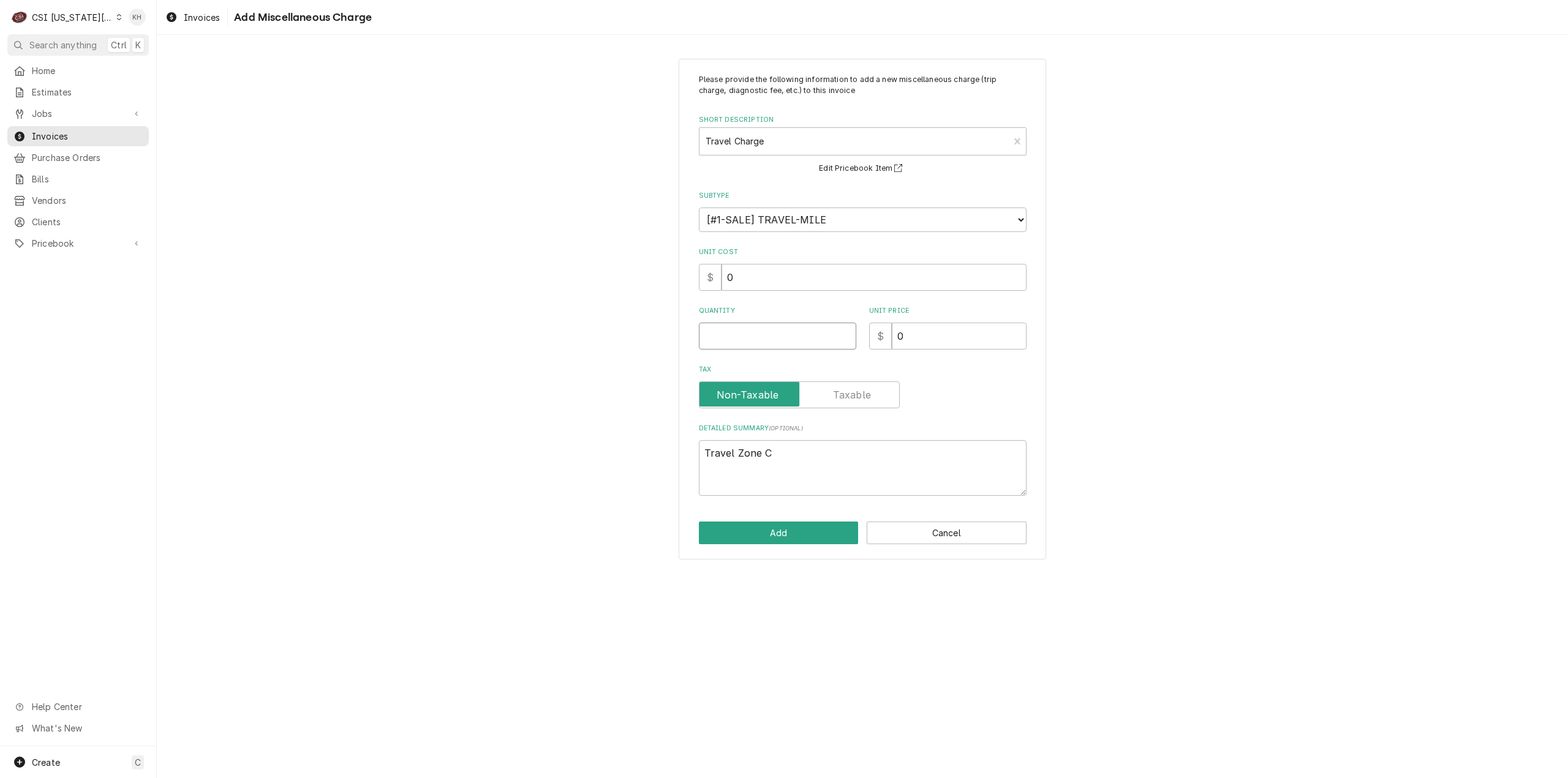
click at [796, 345] on input "Quantity" at bounding box center [777, 336] width 157 height 27
type textarea "x"
type input "1"
type textarea "x"
type input "1"
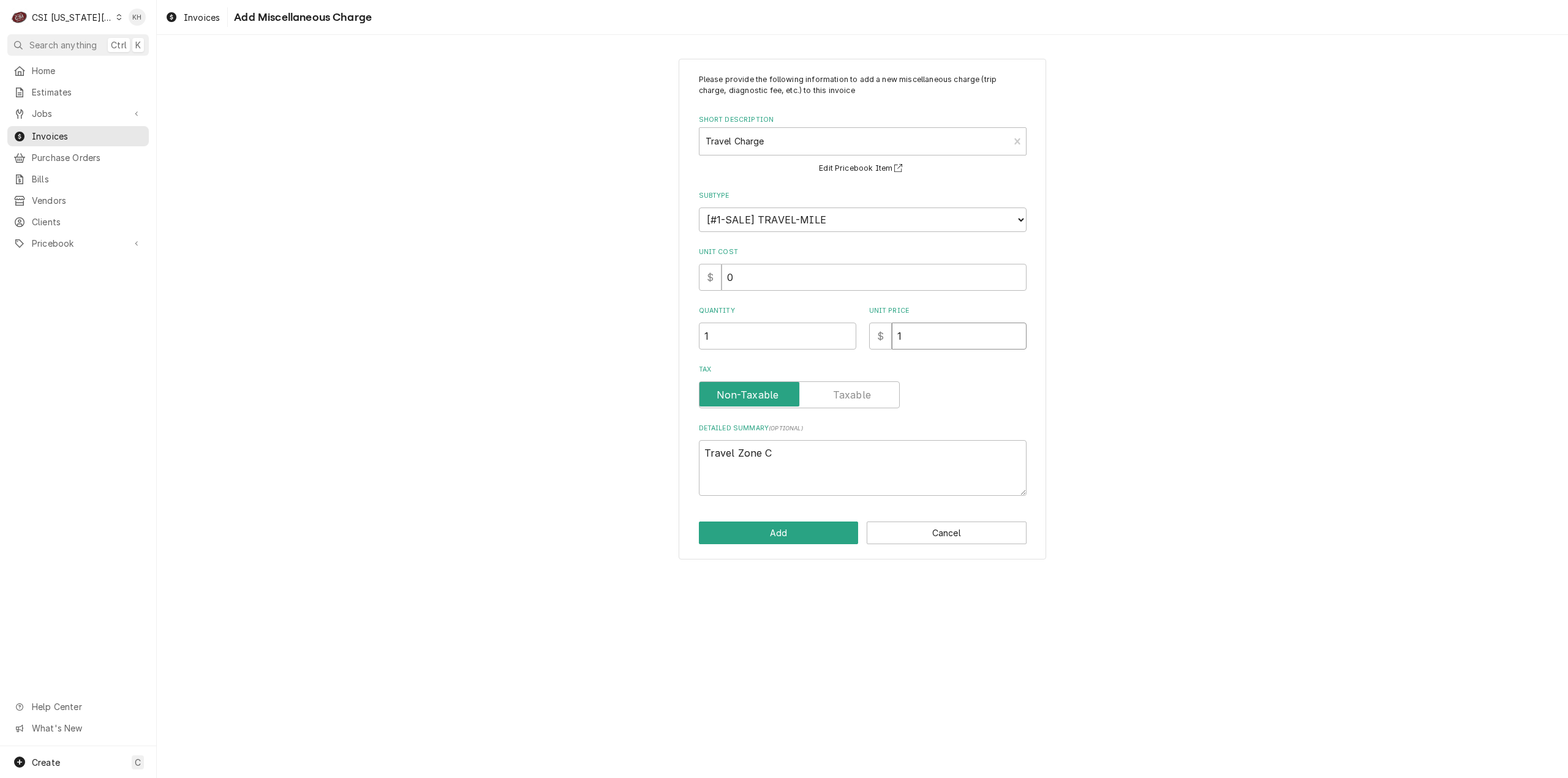
type textarea "x"
type input "13"
type textarea "x"
type input "130"
click at [777, 522] on button "Add" at bounding box center [779, 533] width 160 height 23
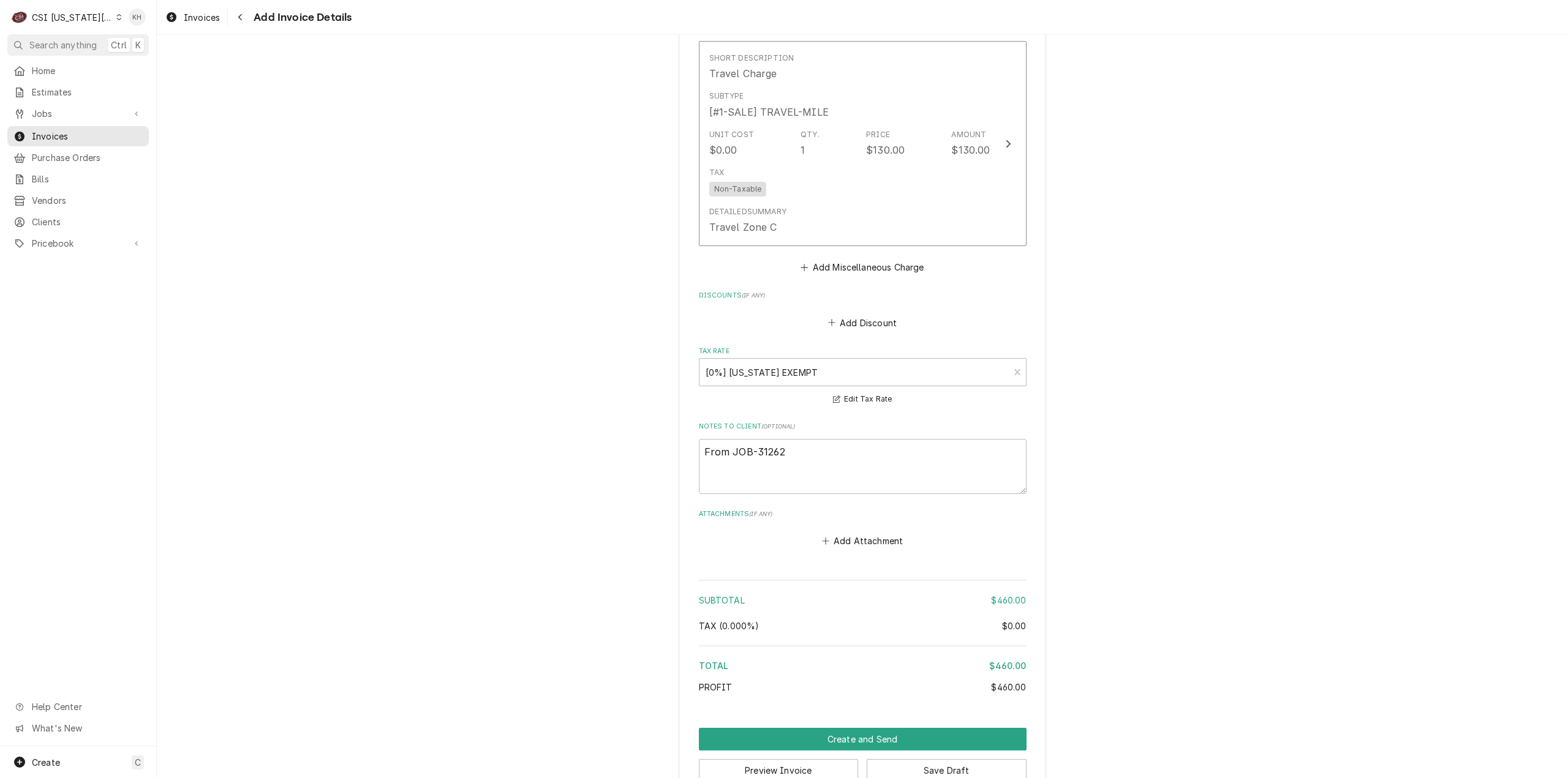
scroll to position [1827, 0]
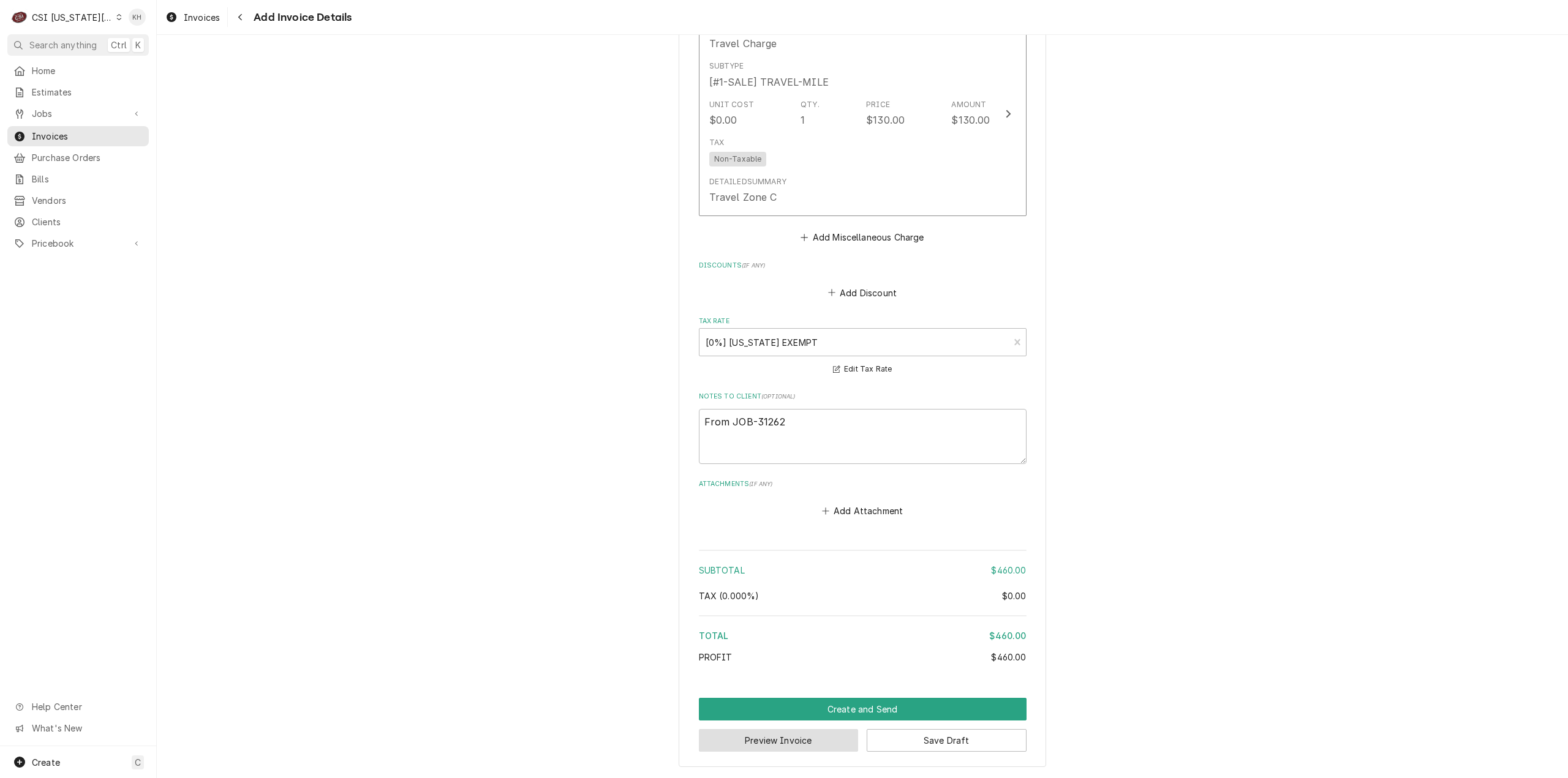
click at [737, 749] on button "Preview Invoice" at bounding box center [779, 740] width 160 height 23
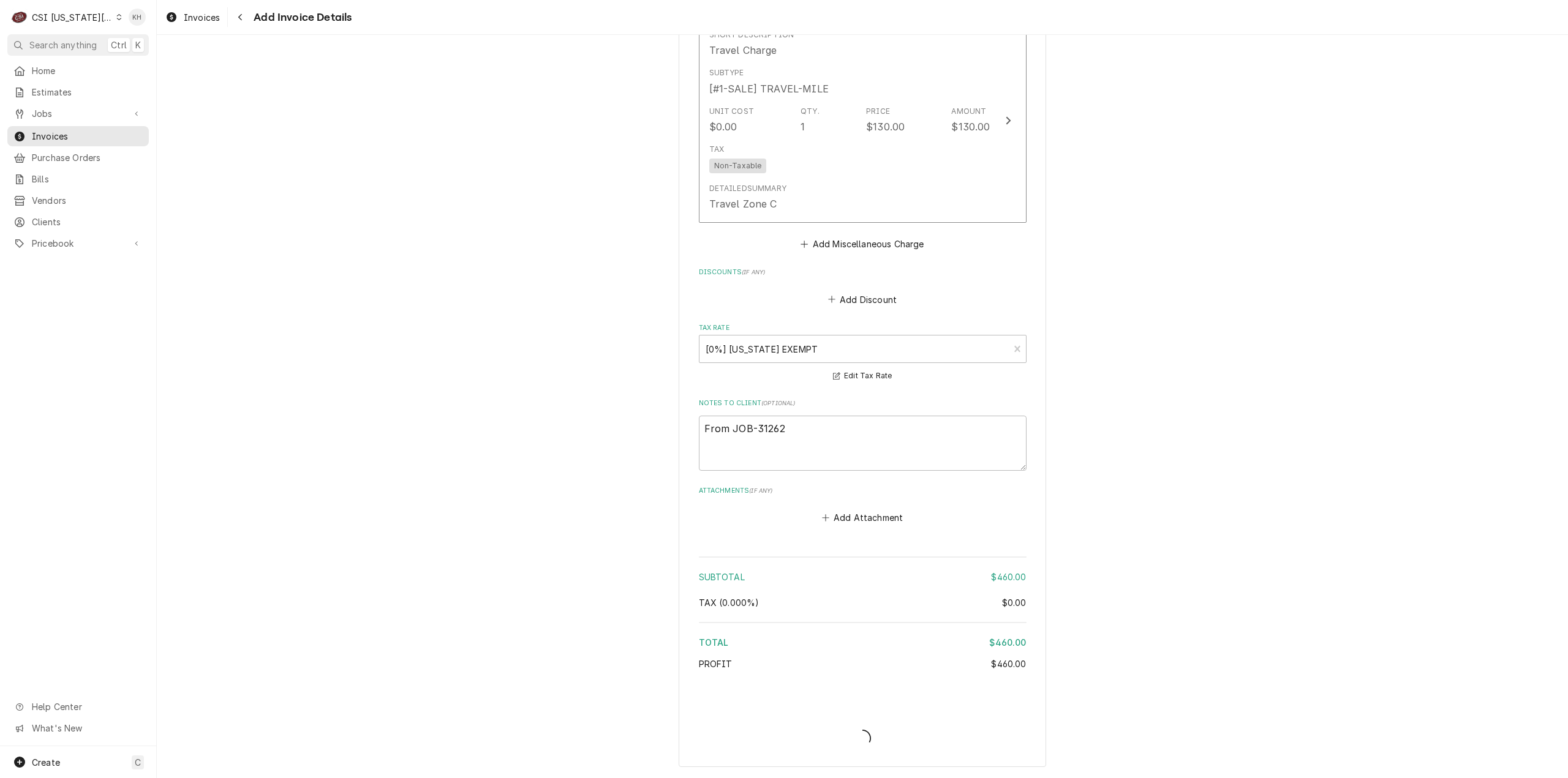
scroll to position [1819, 0]
type textarea "x"
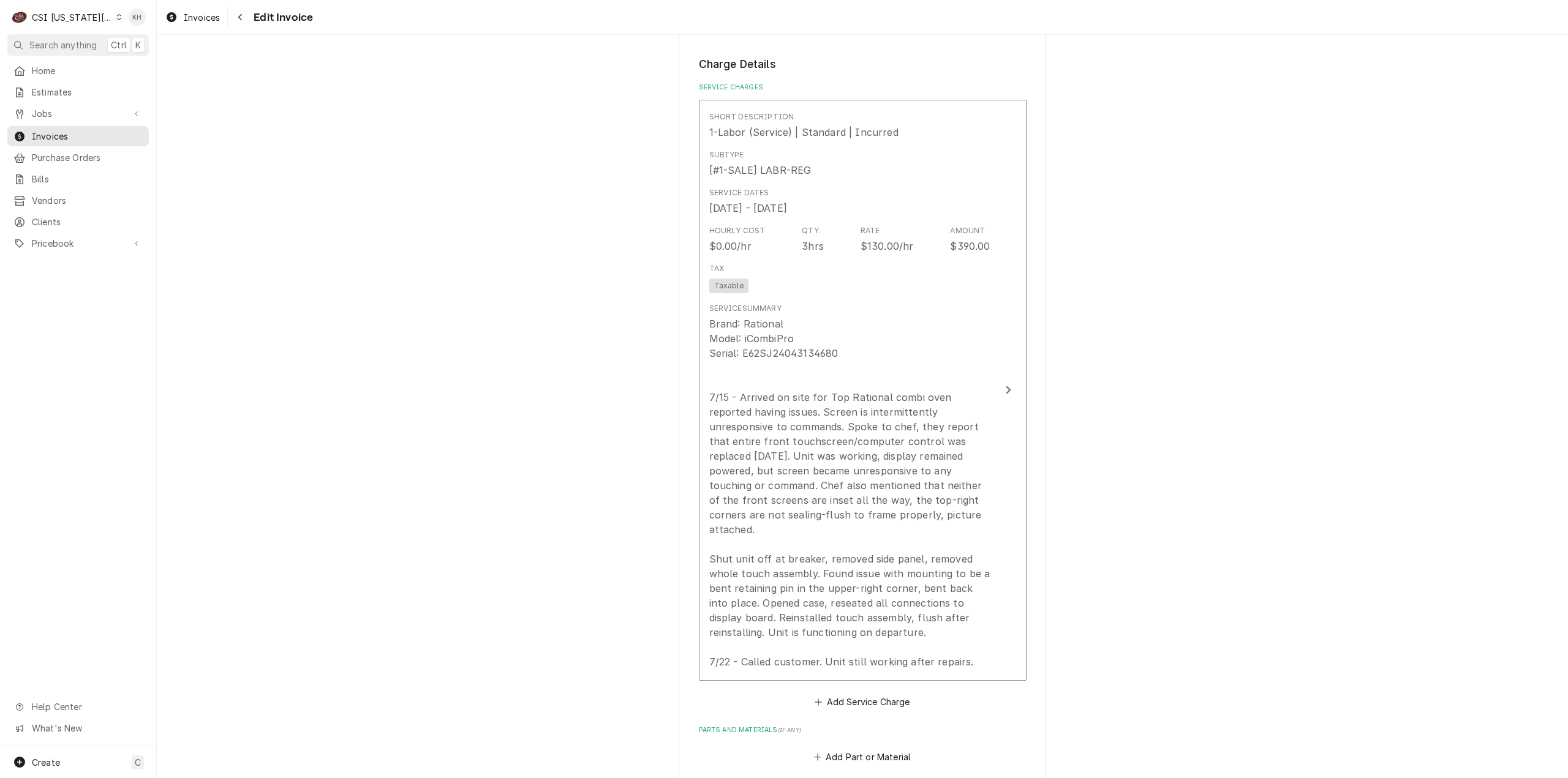
scroll to position [1348, 0]
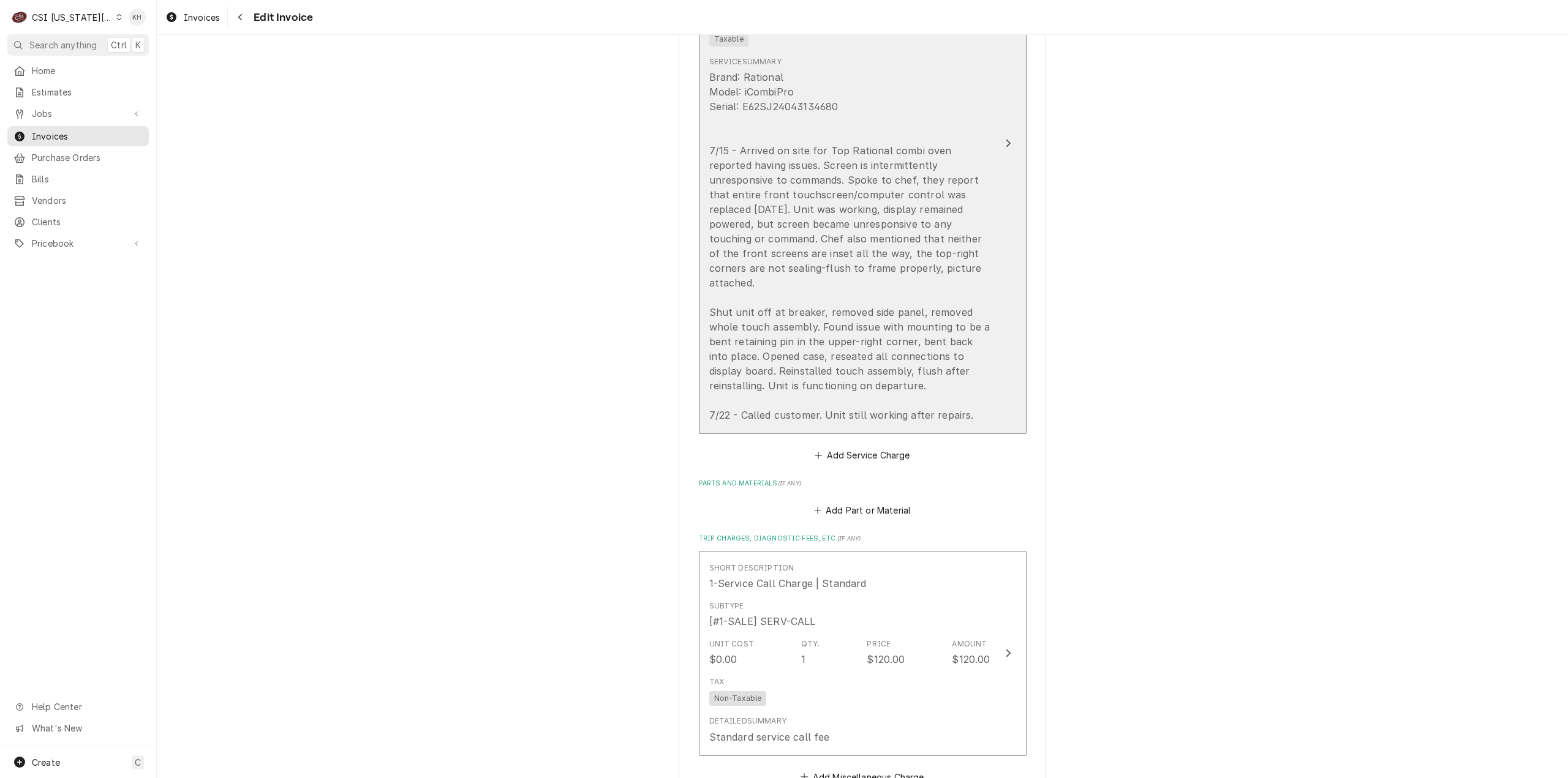
click at [987, 152] on button "Short Description 1-Labor (Service) | Standard | Incurred Subtype [#1-SALE] LAB…" at bounding box center [863, 143] width 328 height 581
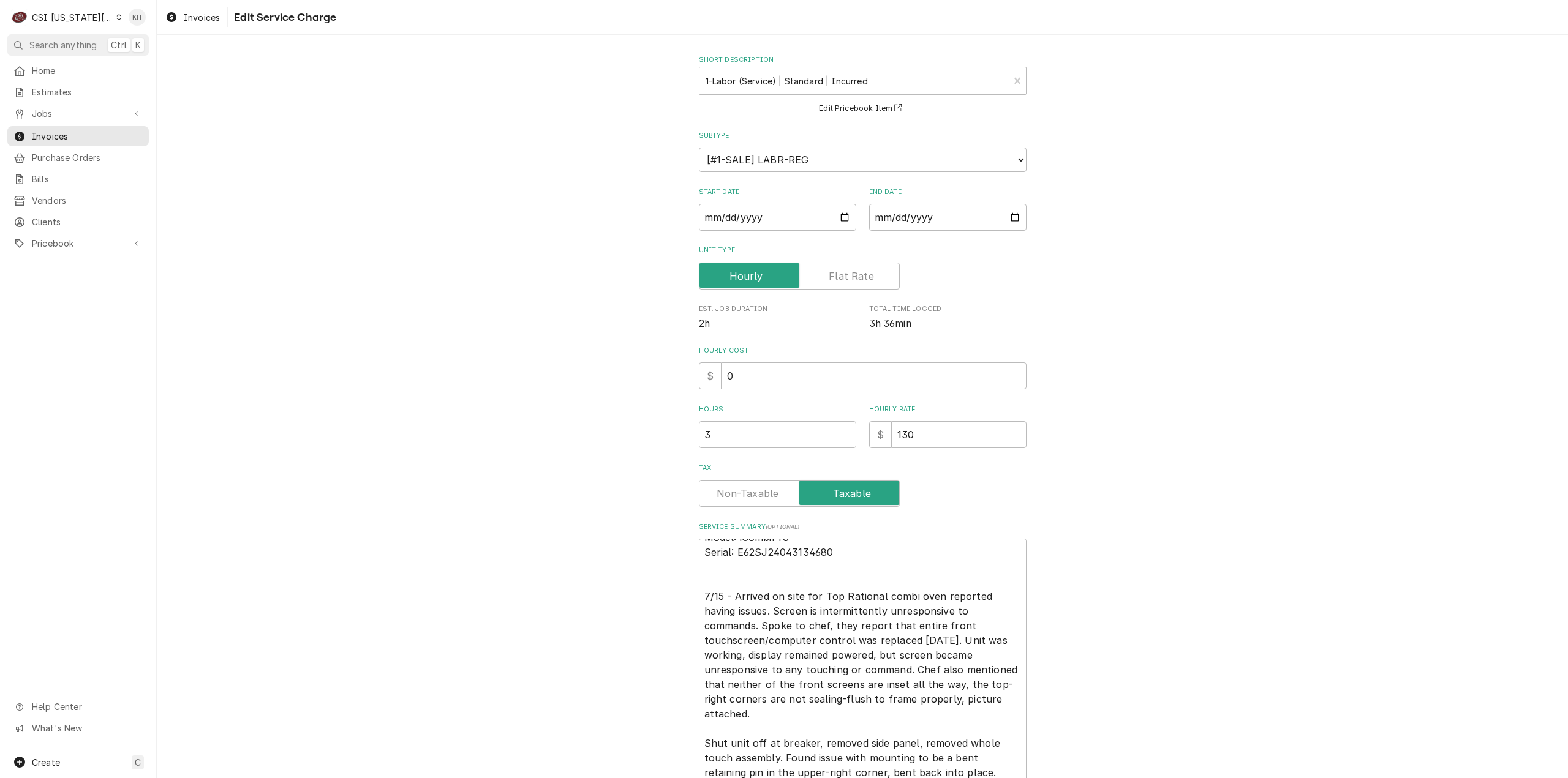
scroll to position [235, 0]
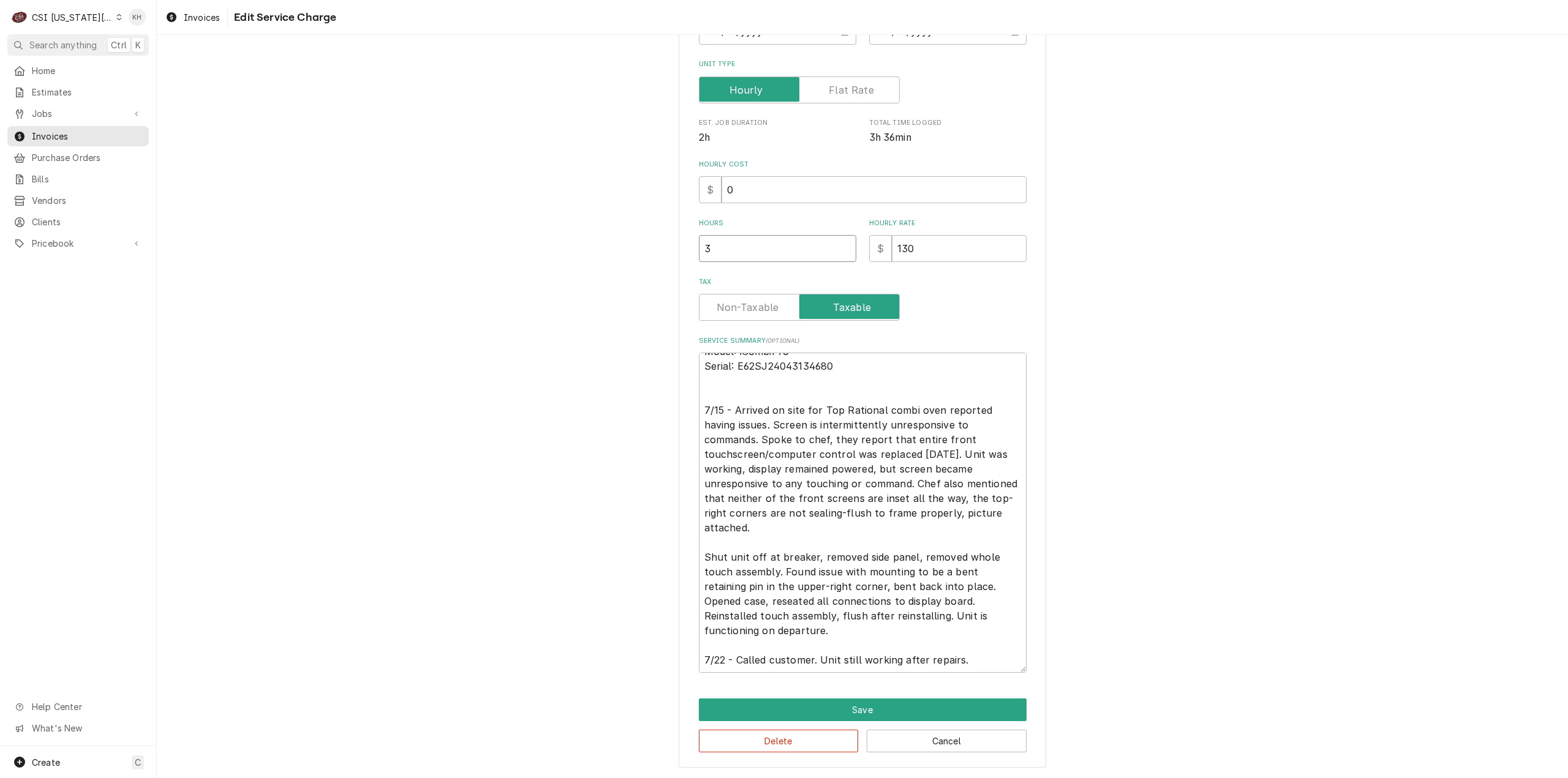
drag, startPoint x: 677, startPoint y: 265, endPoint x: 583, endPoint y: 265, distance: 93.7
click at [583, 265] on div "Use the fields below to edit this service charge Short Description 1-Labor (Ser…" at bounding box center [862, 296] width 1411 height 967
type textarea "x"
type input "0"
click at [584, 265] on div "Use the fields below to edit this service charge Short Description 1-Labor (Ser…" at bounding box center [862, 296] width 1411 height 967
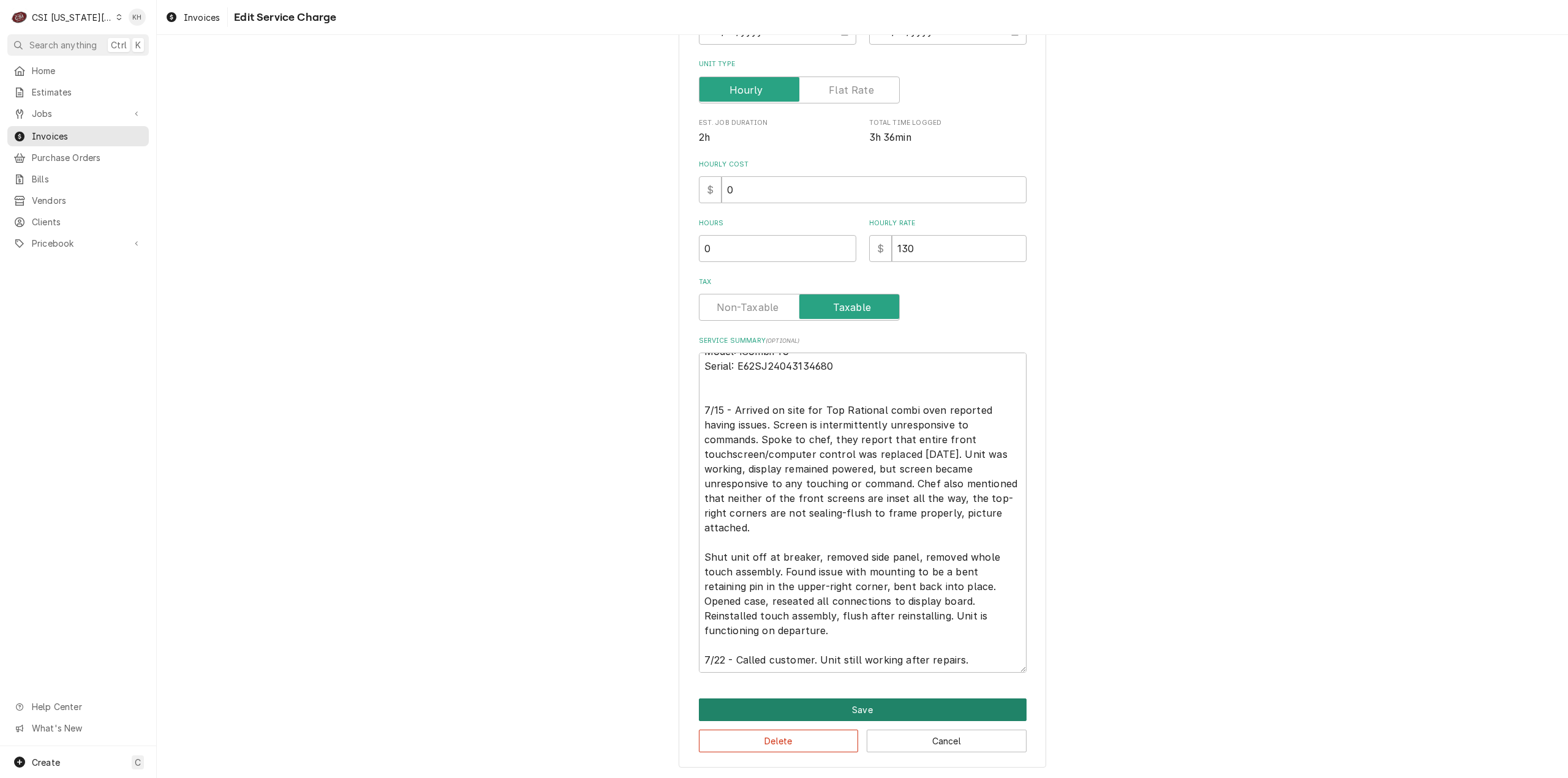
drag, startPoint x: 897, startPoint y: 714, endPoint x: 892, endPoint y: 710, distance: 6.5
click at [897, 714] on button "Save" at bounding box center [863, 710] width 328 height 23
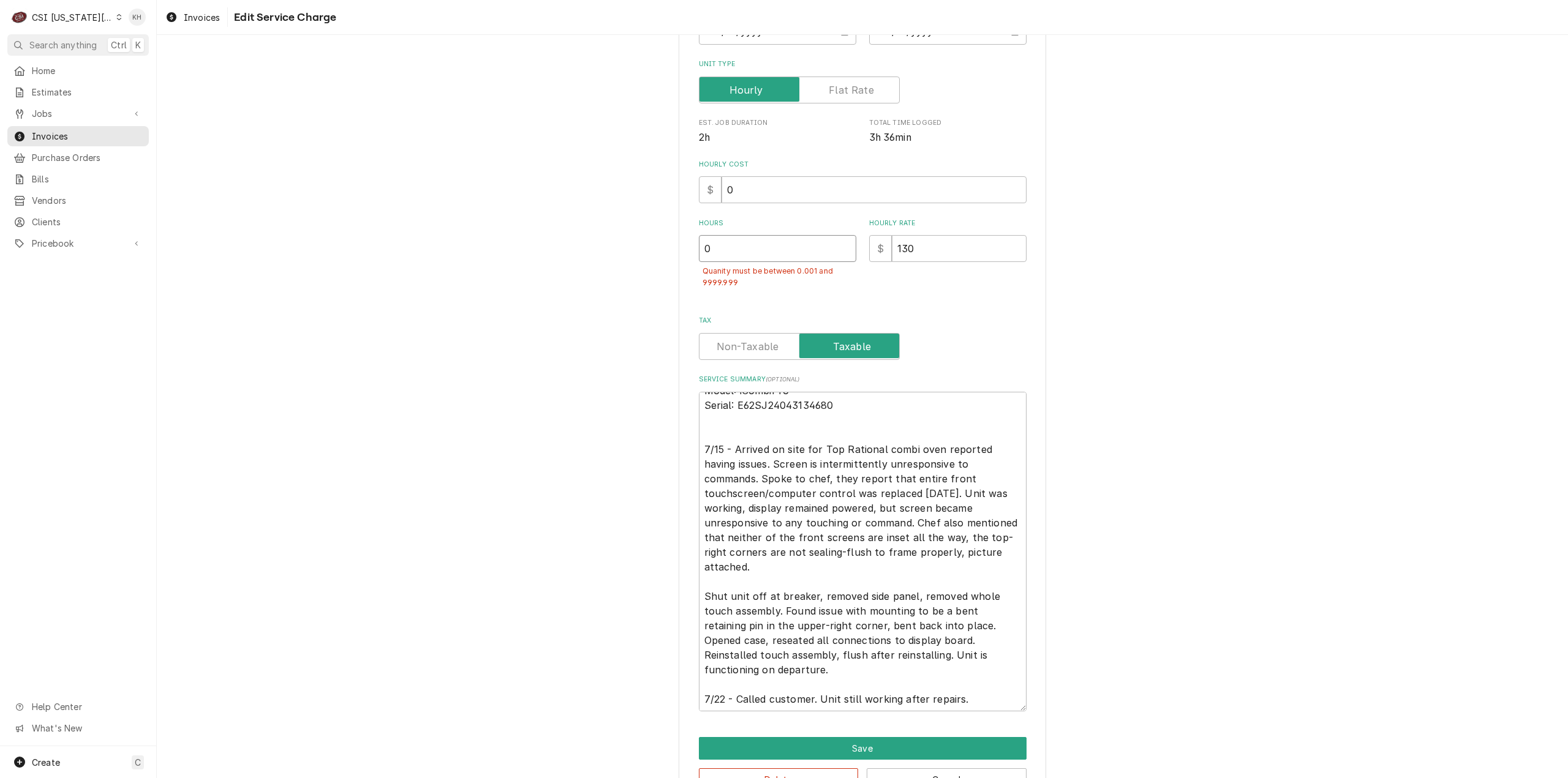
drag, startPoint x: 747, startPoint y: 250, endPoint x: 544, endPoint y: 268, distance: 204.1
click at [544, 268] on div "Use the fields below to edit this service charge Short Description 1-Labor (Ser…" at bounding box center [862, 315] width 1411 height 1005
type textarea "x"
type input "3"
type textarea "x"
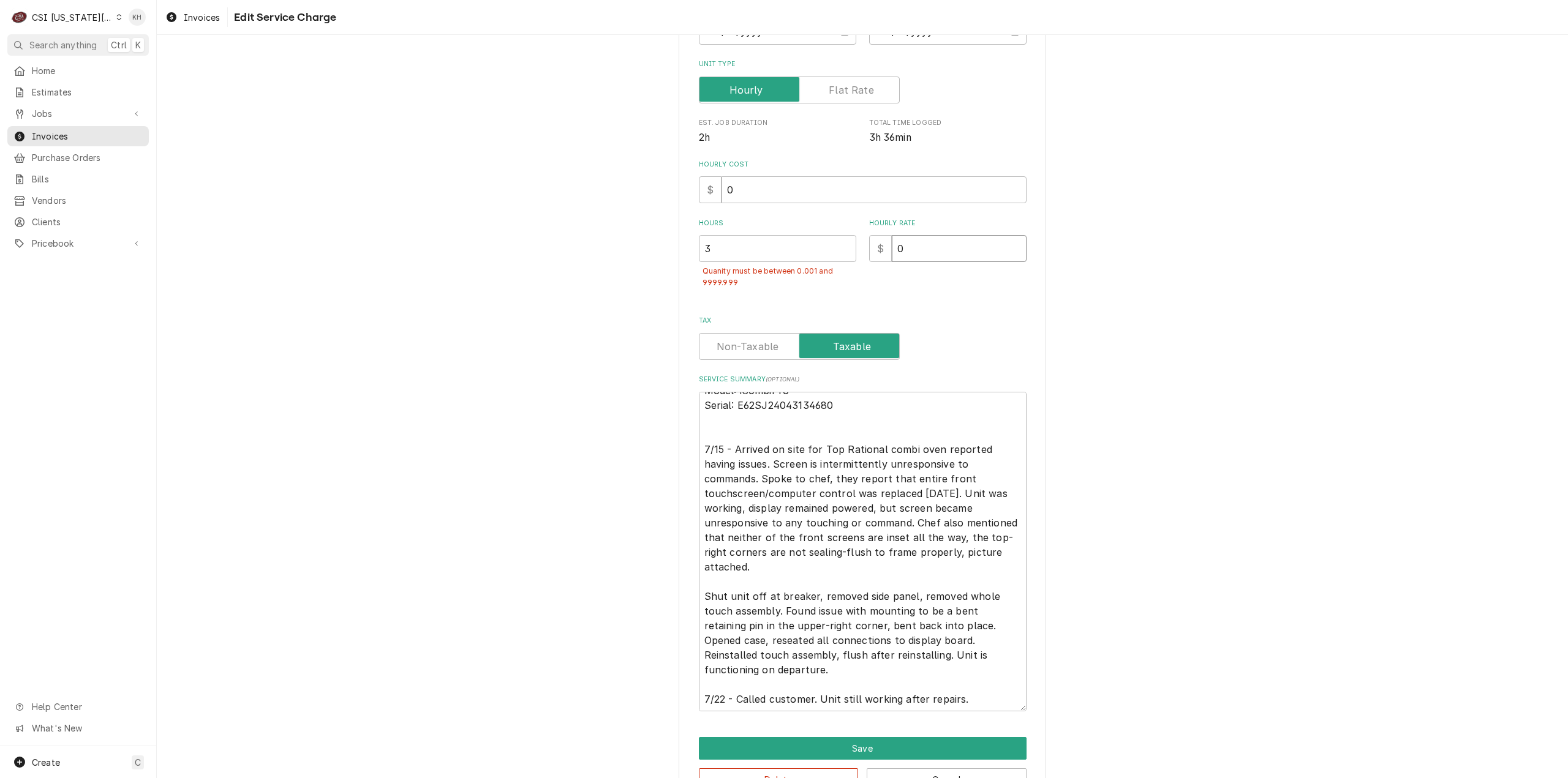
type input "0"
click at [909, 748] on button "Save" at bounding box center [863, 748] width 328 height 23
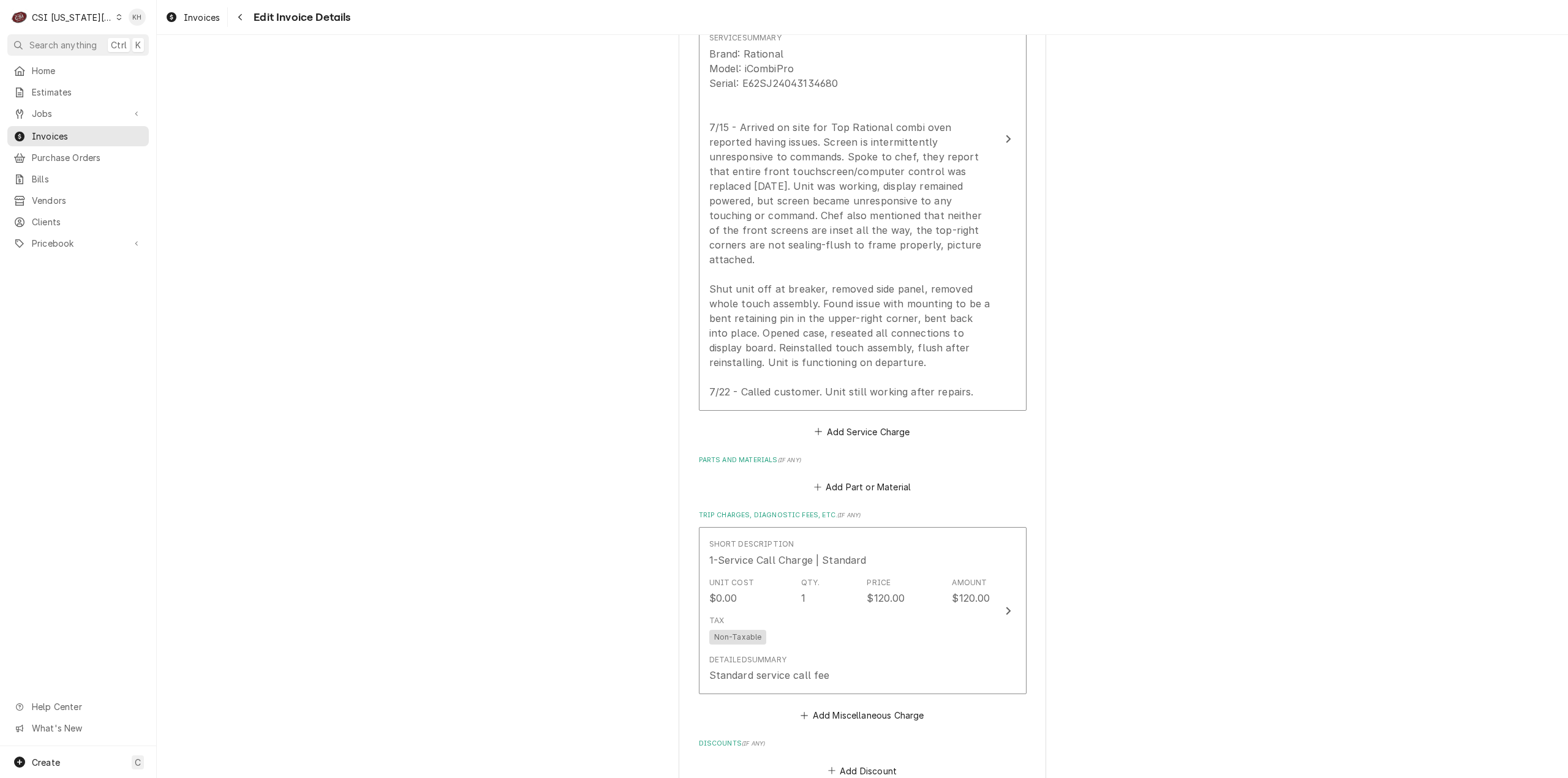
scroll to position [1371, 0]
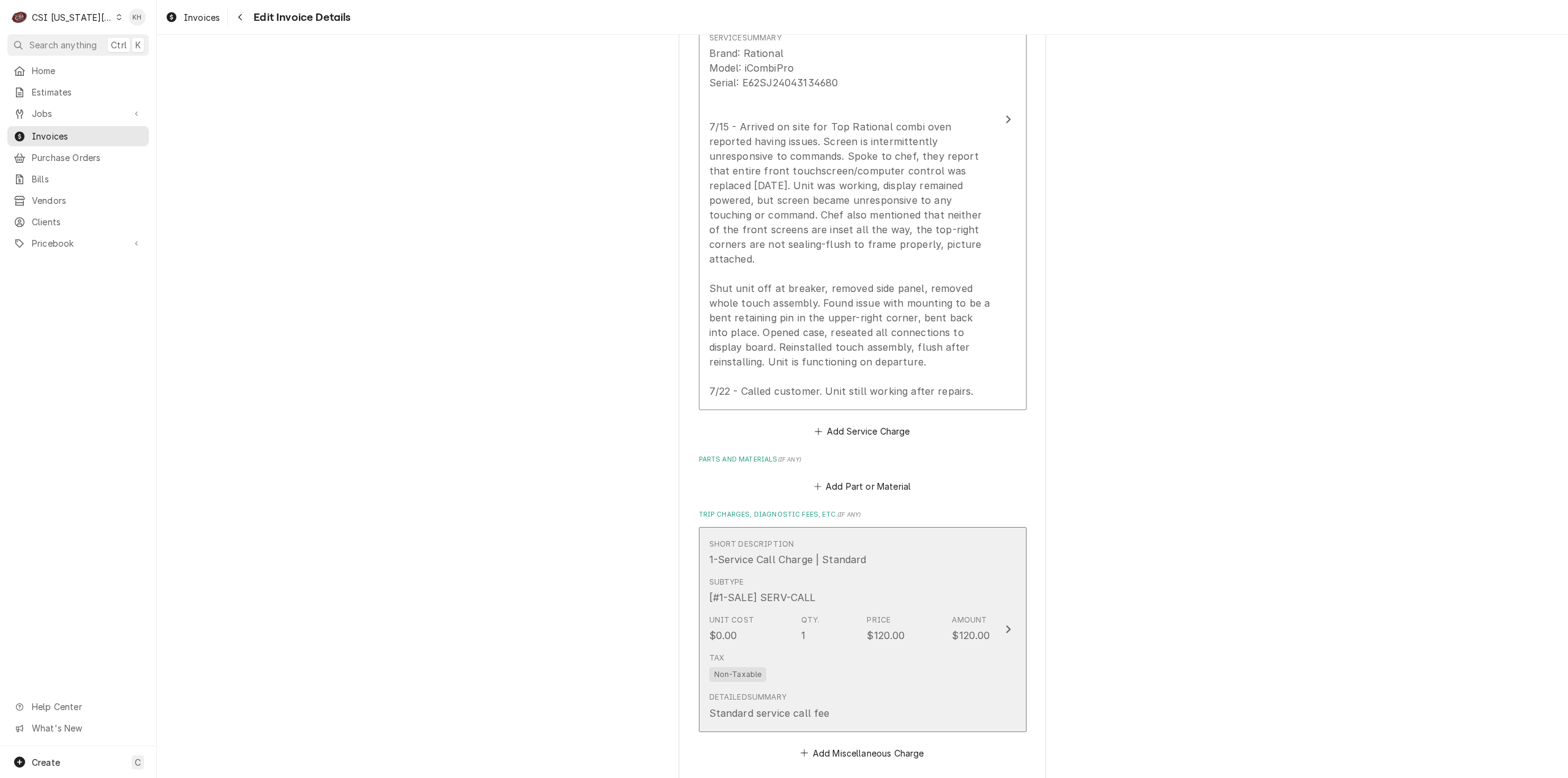
click at [931, 672] on div "Tax Non-Taxable" at bounding box center [849, 667] width 281 height 39
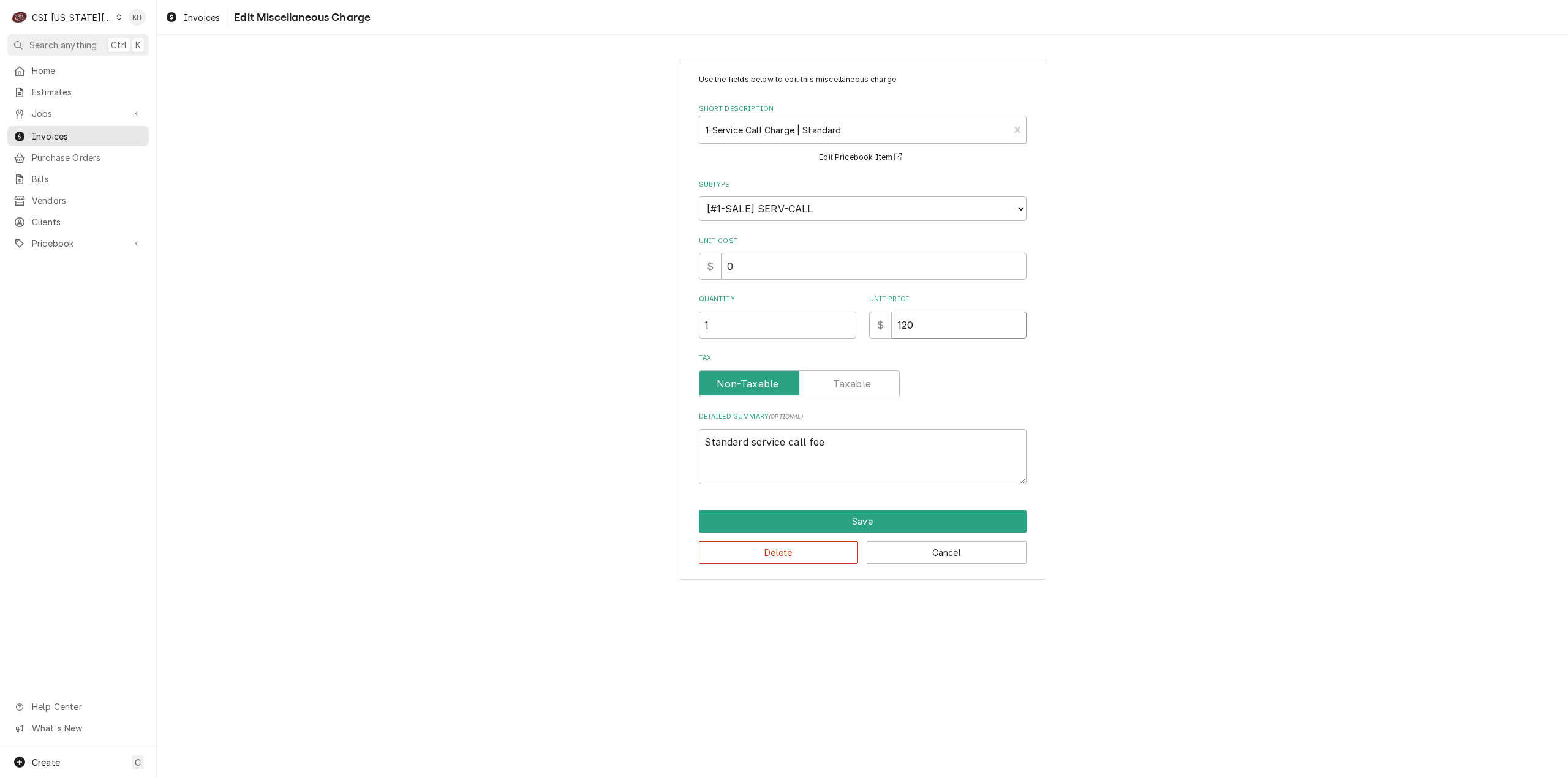
drag, startPoint x: 774, startPoint y: 336, endPoint x: 766, endPoint y: 336, distance: 7.4
click at [766, 336] on div "Quantity 1 Unit Price $ 120" at bounding box center [863, 316] width 328 height 43
type textarea "x"
type input "0"
click at [840, 520] on button "Save" at bounding box center [863, 521] width 328 height 23
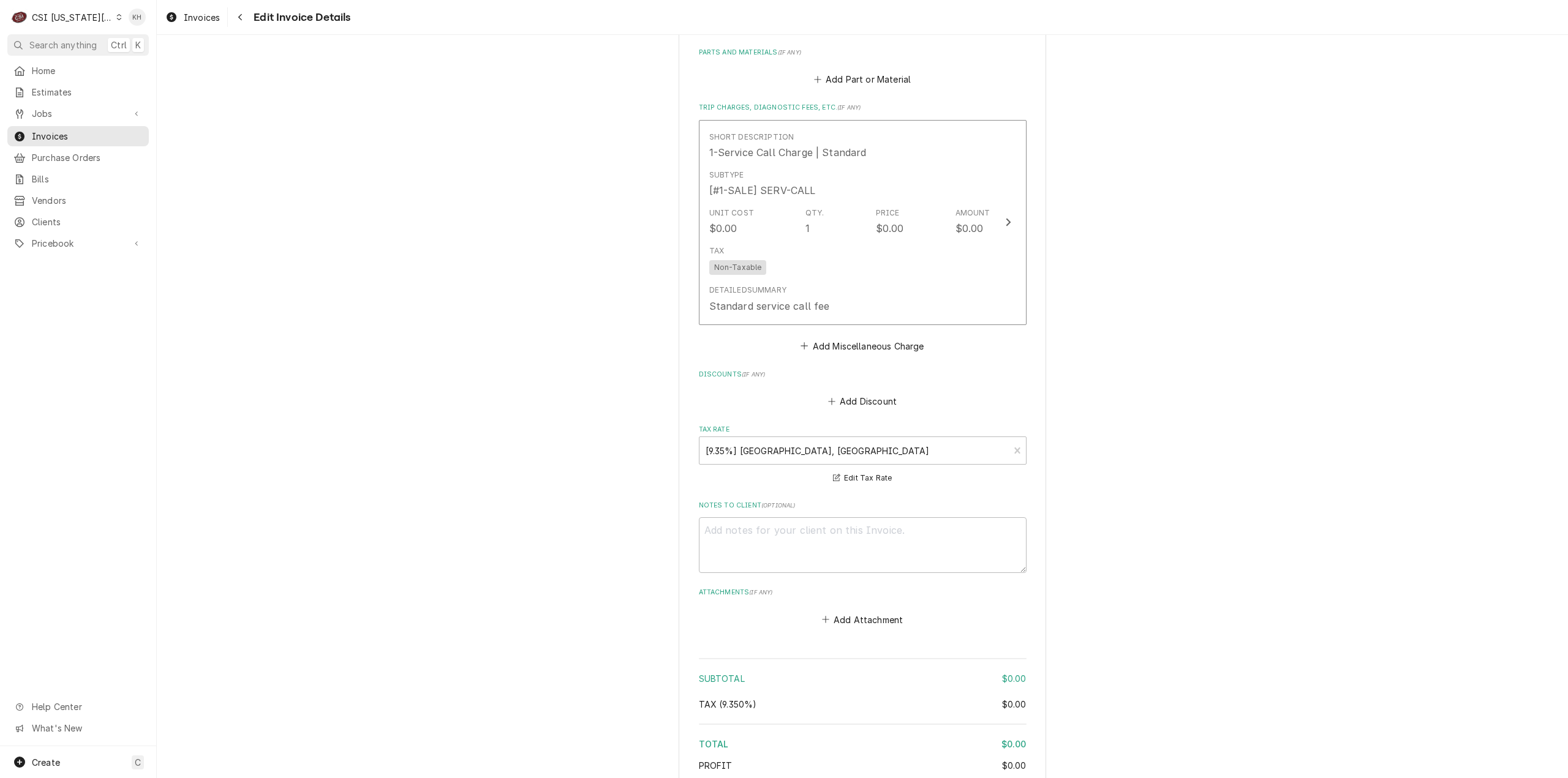
scroll to position [1900, 0]
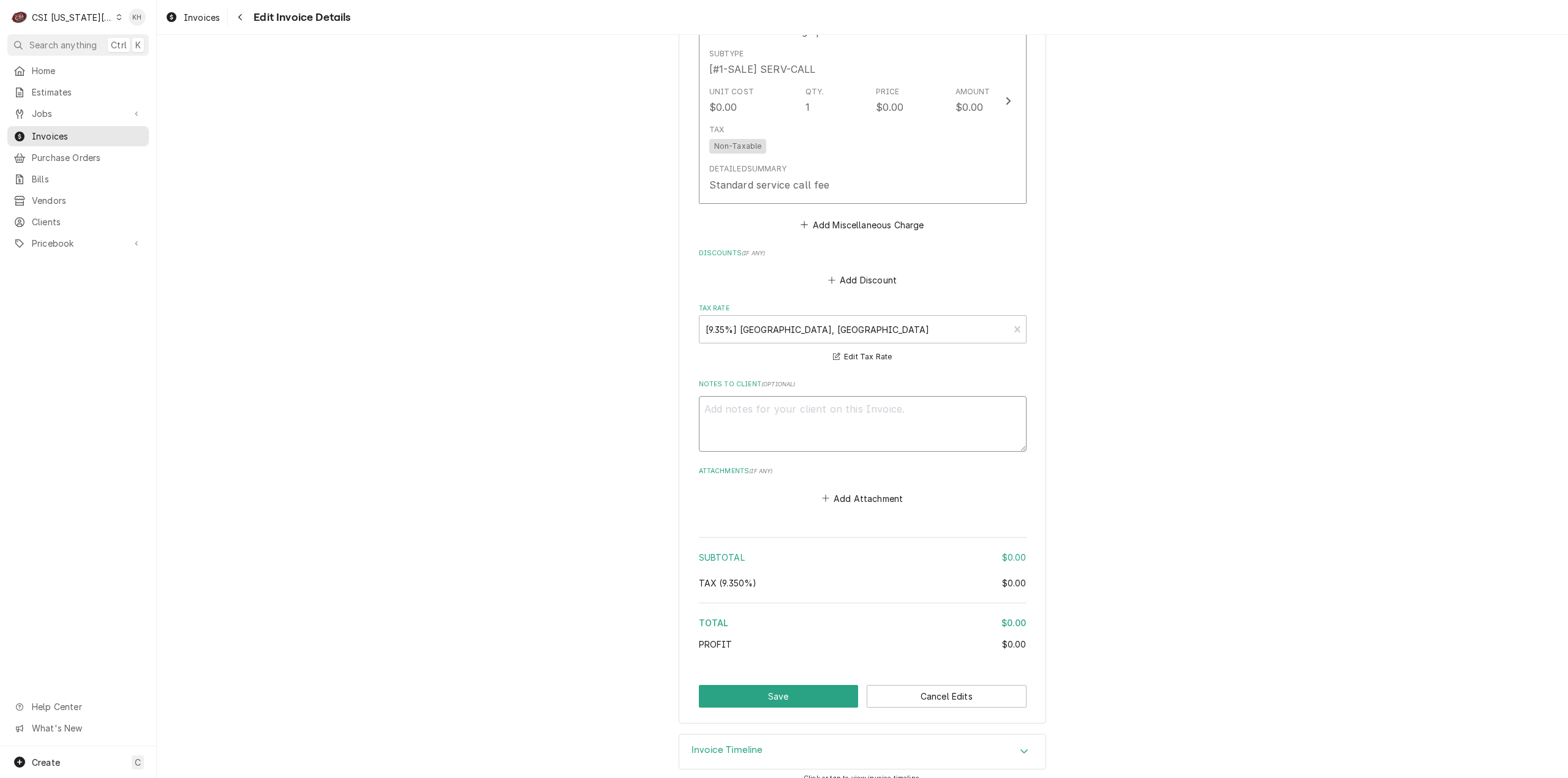
click at [812, 396] on textarea "Notes to Client ( optional )" at bounding box center [863, 424] width 328 height 56
type textarea "x"
type textarea "R"
type textarea "x"
type textarea "RE"
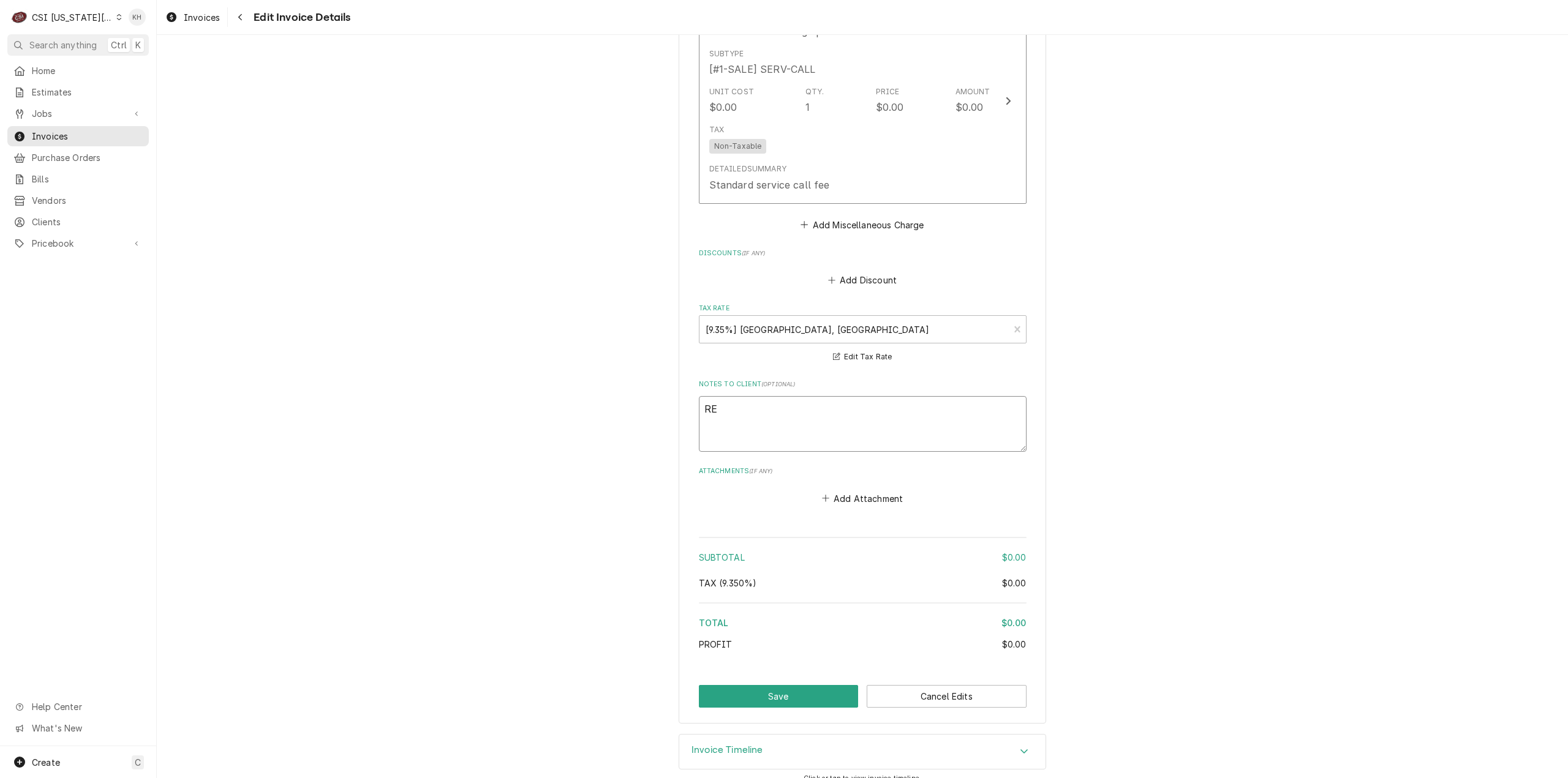
type textarea "x"
type textarea "REB"
type textarea "x"
type textarea "REBI"
type textarea "x"
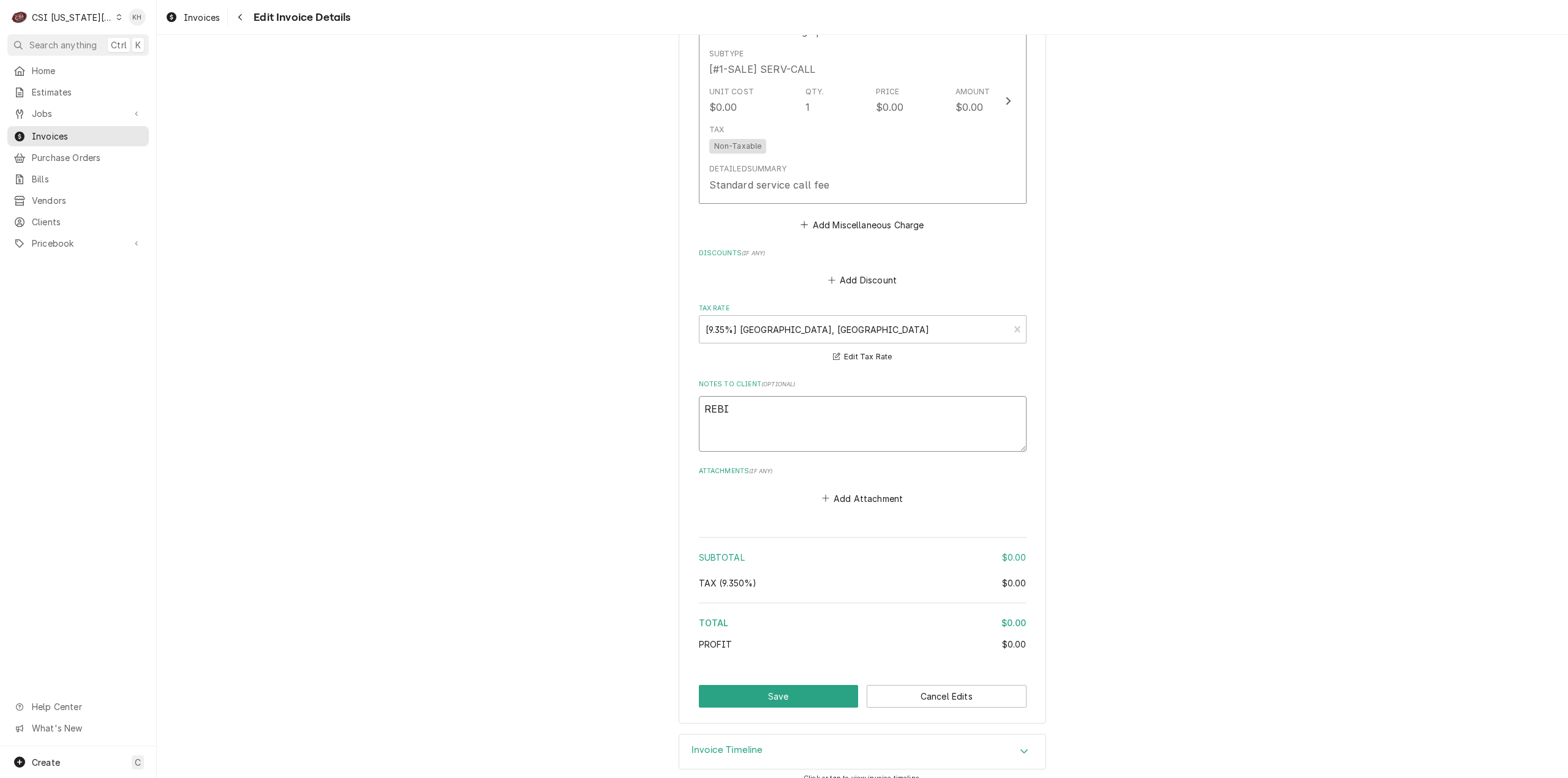
type textarea "REBIL"
type textarea "x"
type textarea "REBILLE"
type textarea "x"
type textarea "REBILLED"
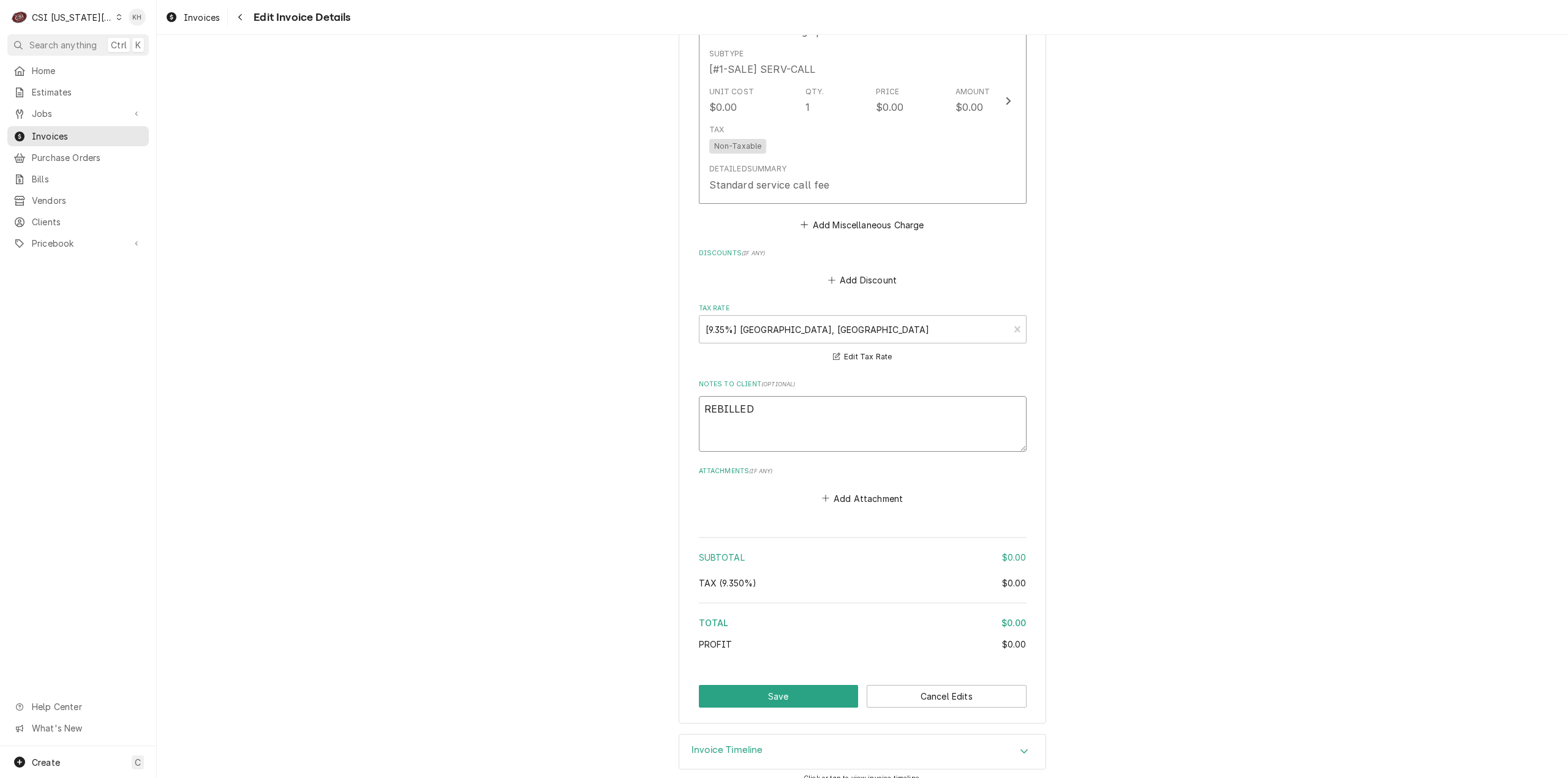
type textarea "x"
type textarea "REBILLED"
type textarea "x"
type textarea "REBILLED T"
type textarea "x"
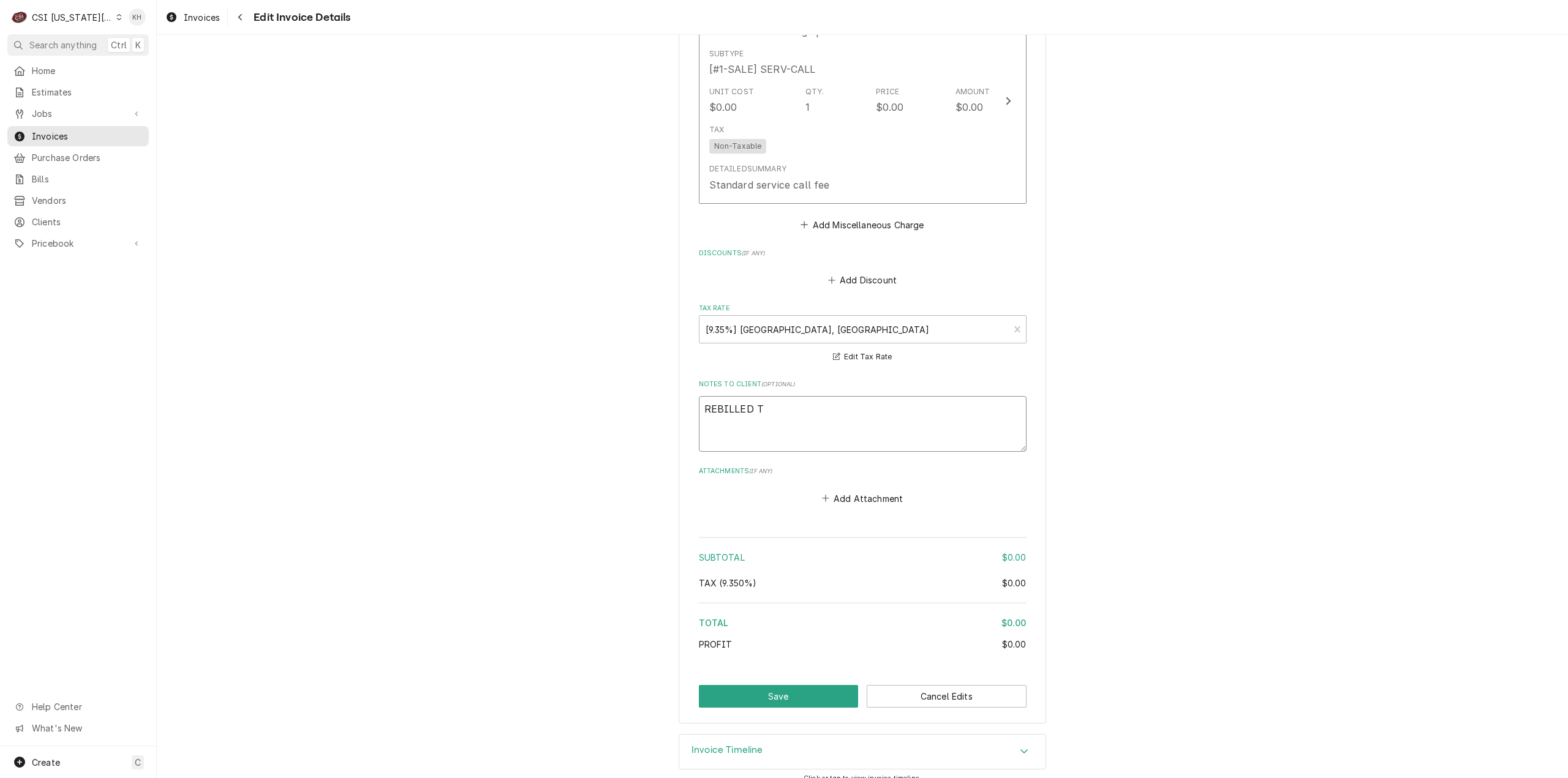
type textarea "REBILLED TO"
type textarea "x"
type textarea "REBILLED TO"
type textarea "x"
type textarea "REBILLED TO R"
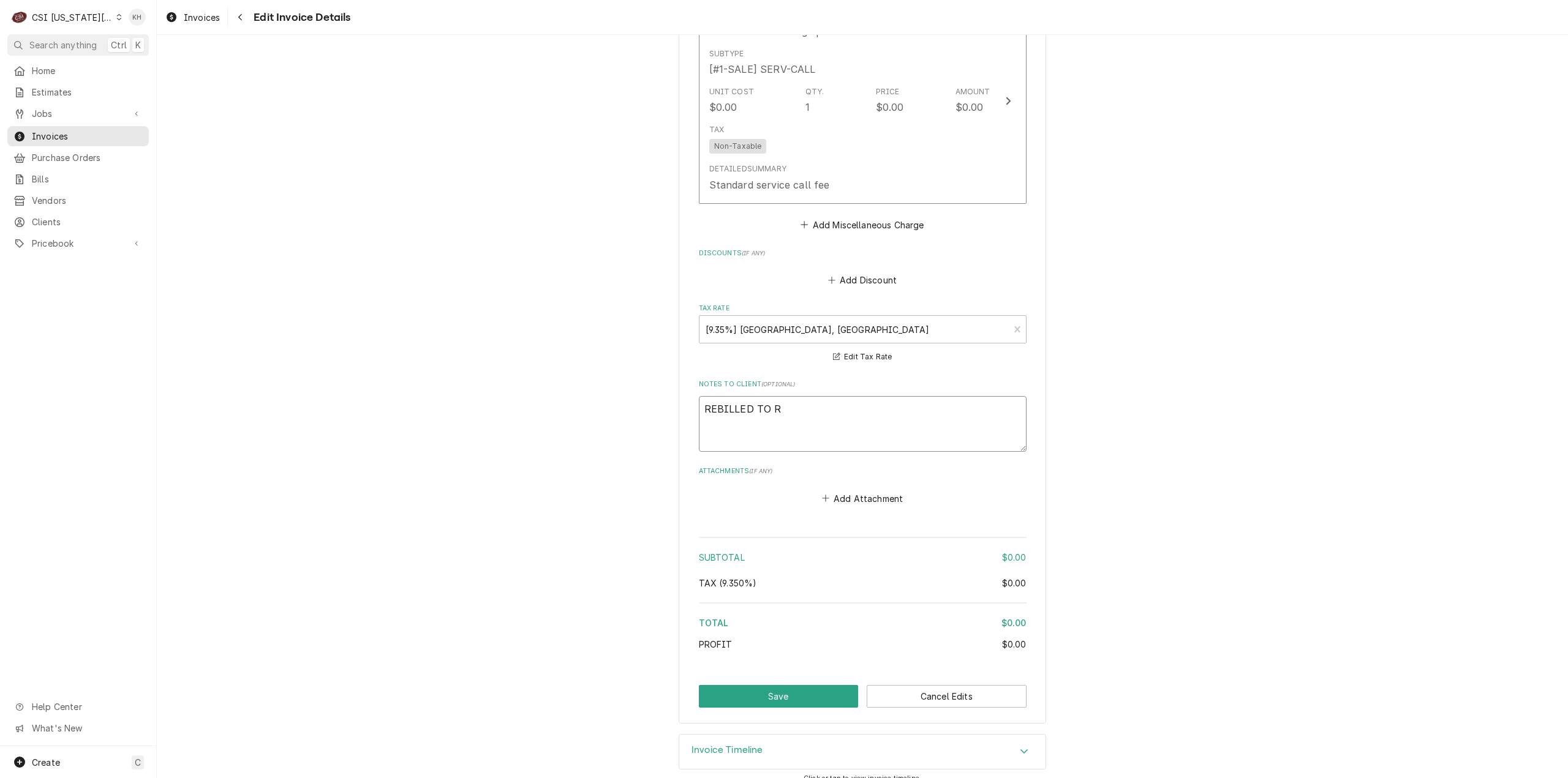
type textarea "x"
type textarea "REBILLED TO RA"
type textarea "x"
type textarea "REBILLED TO RAT"
type textarea "x"
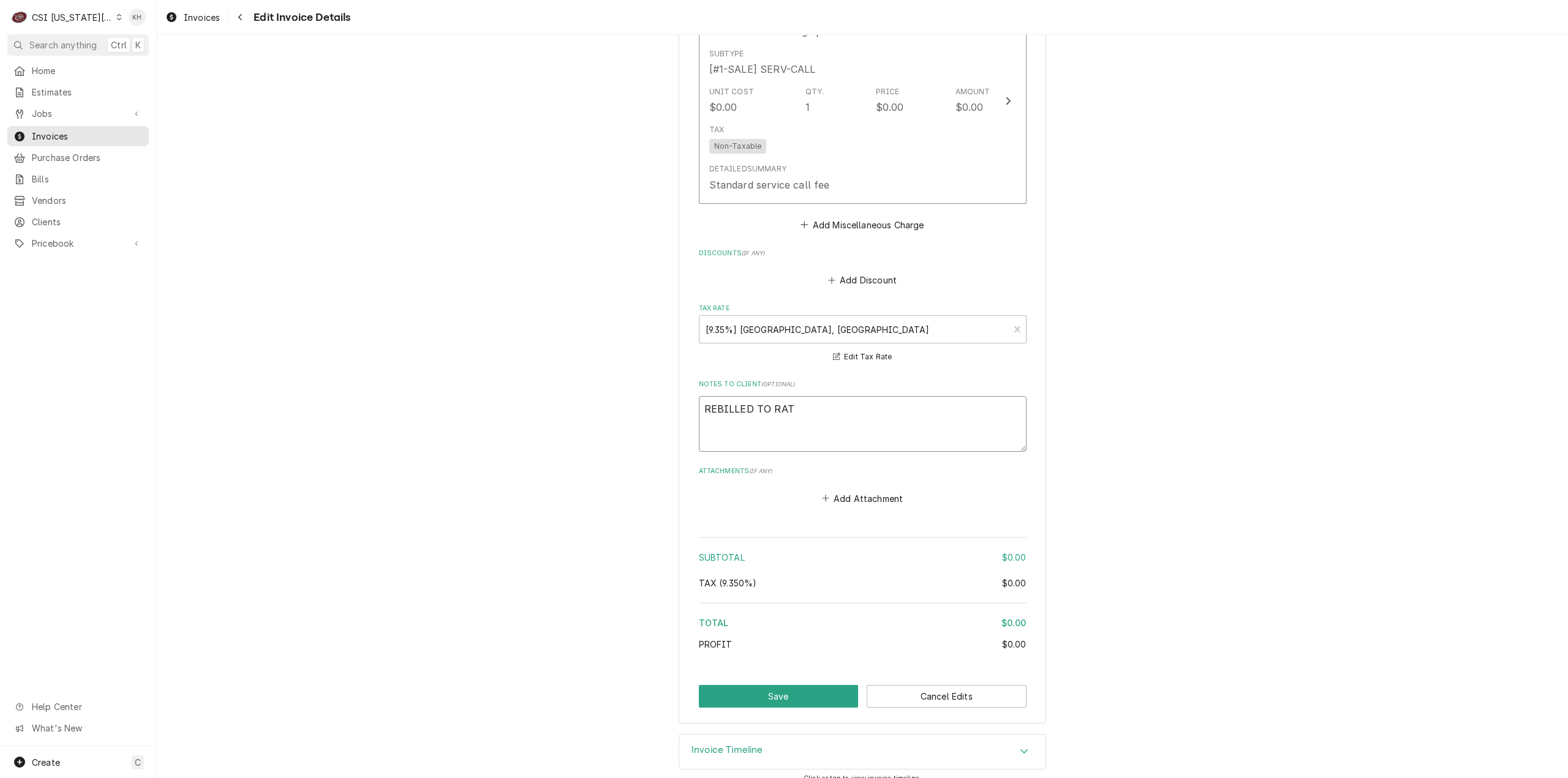
type textarea "REBILLED TO RATI"
type textarea "x"
type textarea "REBILLED TO RATIO"
type textarea "x"
type textarea "REBILLED TO RATION"
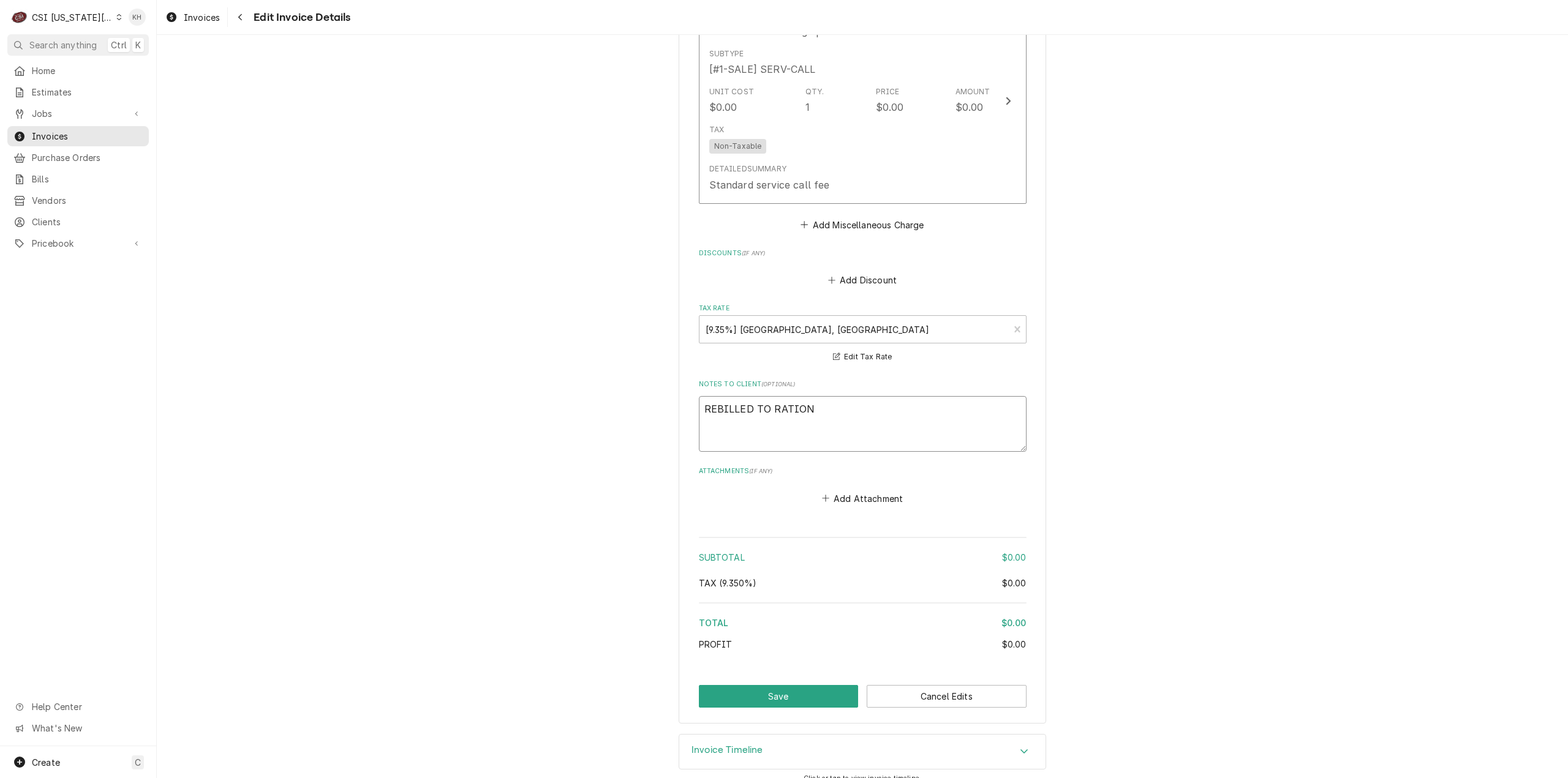
type textarea "x"
type textarea "REBILLED TO RATIONA"
type textarea "x"
type textarea "REBILLED TO RATIONAL"
type textarea "x"
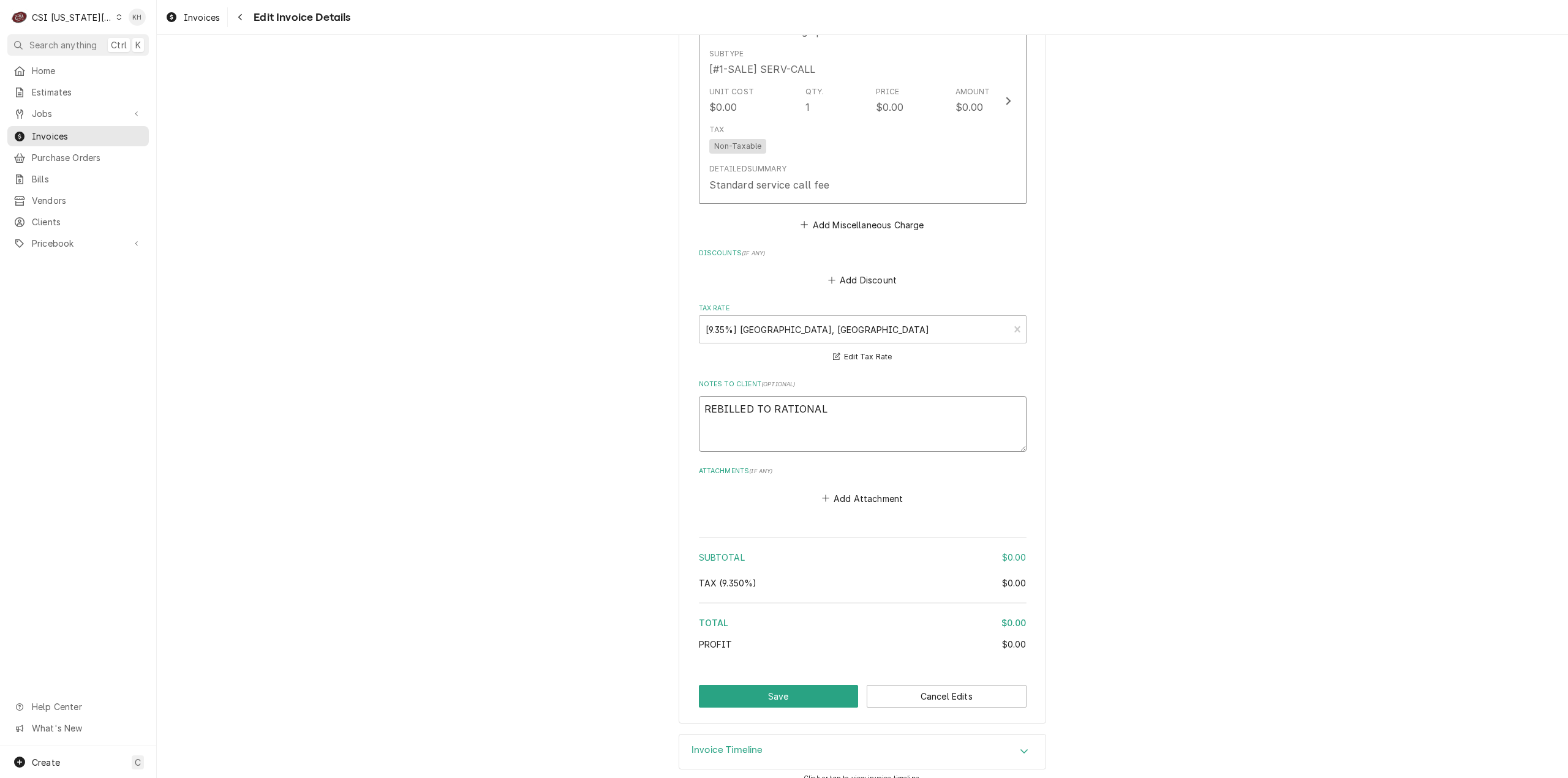
type textarea "REBILLED TO RATIONAL"
type textarea "x"
type textarea "REBILLED TO RATIONAL O"
type textarea "x"
type textarea "REBILLED TO RATIONAL ON"
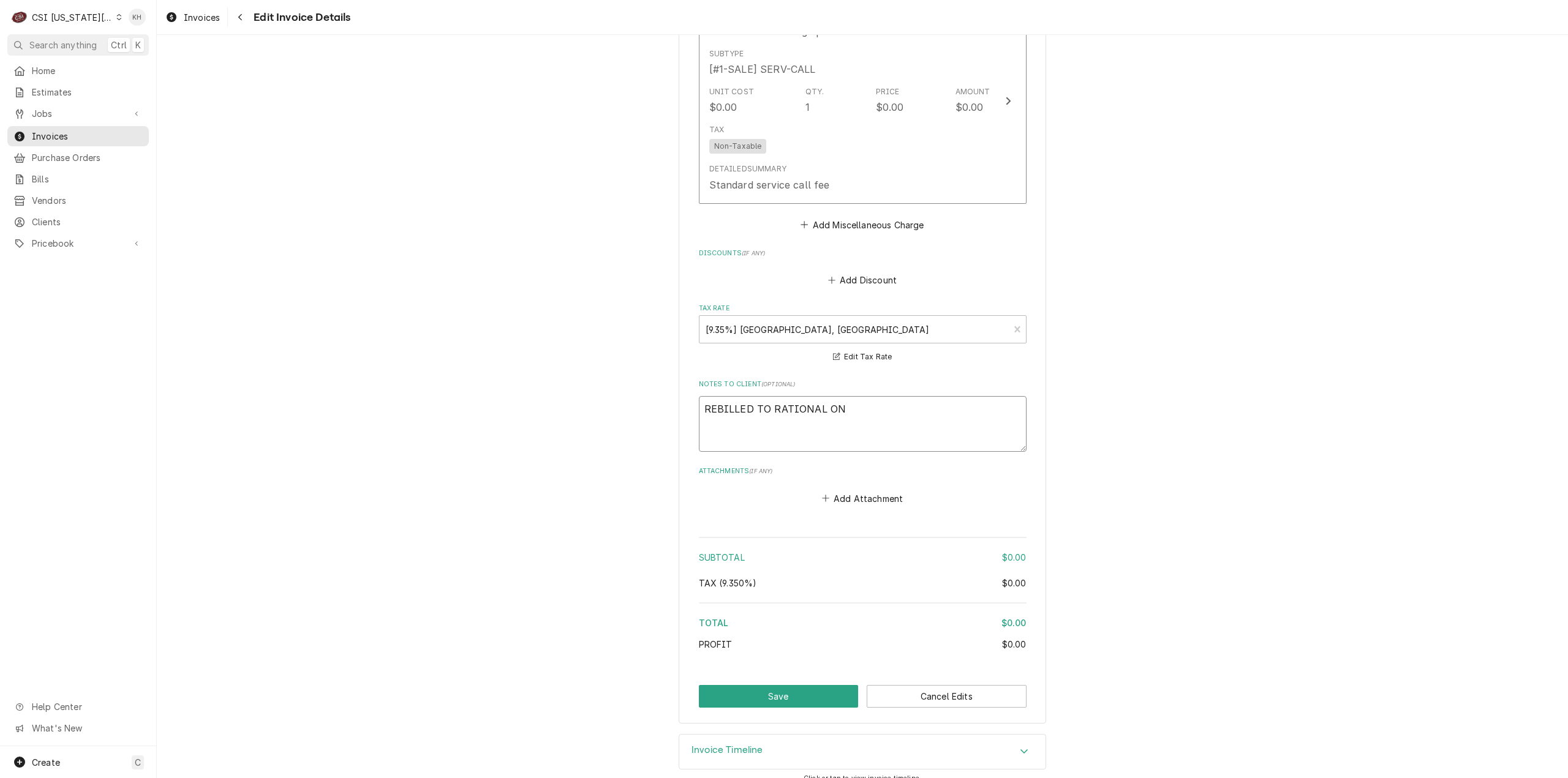
type textarea "x"
type textarea "REBILLED TO RATIONAL ON"
type textarea "x"
type textarea "REBILLED TO RATIONAL ON IN"
type textarea "x"
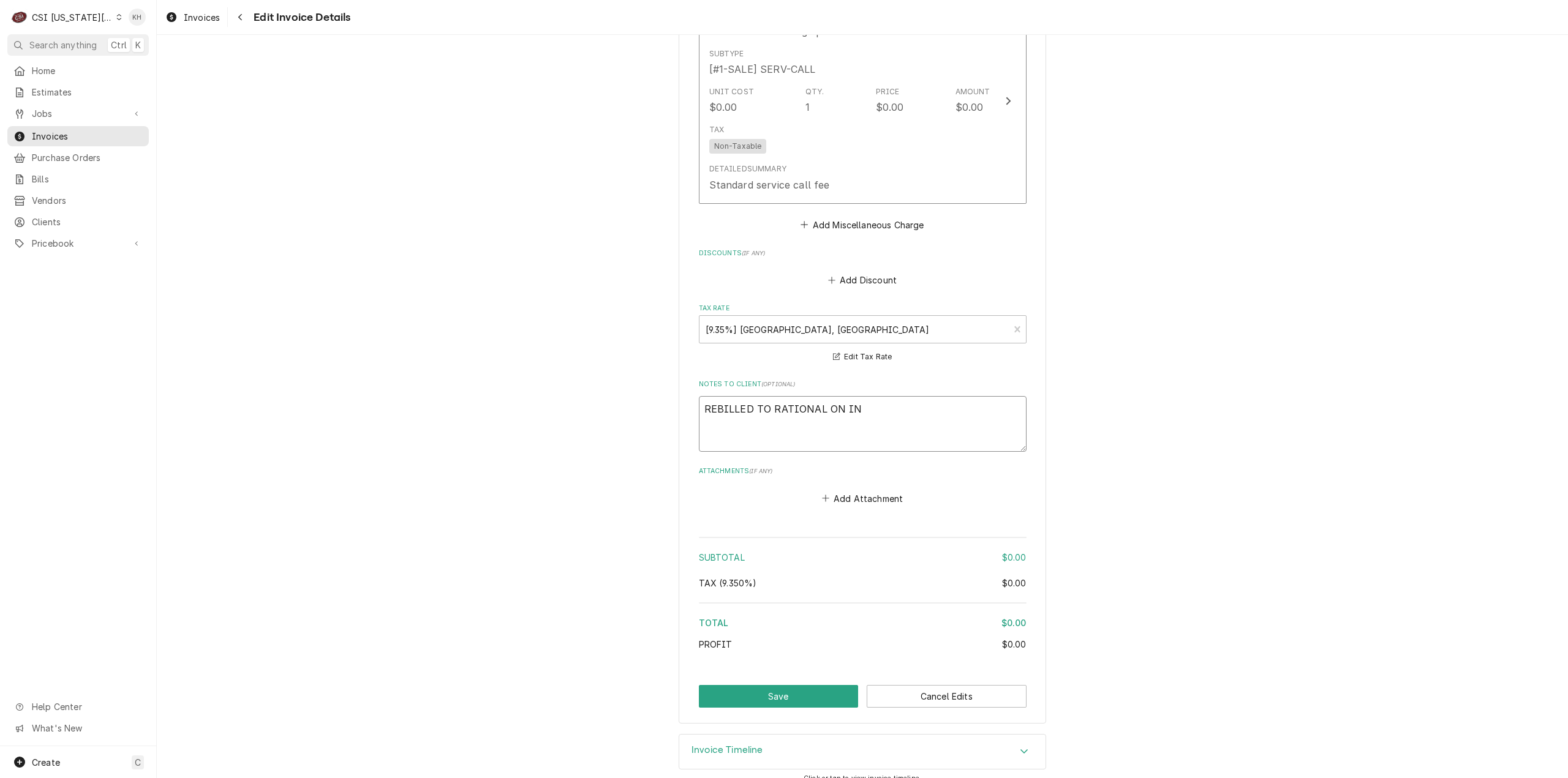
type textarea "REBILLED TO RATIONAL ON INV"
type textarea "x"
type textarea "REBILLED TO RATIONAL ON INV-"
type textarea "x"
type textarea "REBILLED TO RATIONAL ON INV-3"
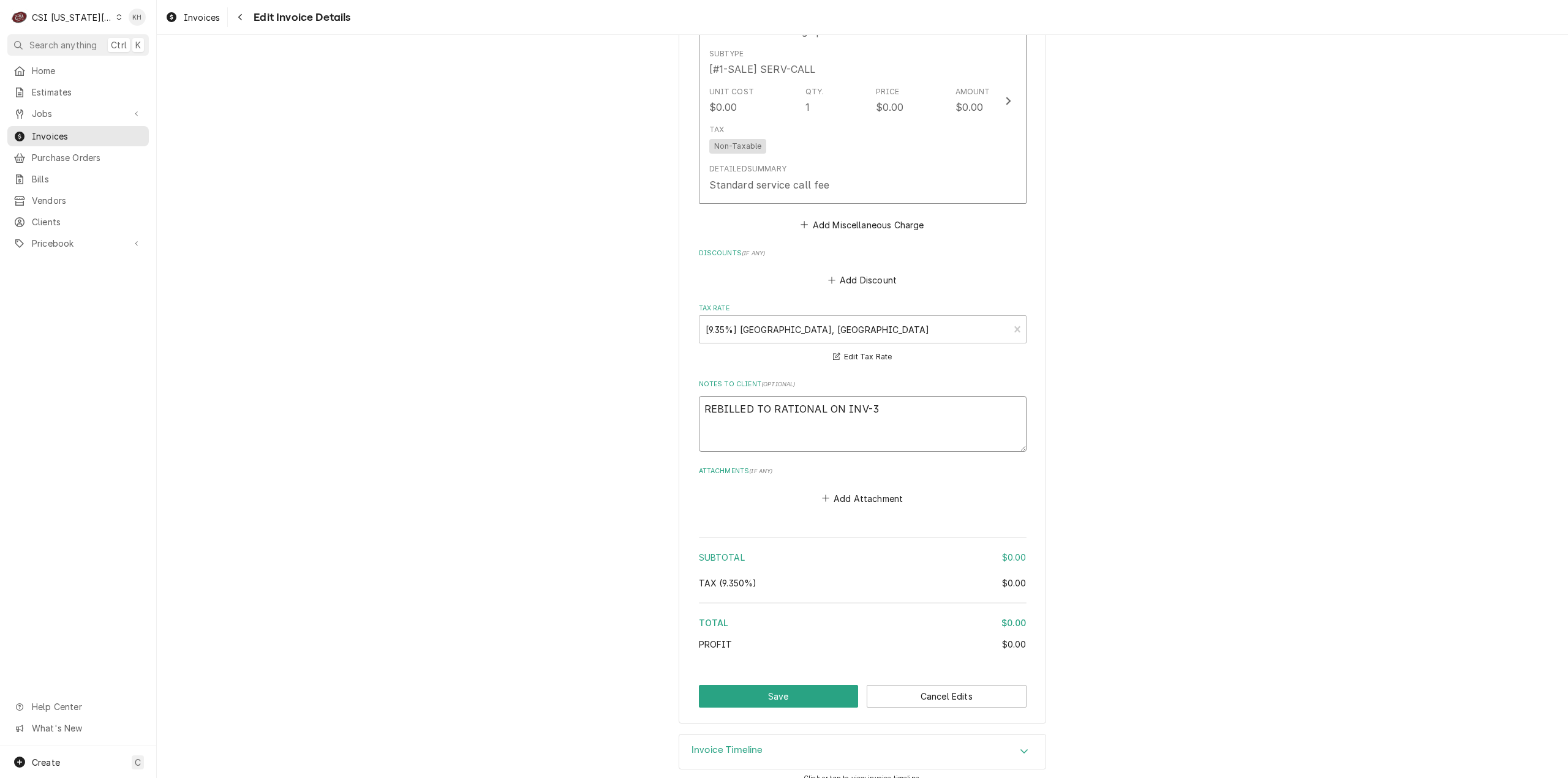
type textarea "x"
type textarea "REBILLED TO RATIONAL ON INV-30"
type textarea "x"
type textarea "REBILLED TO RATIONAL ON INV-300"
type textarea "x"
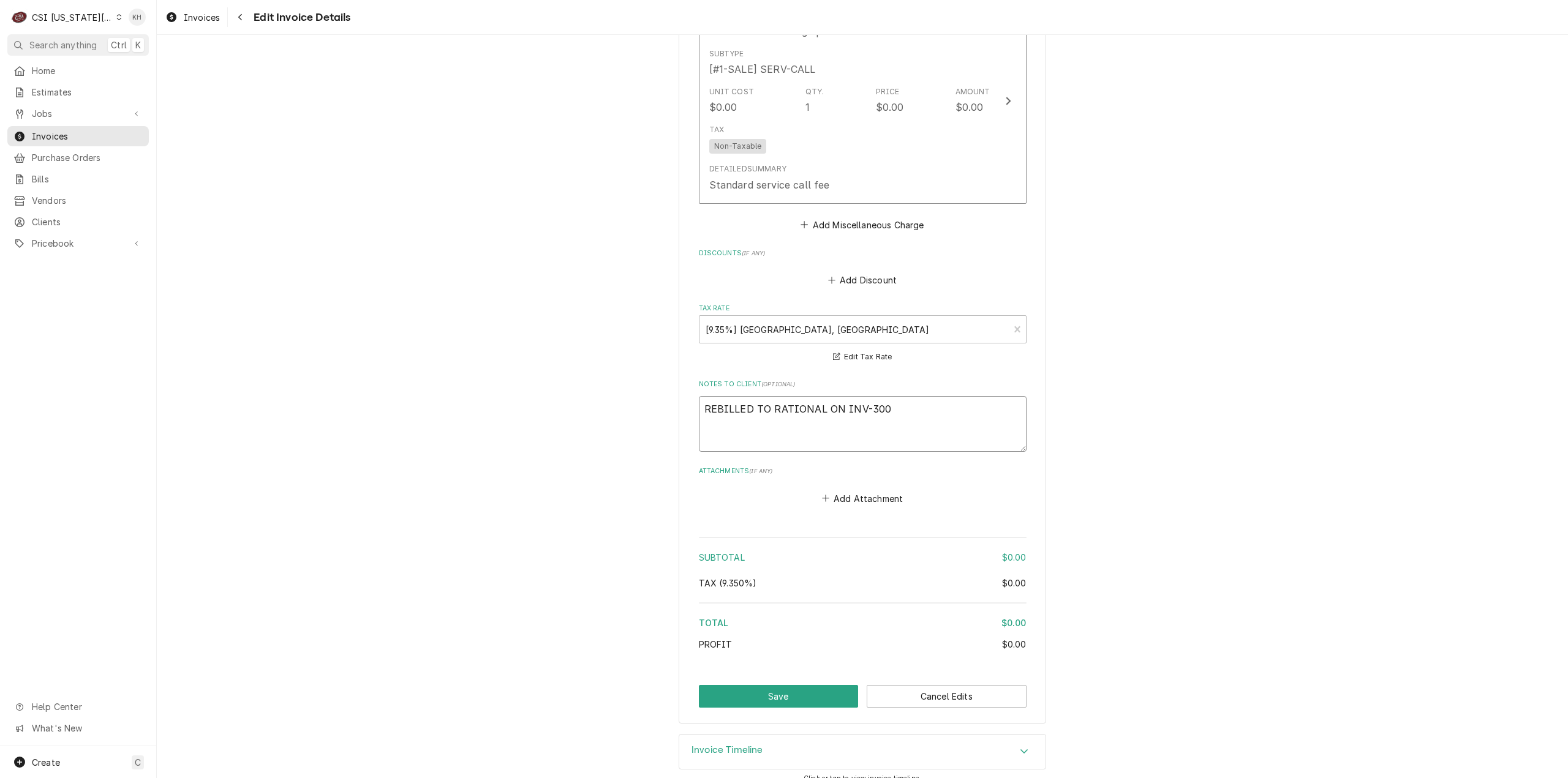
type textarea "REBILLED TO RATIONAL ON INV-30"
type textarea "x"
type textarea "REBILLED TO RATIONAL ON INV-303"
type textarea "x"
type textarea "REBILLED TO RATIONAL ON INV-3030"
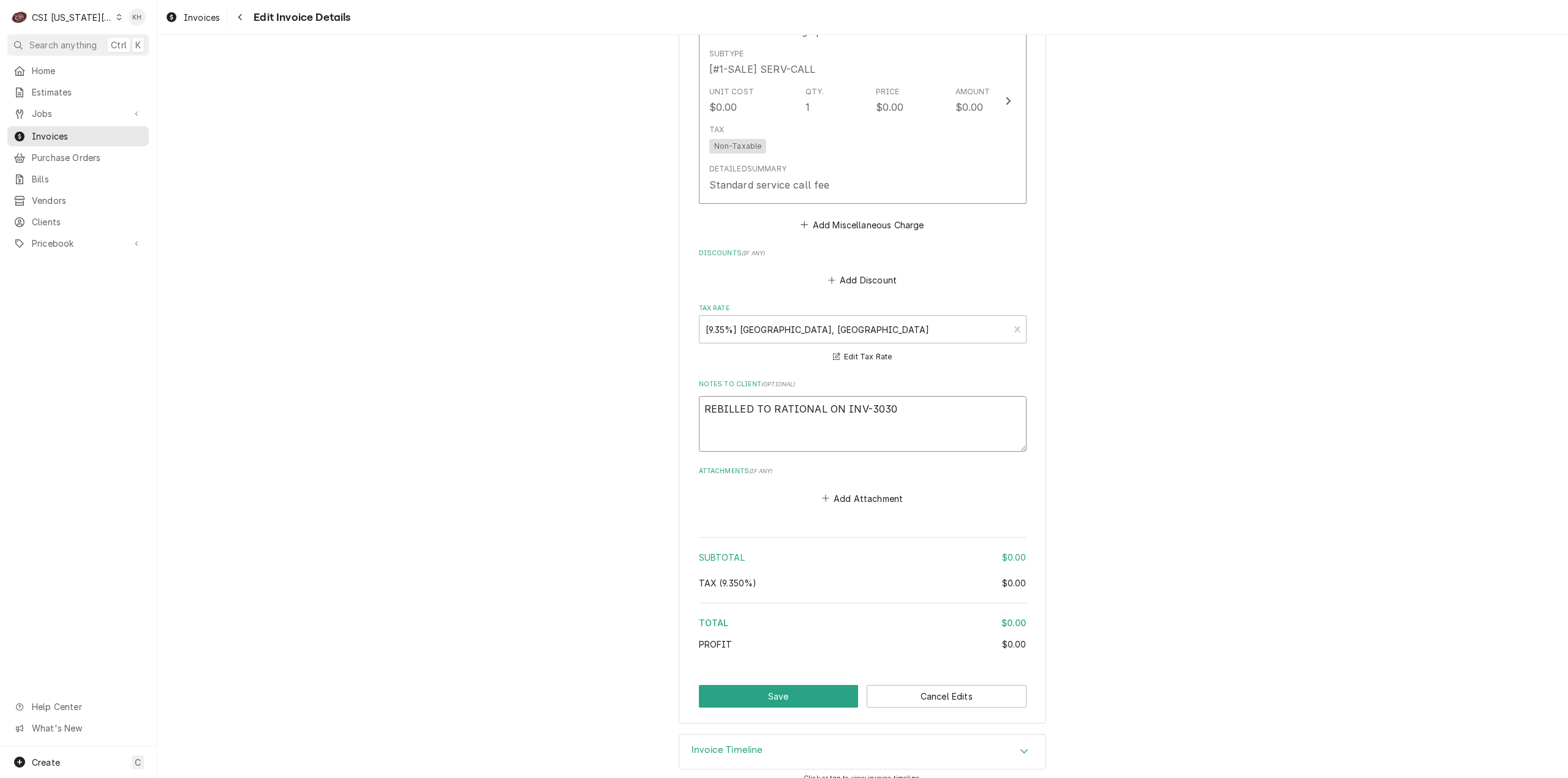
type textarea "x"
type textarea "REBILLED TO RATIONAL ON INV-30307"
type textarea "x"
type textarea "REBILLED TO RATIONAL ON INV-303075"
drag, startPoint x: 811, startPoint y: 679, endPoint x: 834, endPoint y: 629, distance: 54.8
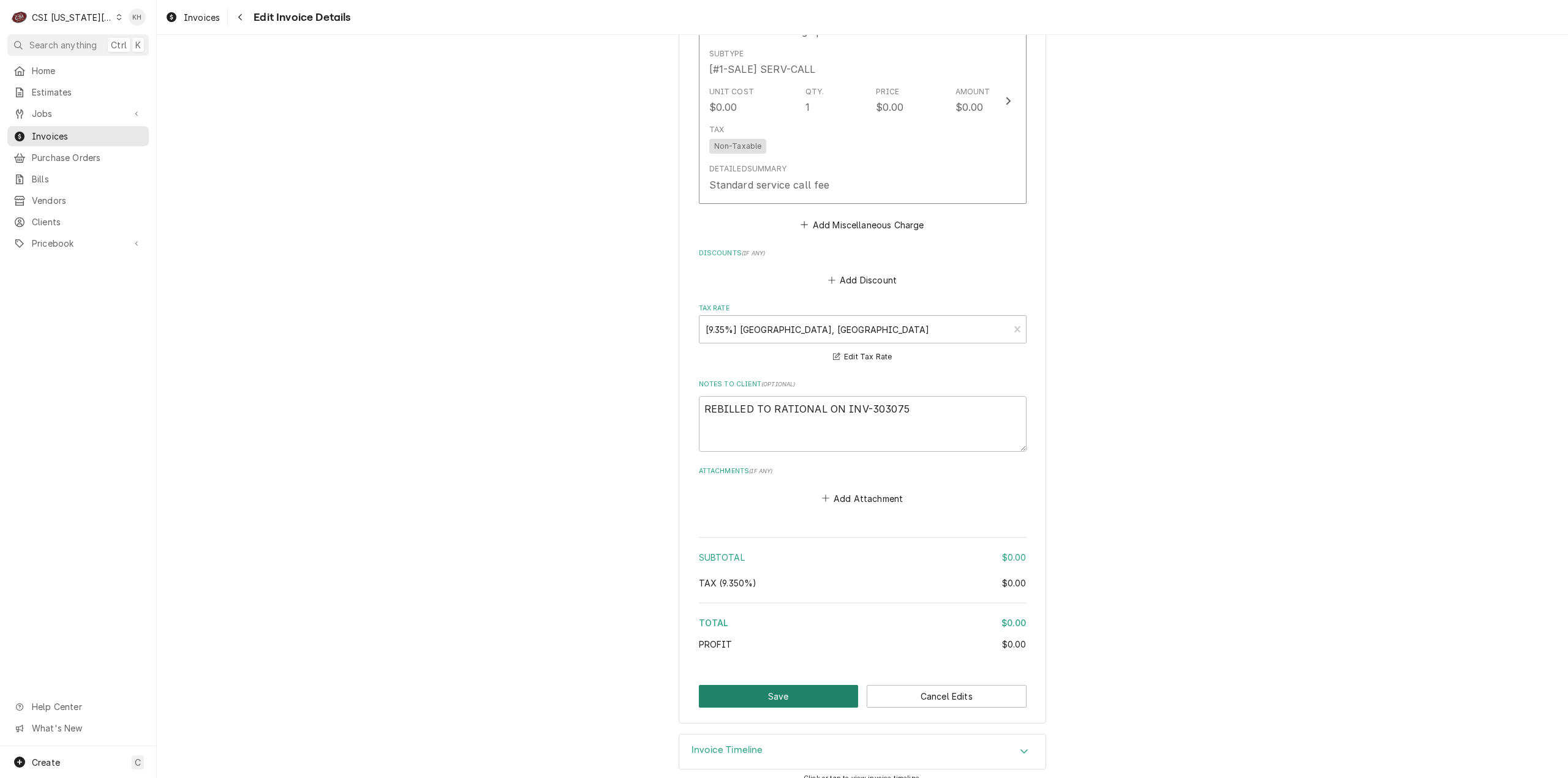
click at [811, 685] on button "Save" at bounding box center [779, 696] width 160 height 23
type textarea "x"
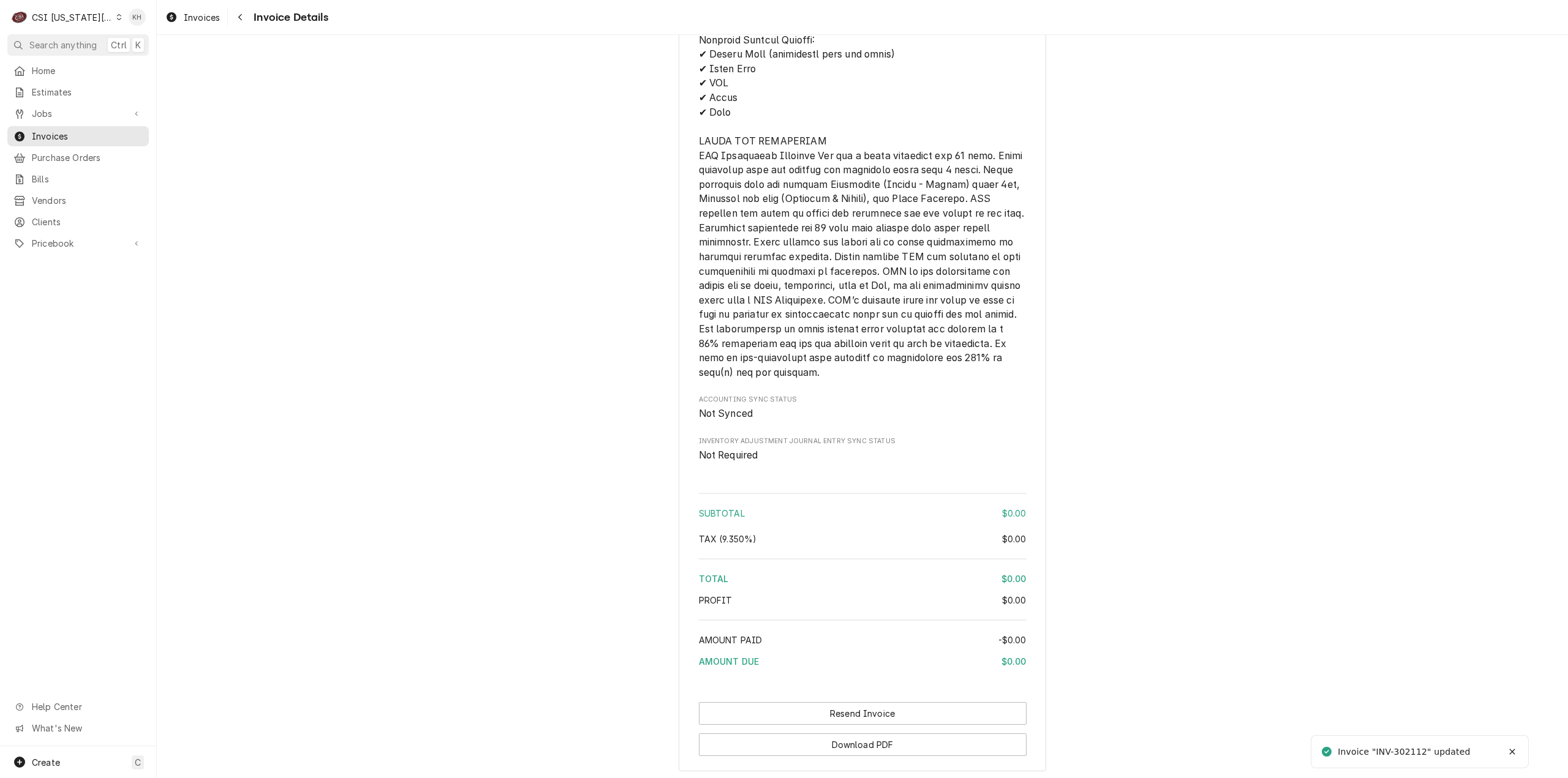
scroll to position [1853, 0]
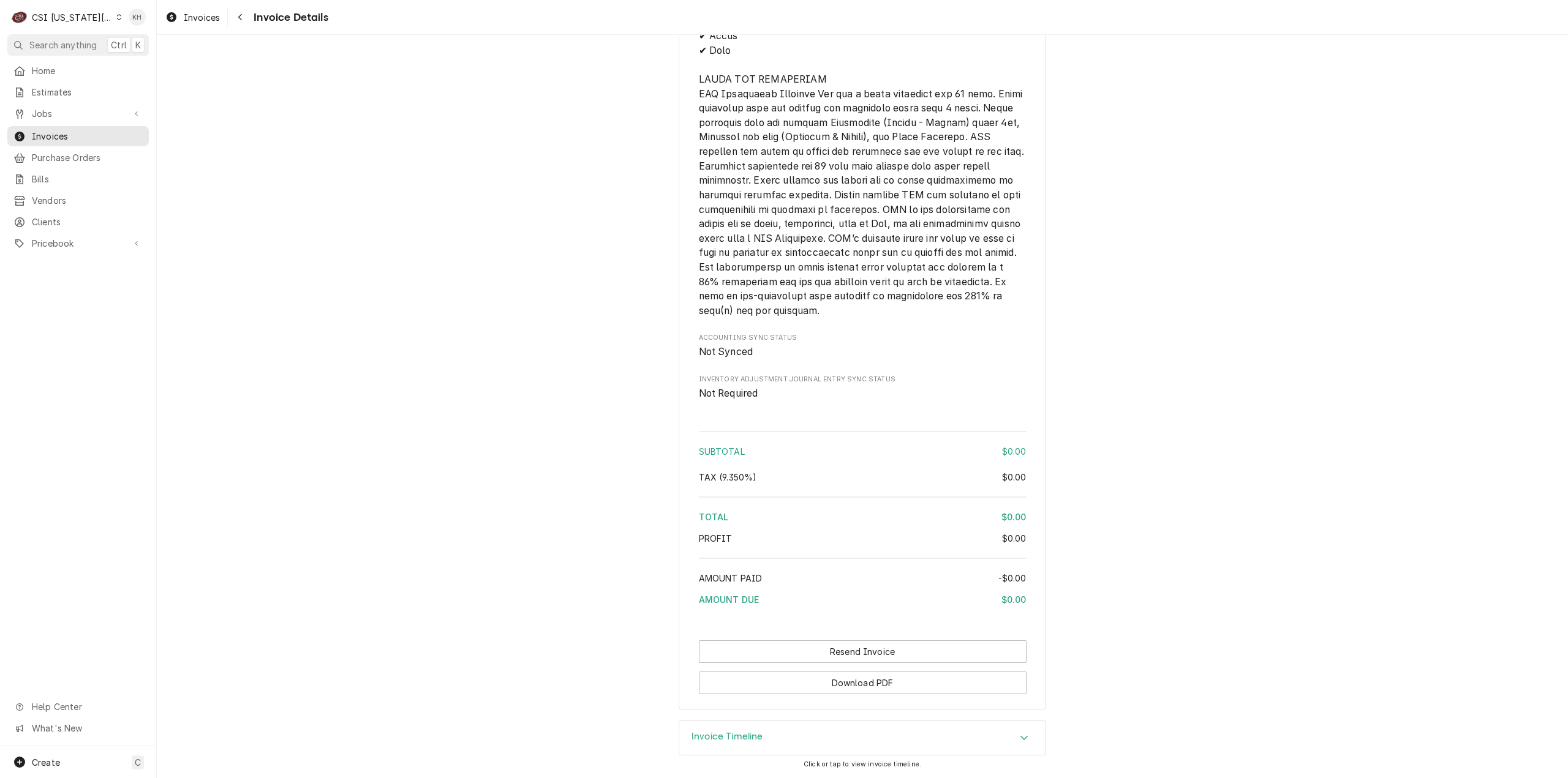
drag, startPoint x: 428, startPoint y: 393, endPoint x: 438, endPoint y: 402, distance: 13.4
click at [62, 14] on div "CSI [US_STATE][GEOGRAPHIC_DATA]." at bounding box center [72, 17] width 81 height 13
click at [62, 14] on html "C CSI Kansas City. KH Search anything Ctrl K Home Estimates Jobs Jobs Job Serie…" at bounding box center [784, 389] width 1568 height 778
click at [65, 86] on span "Estimates" at bounding box center [87, 92] width 111 height 13
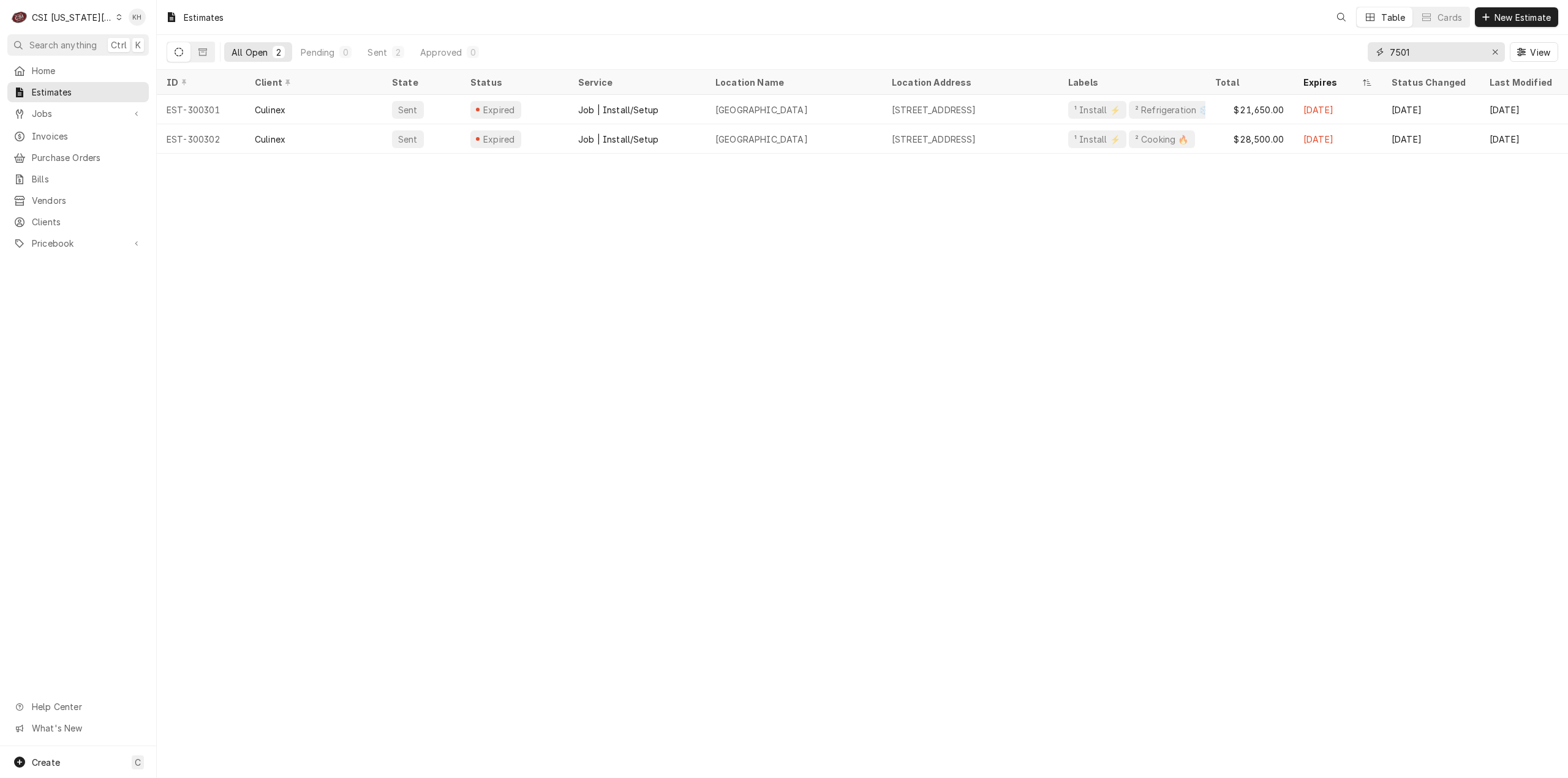
drag, startPoint x: 1435, startPoint y: 47, endPoint x: 1220, endPoint y: 34, distance: 215.4
click at [1220, 35] on div "All Open 2 Pending 0 Sent 2 Approved 0 7501 View" at bounding box center [863, 52] width 1392 height 34
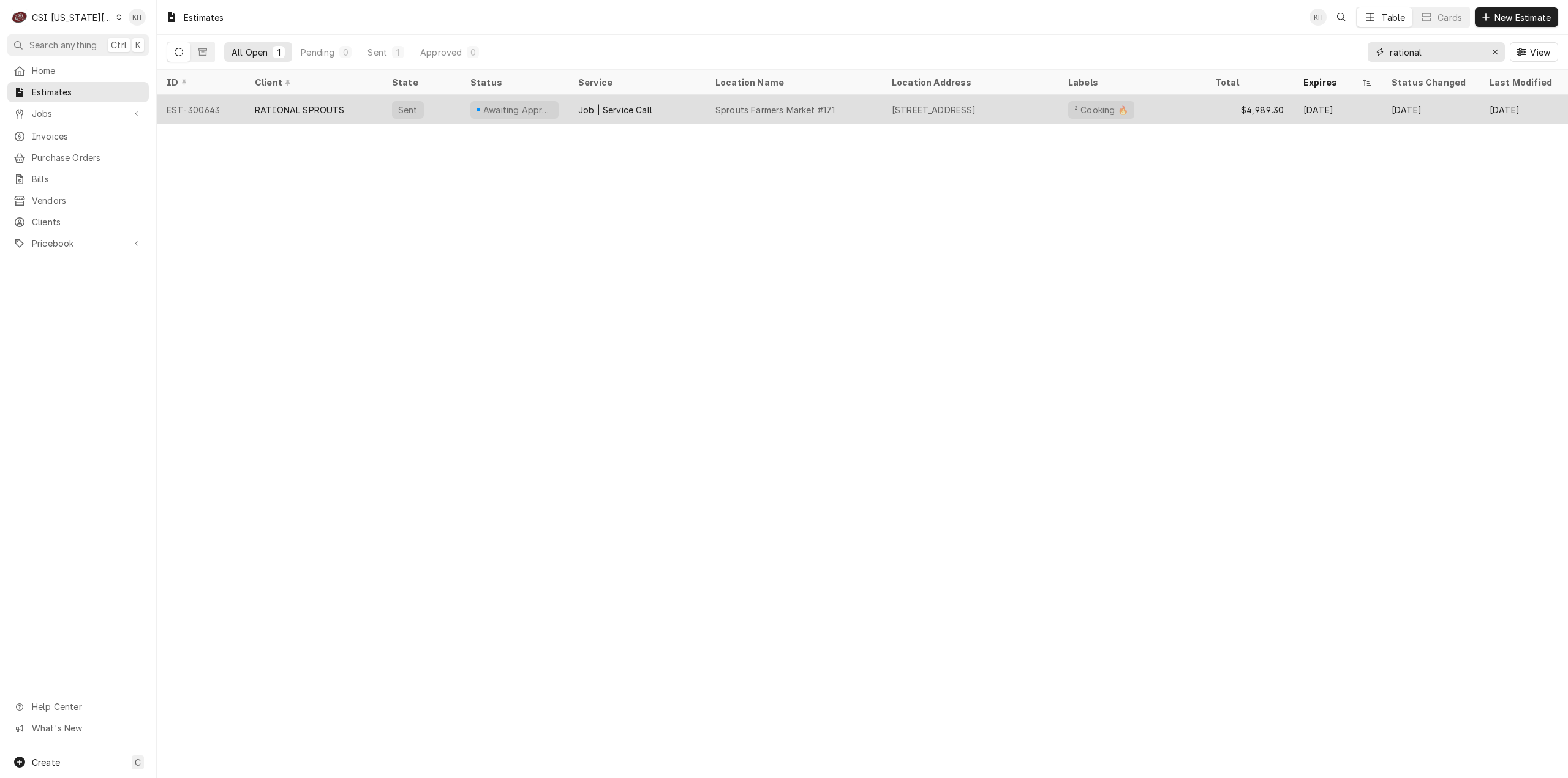
type input "rational"
click at [347, 97] on div "RATIONAL SPROUTS" at bounding box center [313, 109] width 137 height 29
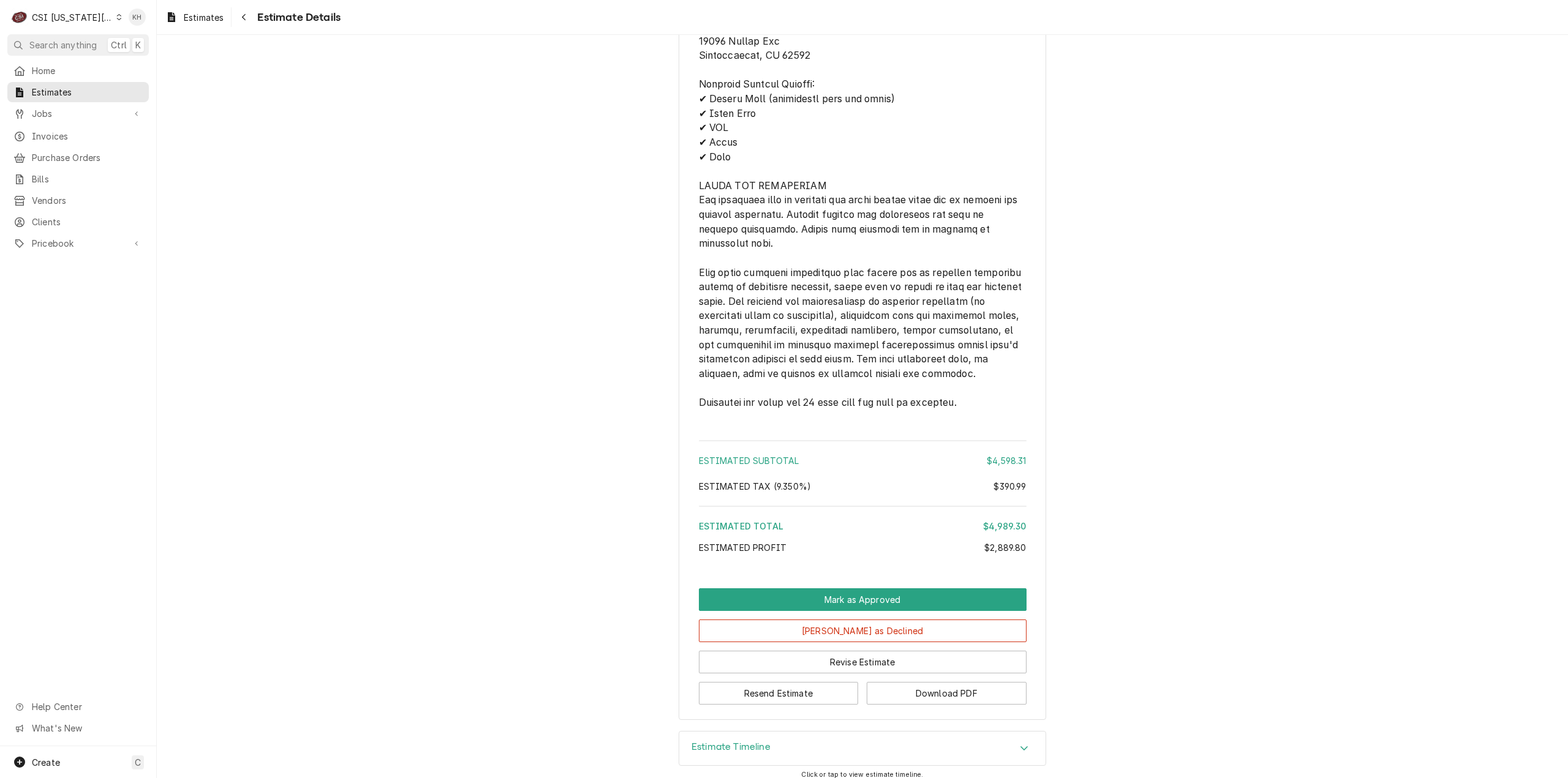
scroll to position [5025, 0]
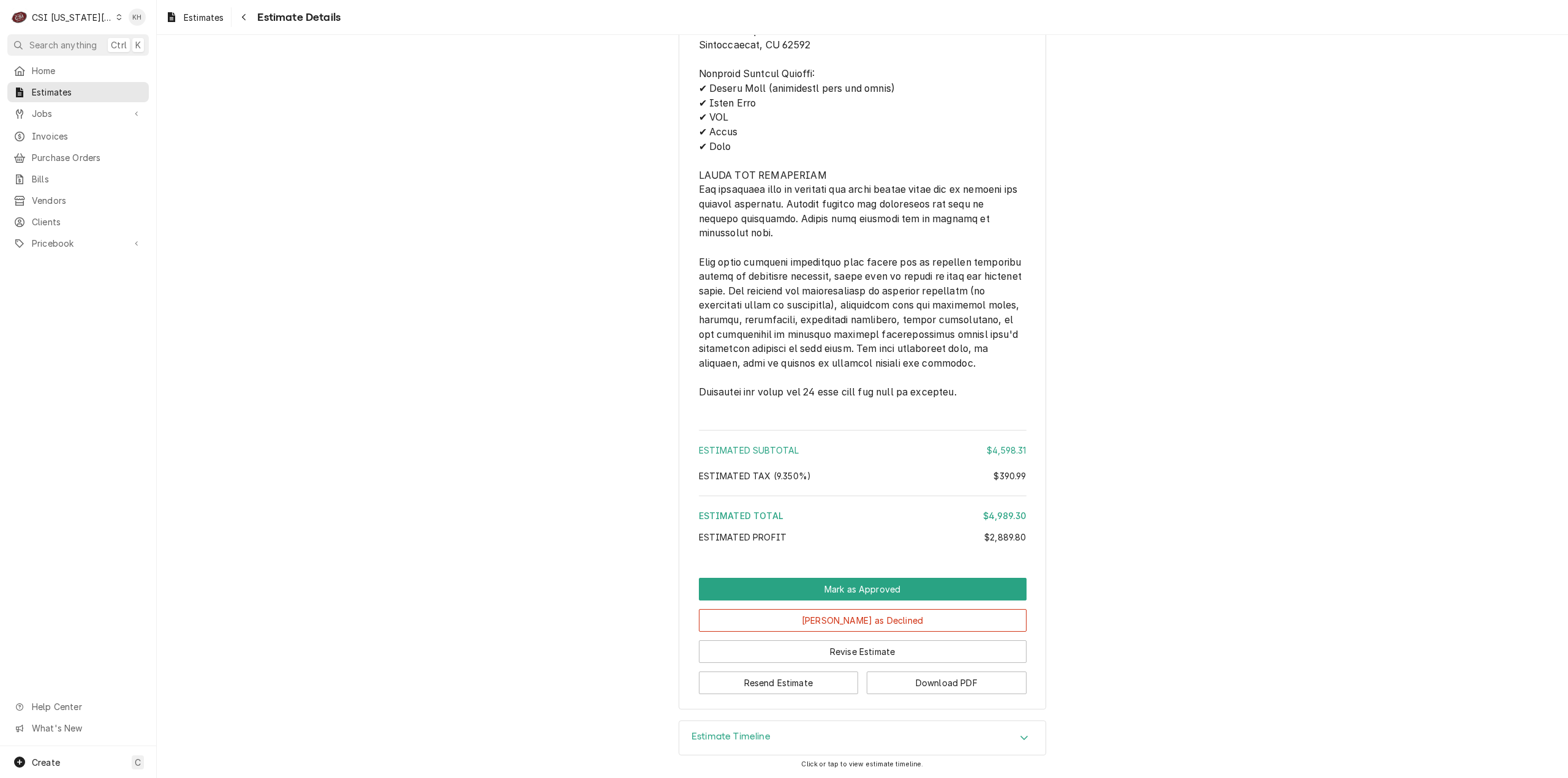
click at [829, 723] on div "Estimate Timeline" at bounding box center [862, 739] width 366 height 34
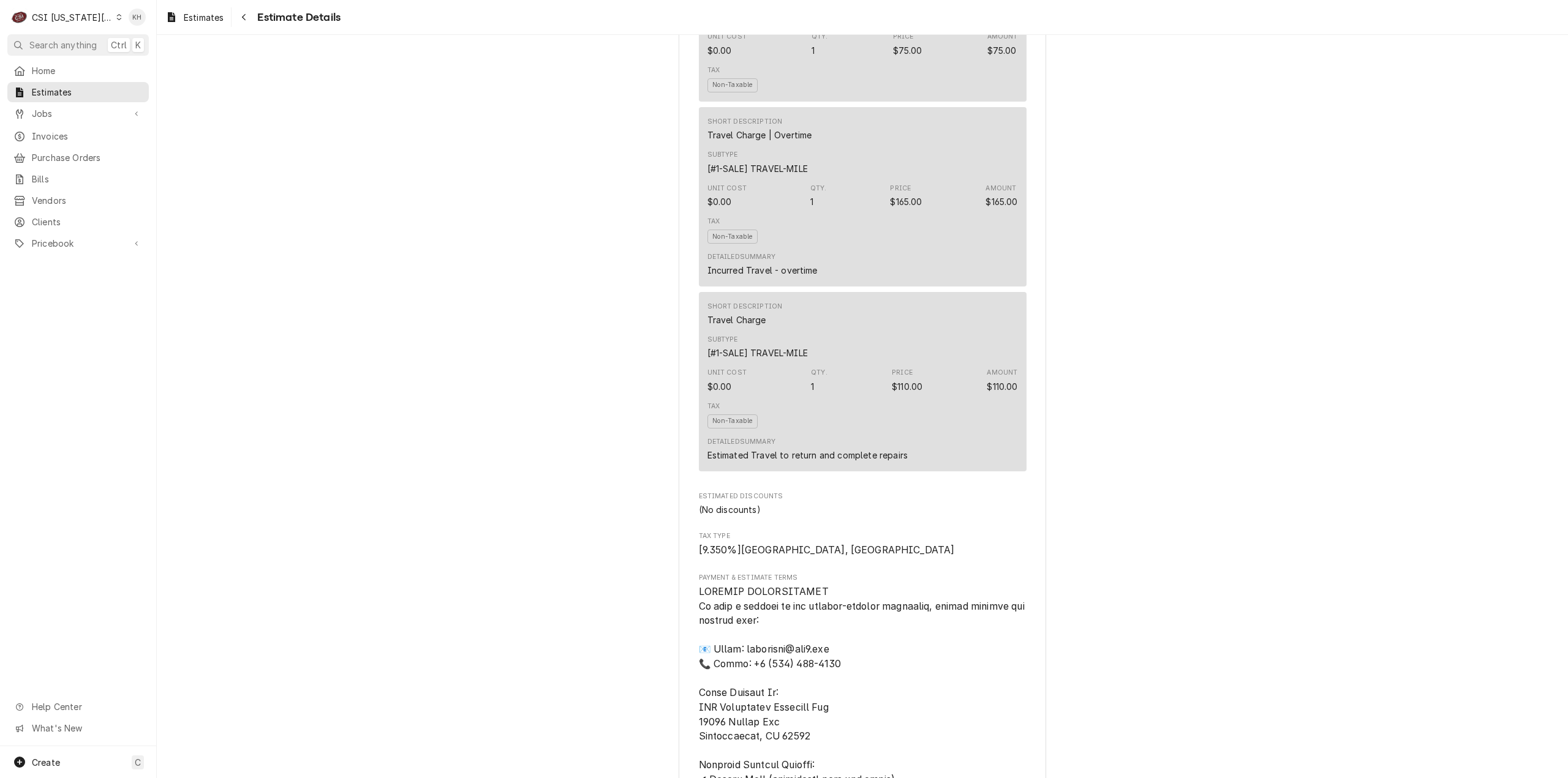
scroll to position [4158, 0]
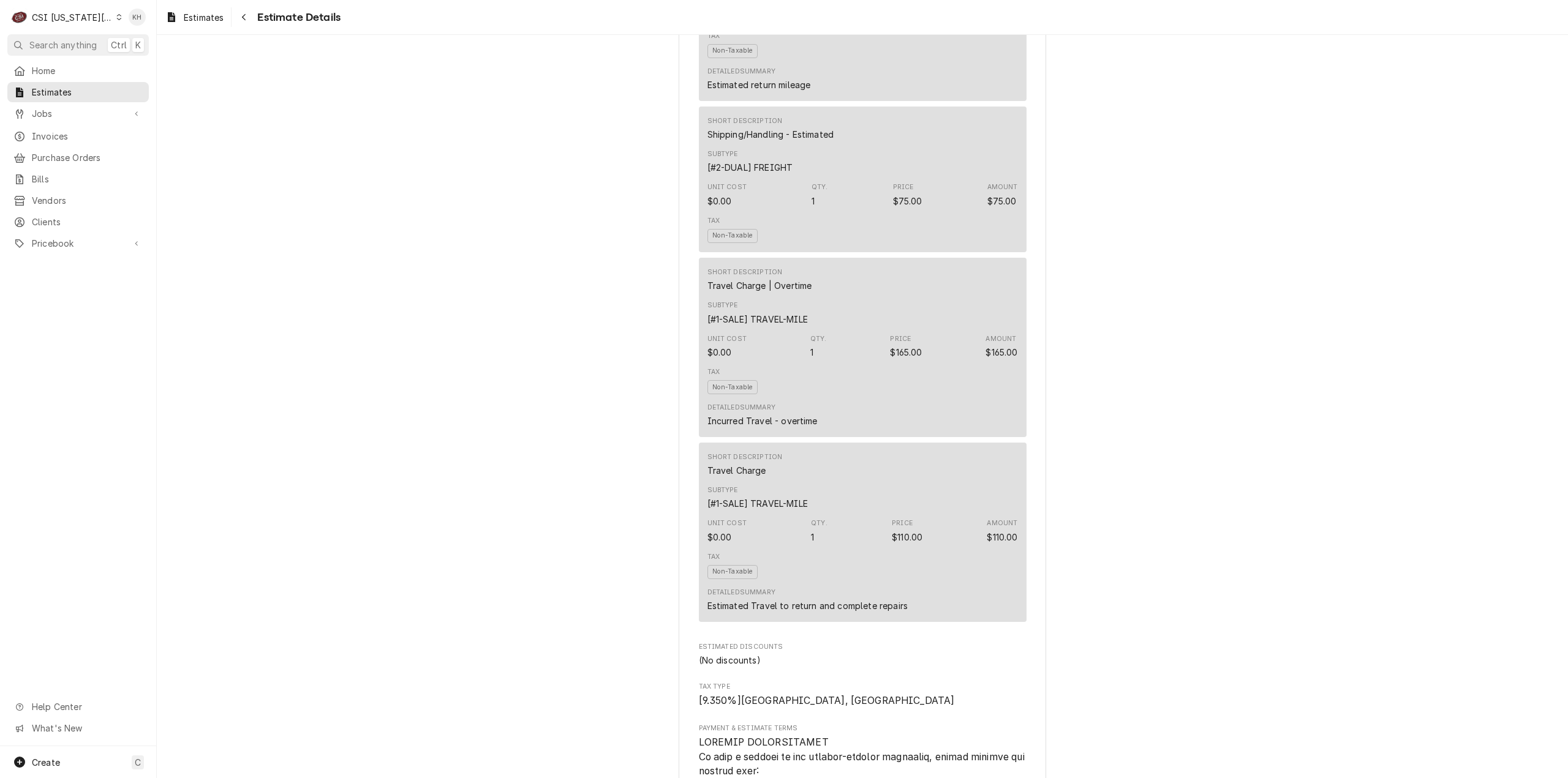
drag, startPoint x: 1314, startPoint y: 423, endPoint x: 1259, endPoint y: 464, distance: 68.7
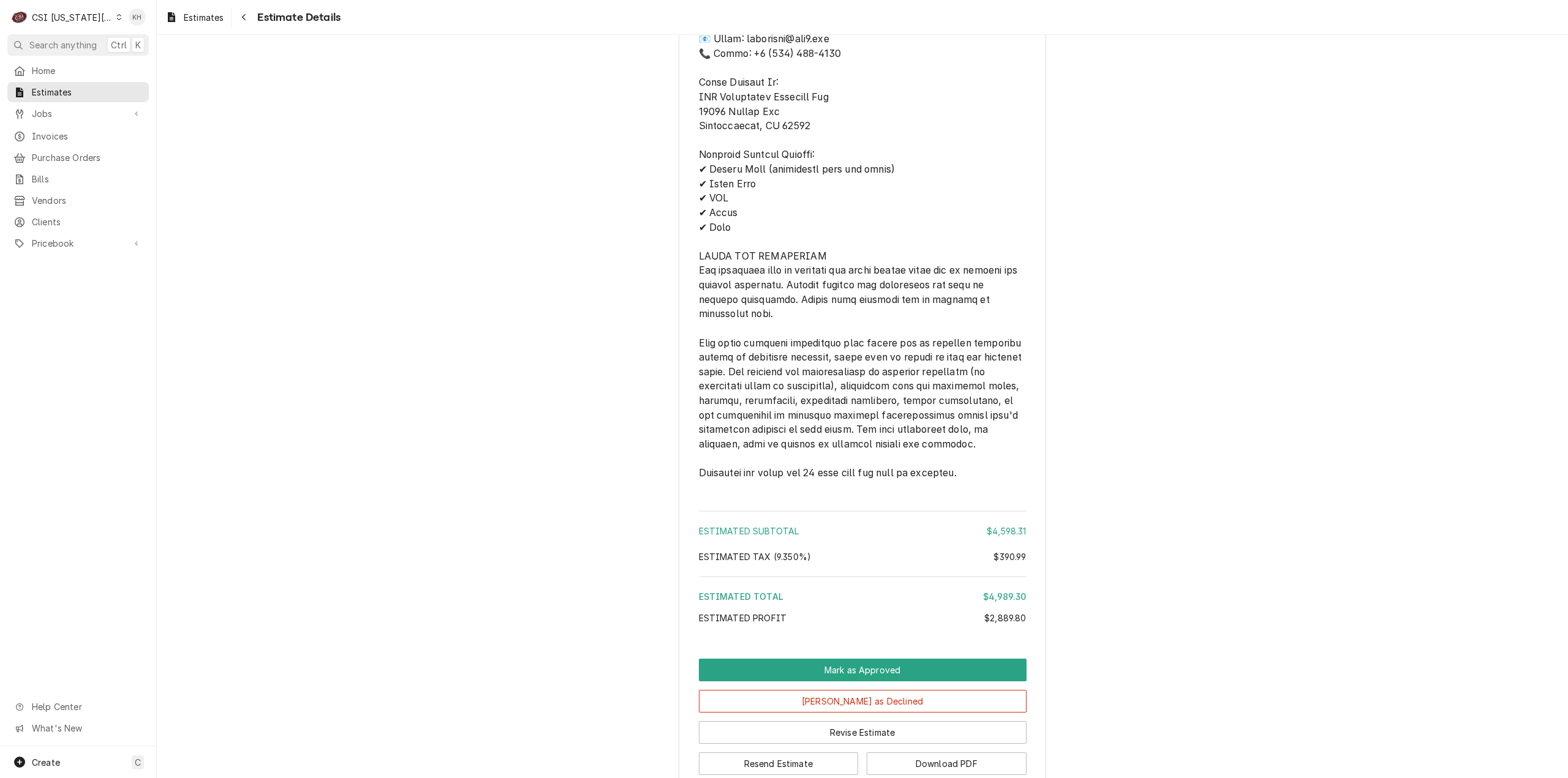
scroll to position [5138, 0]
